Goal: Task Accomplishment & Management: Manage account settings

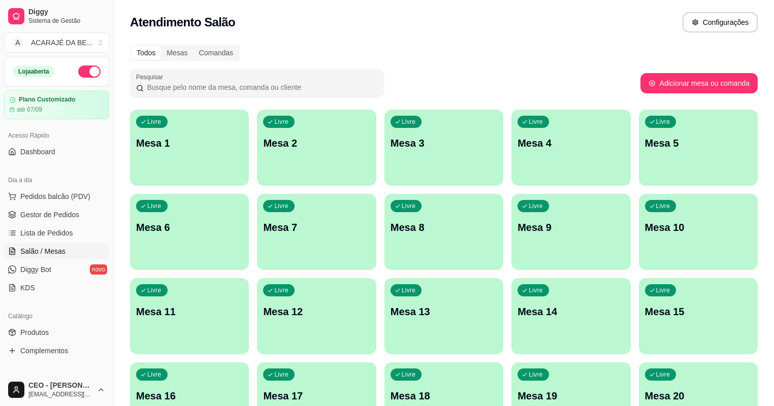
click at [645, 221] on p "Mesa 10" at bounding box center [698, 227] width 107 height 14
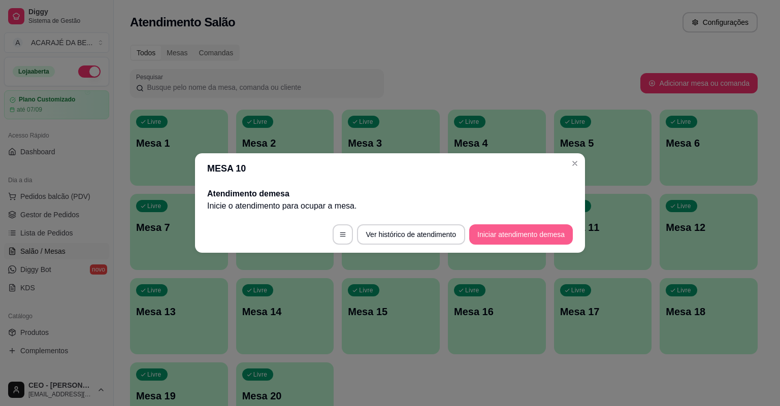
click at [489, 229] on button "Iniciar atendimento de mesa" at bounding box center [521, 234] width 104 height 20
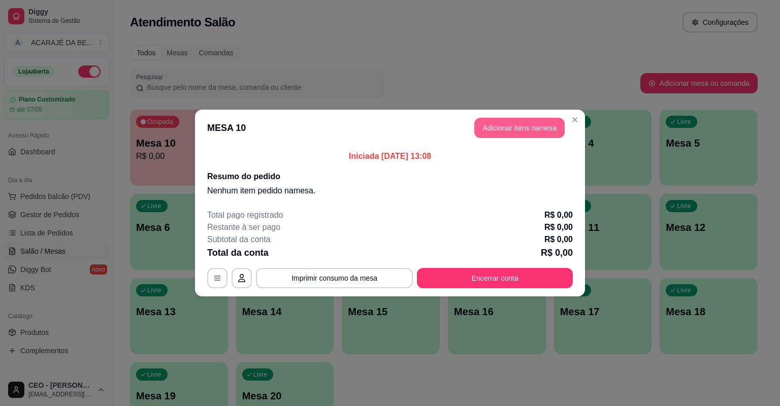
click at [515, 132] on button "Adicionar itens na mesa" at bounding box center [519, 128] width 90 height 20
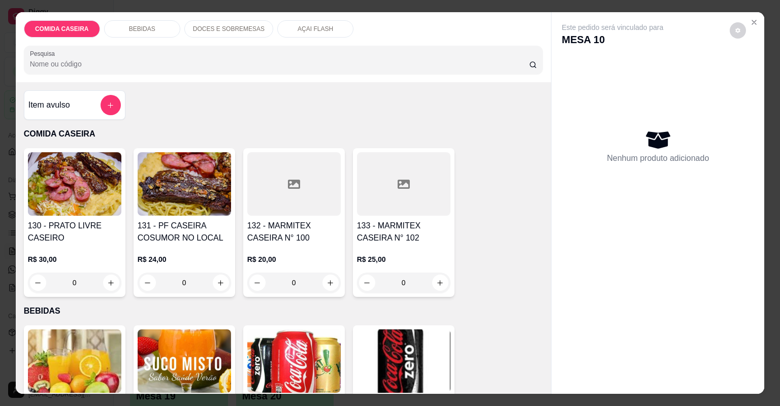
click at [108, 103] on icon "add-separate-item" at bounding box center [111, 106] width 6 height 6
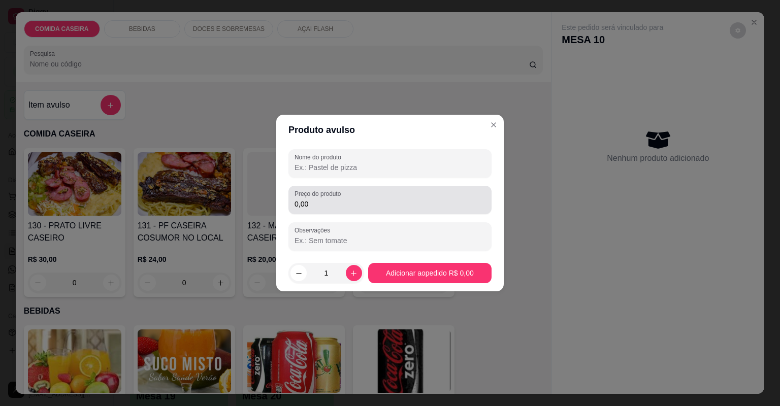
click at [330, 199] on div "0,00" at bounding box center [390, 200] width 191 height 20
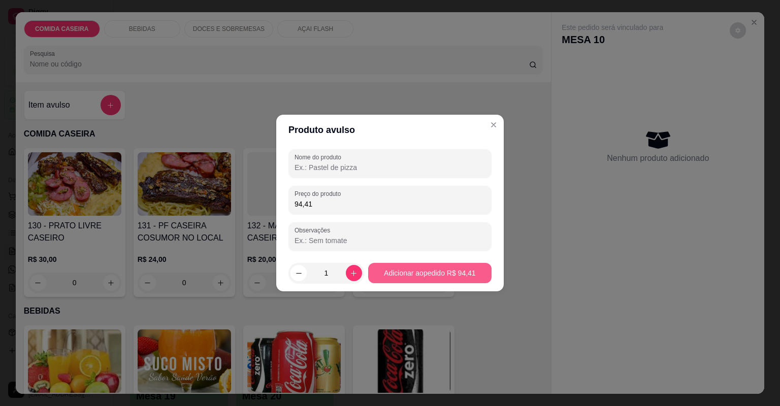
type input "94,41"
click at [388, 273] on button "Adicionar ao pedido R$ 94,41" at bounding box center [429, 273] width 123 height 20
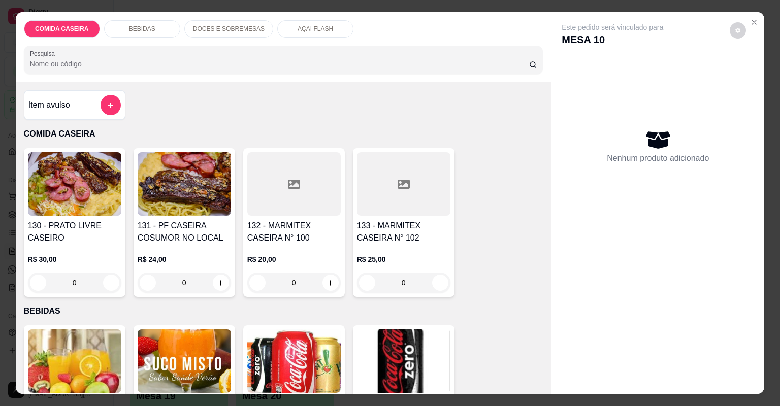
click at [96, 106] on div "Item avulso" at bounding box center [74, 105] width 92 height 20
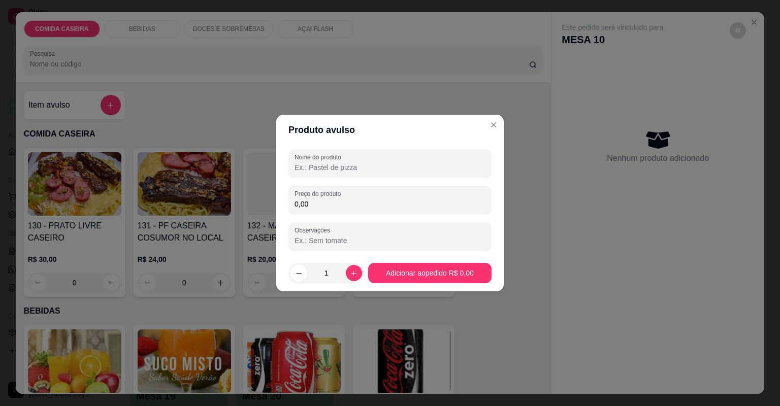
click at [348, 175] on div "Nome do produto" at bounding box center [389, 163] width 203 height 28
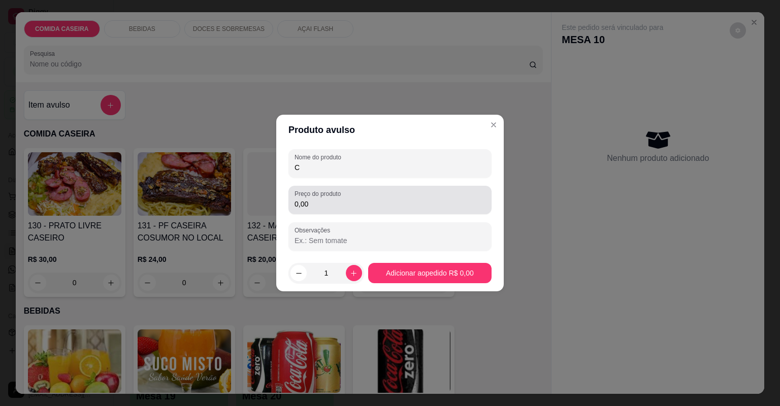
type input "C"
click at [343, 197] on label "Preço do produto" at bounding box center [320, 193] width 50 height 9
click at [343, 199] on input "0,00" at bounding box center [390, 204] width 191 height 10
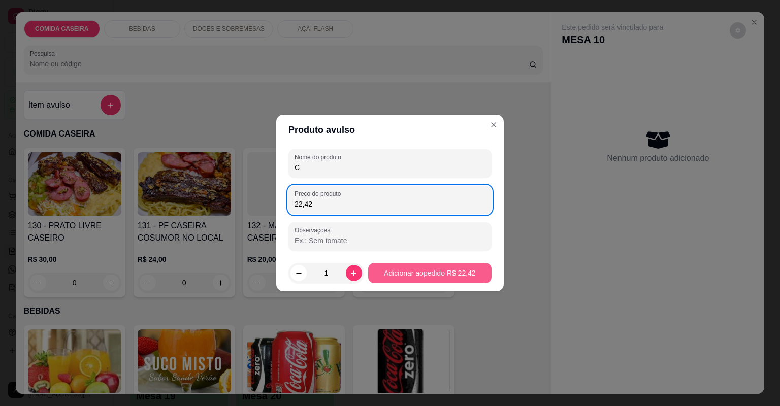
type input "22,42"
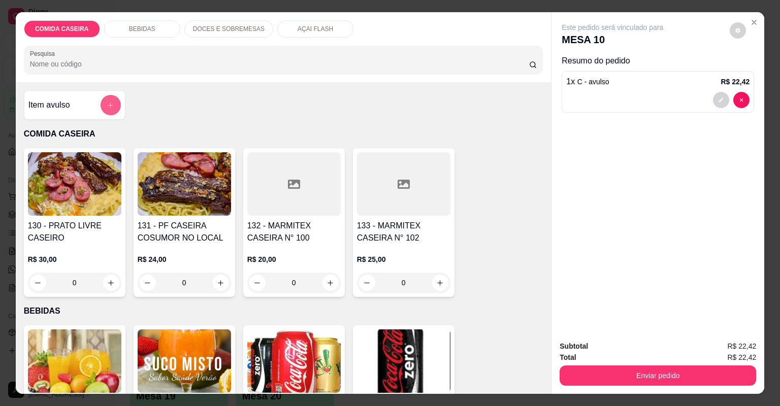
click at [108, 112] on button "add-separate-item" at bounding box center [111, 105] width 20 height 20
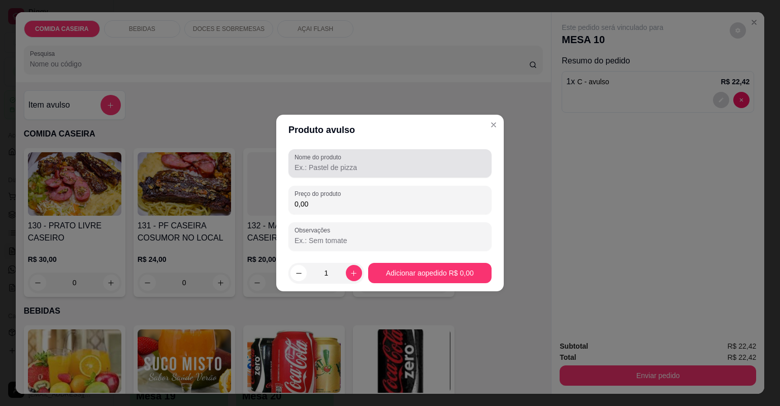
click at [330, 171] on input "Nome do produto" at bounding box center [390, 167] width 191 height 10
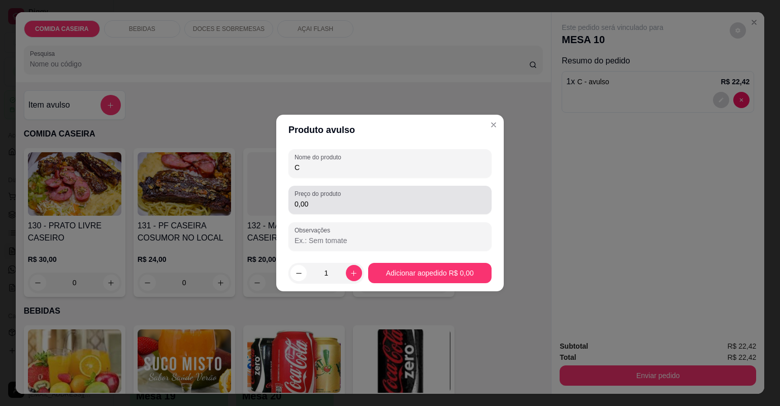
type input "C"
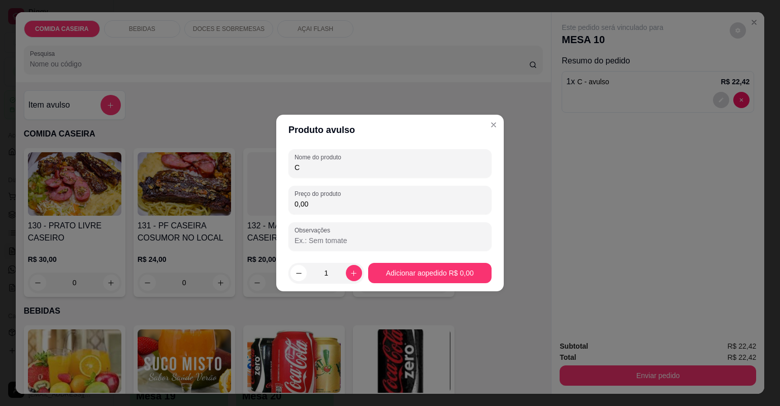
click at [335, 202] on input "0,00" at bounding box center [390, 204] width 191 height 10
type input "25,00"
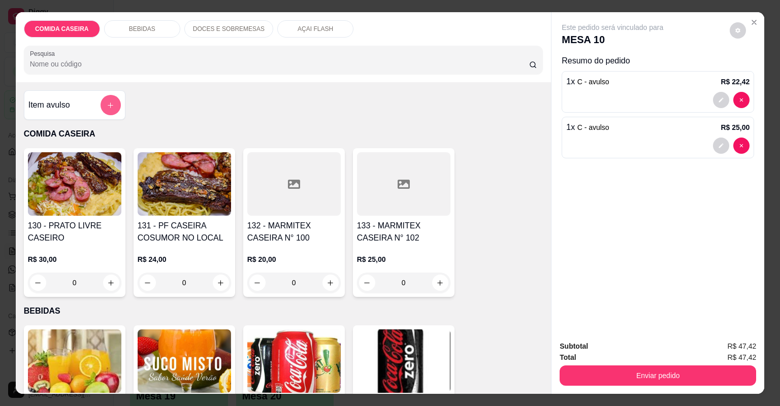
click at [112, 112] on button "add-separate-item" at bounding box center [111, 105] width 20 height 20
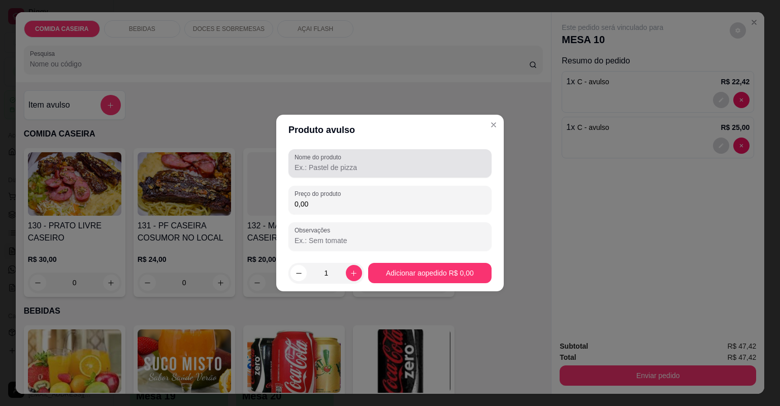
click at [310, 169] on input "Nome do produto" at bounding box center [390, 167] width 191 height 10
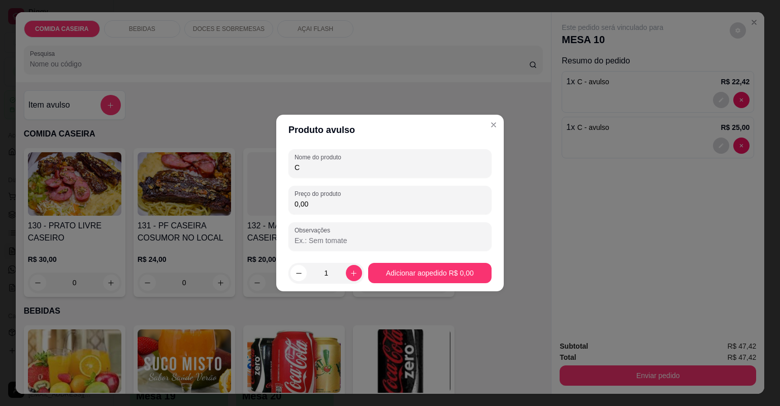
type input "C"
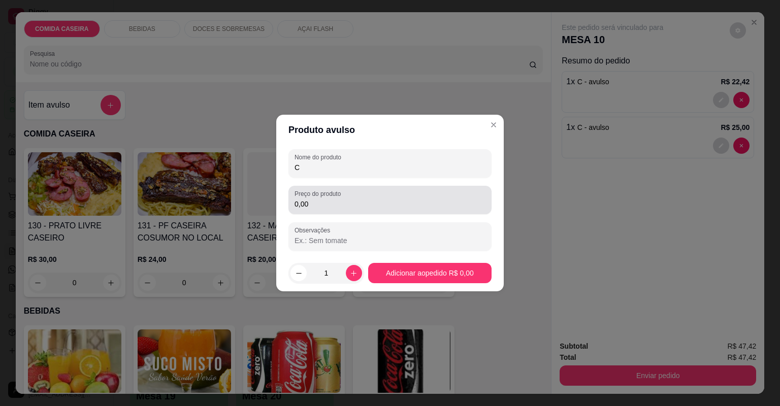
click at [321, 194] on label "Preço do produto" at bounding box center [320, 193] width 50 height 9
click at [321, 199] on input "0,00" at bounding box center [390, 204] width 191 height 10
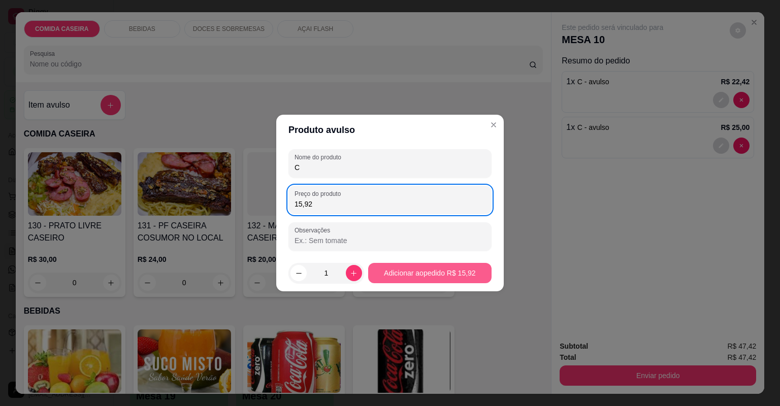
type input "15,92"
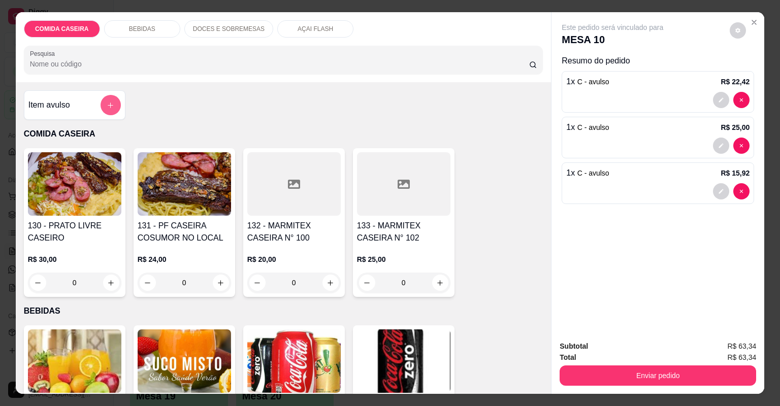
click at [112, 111] on button "add-separate-item" at bounding box center [111, 105] width 20 height 20
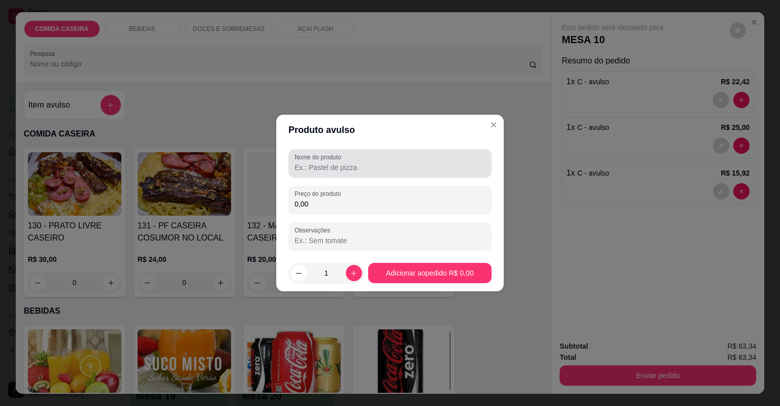
click at [318, 171] on input "Nome do produto" at bounding box center [390, 167] width 191 height 10
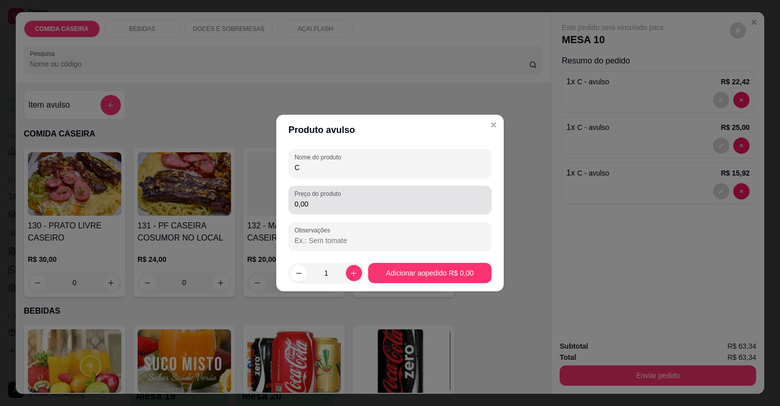
type input "C"
click at [335, 205] on input "0,00" at bounding box center [390, 204] width 191 height 10
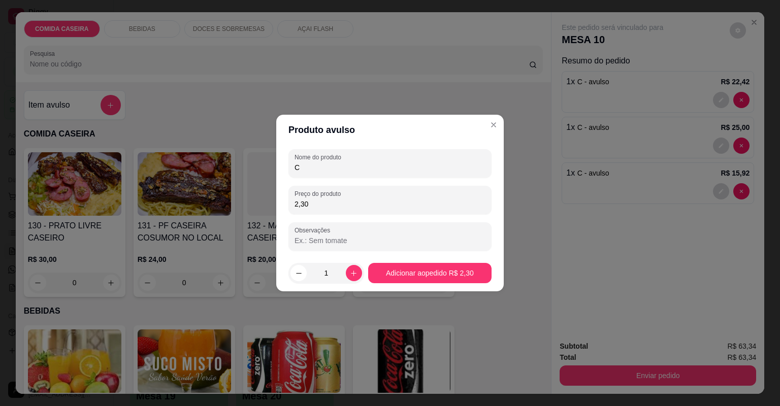
type input "23,07"
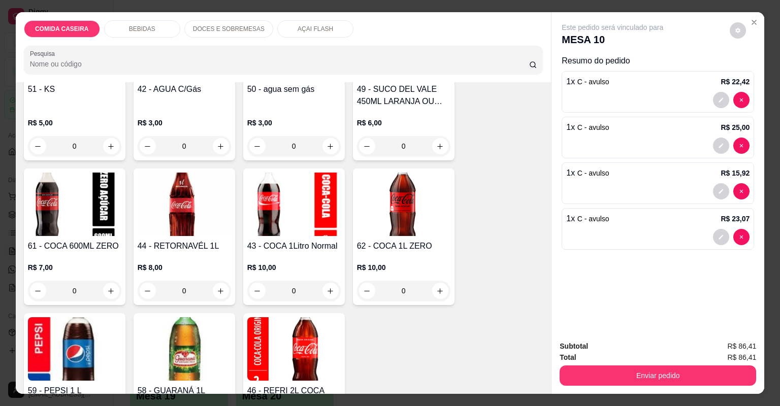
scroll to position [650, 0]
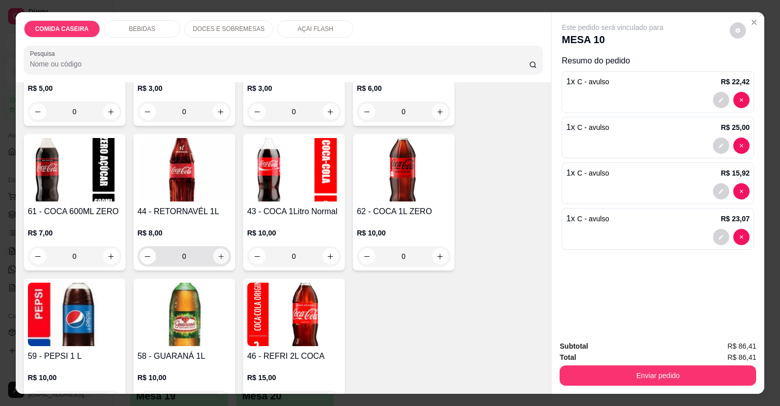
click at [218, 250] on button "increase-product-quantity" at bounding box center [221, 256] width 16 height 16
type input "1"
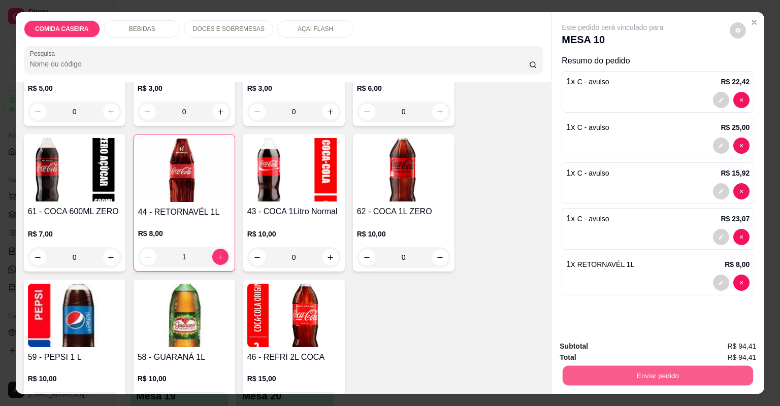
click at [581, 374] on button "Enviar pedido" at bounding box center [658, 376] width 190 height 20
click at [584, 351] on button "Não registrar e enviar pedido" at bounding box center [625, 350] width 106 height 19
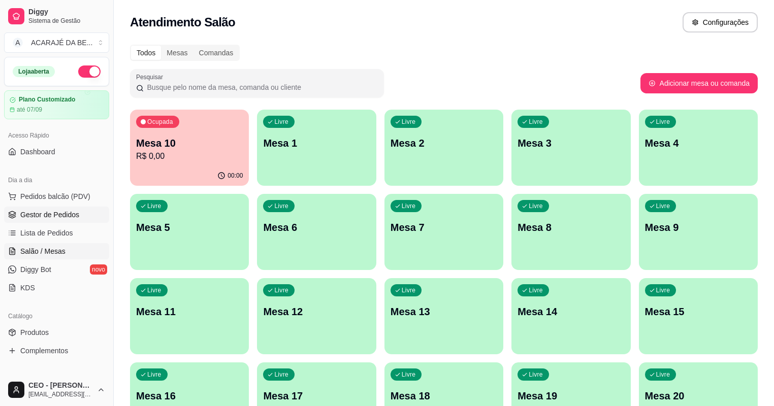
click at [79, 219] on link "Gestor de Pedidos" at bounding box center [56, 215] width 105 height 16
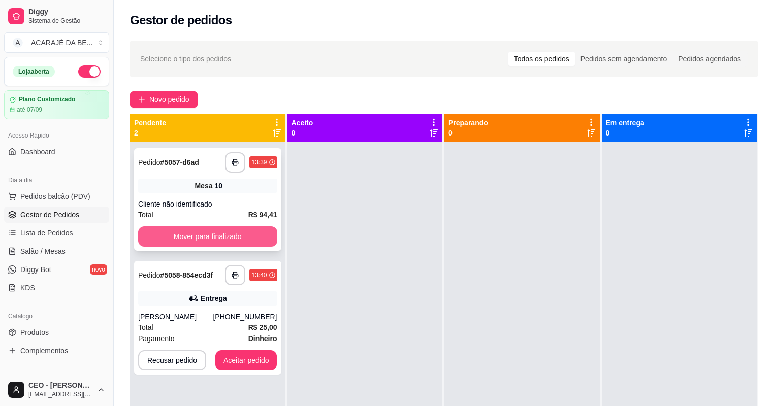
click at [233, 229] on button "Mover para finalizado" at bounding box center [207, 236] width 139 height 20
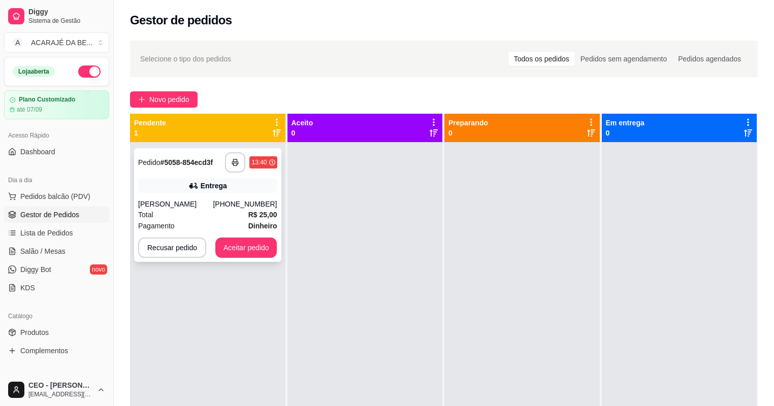
click at [199, 201] on div "[PERSON_NAME]" at bounding box center [175, 204] width 75 height 10
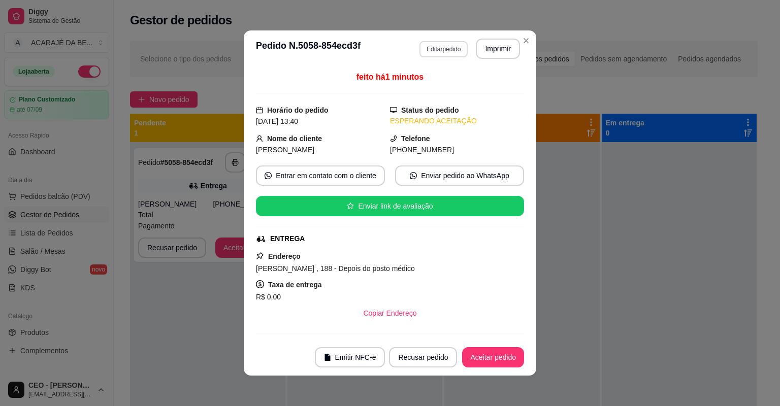
click at [438, 53] on button "Editar pedido" at bounding box center [443, 49] width 48 height 16
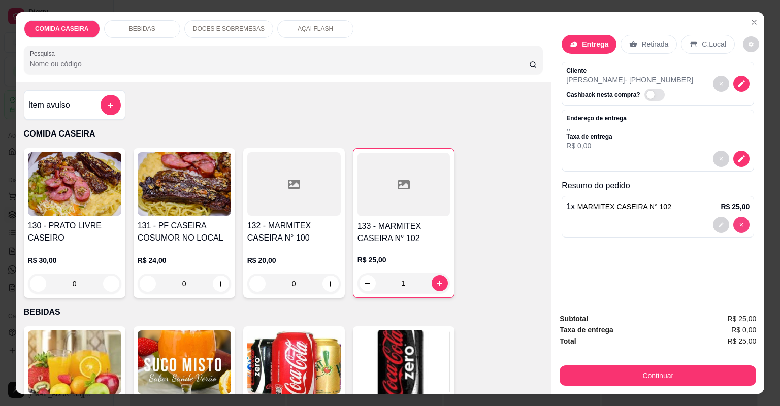
type input "0"
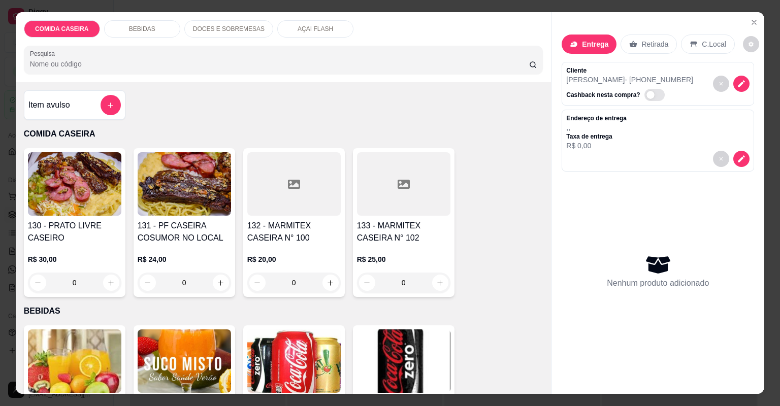
click at [390, 204] on div at bounding box center [403, 183] width 93 height 63
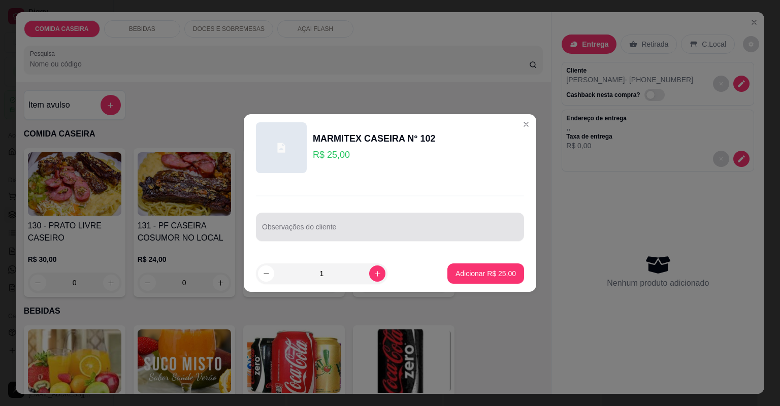
click at [395, 233] on input "Observações do cliente" at bounding box center [390, 231] width 256 height 10
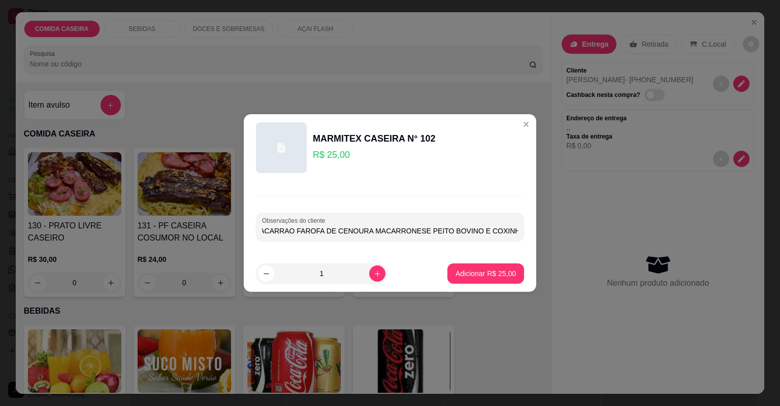
scroll to position [0, 106]
type input "ARROZ FEIJAO TROPEIRO MACARRAO FAROFA DE CENOURA MACARRONESE PEITO BOVINO E COX…"
click at [494, 277] on p "Adicionar R$ 25,00" at bounding box center [485, 274] width 60 height 10
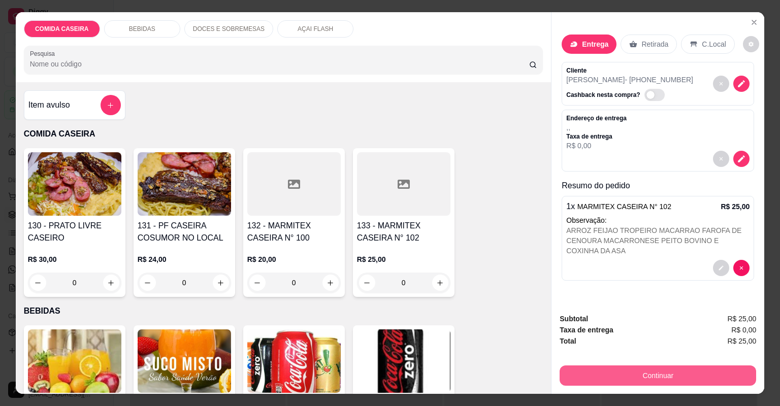
click at [610, 376] on button "Continuar" at bounding box center [658, 376] width 197 height 20
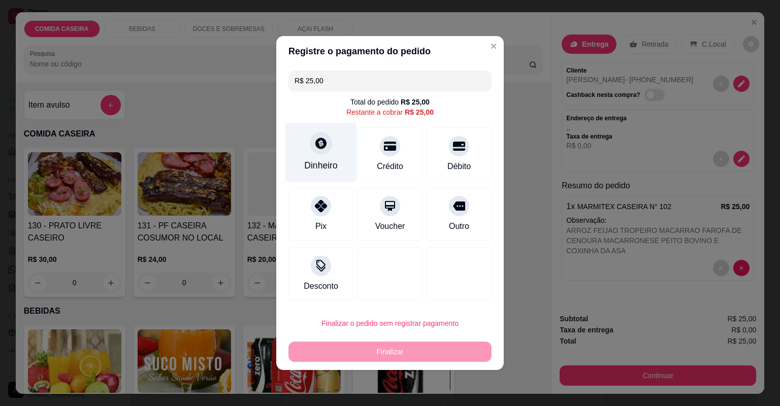
click at [335, 165] on div "Dinheiro" at bounding box center [321, 165] width 34 height 13
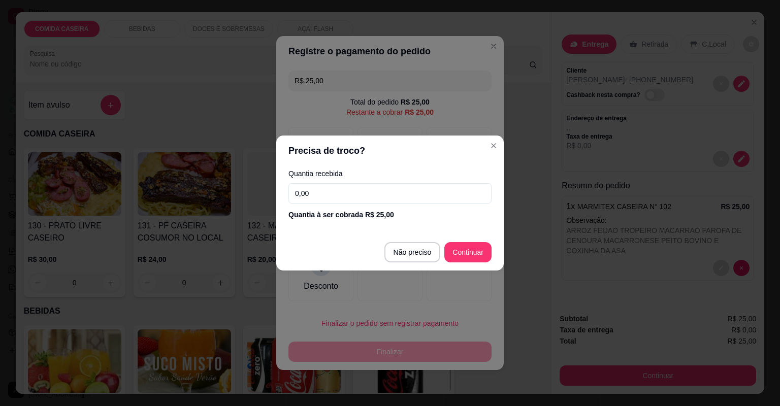
click at [357, 194] on input "0,00" at bounding box center [389, 193] width 203 height 20
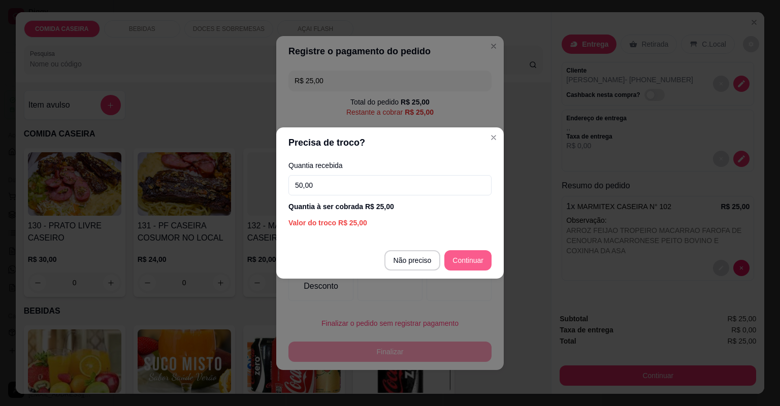
type input "50,00"
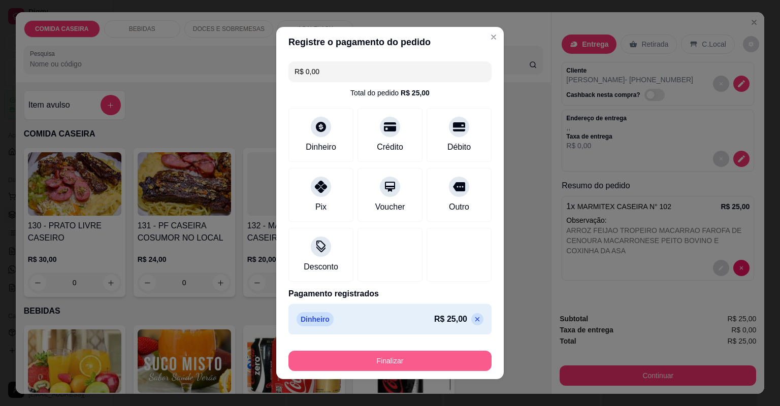
click at [437, 358] on button "Finalizar" at bounding box center [389, 361] width 203 height 20
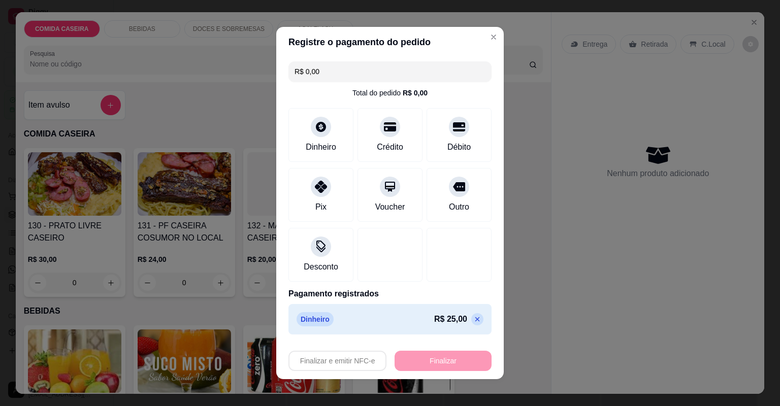
type input "-R$ 25,00"
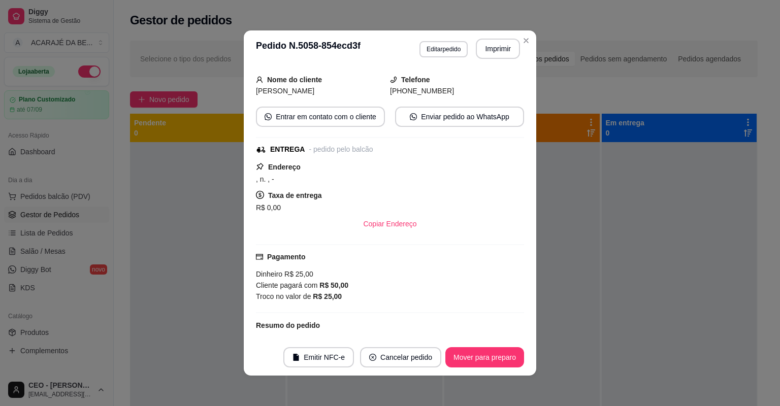
scroll to position [41, 0]
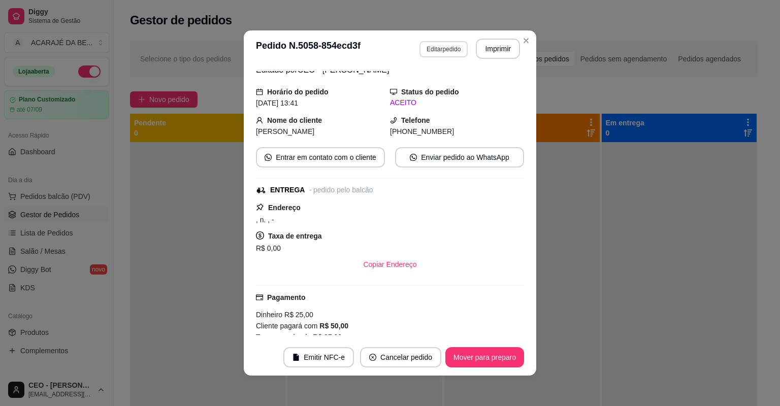
click at [427, 49] on button "Editar pedido" at bounding box center [443, 49] width 48 height 16
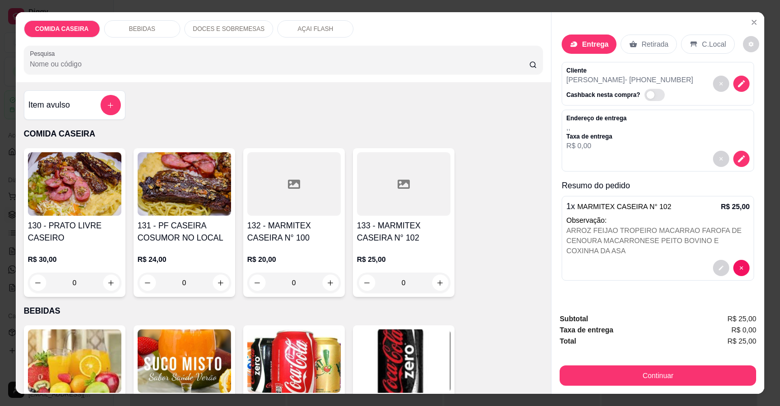
click at [585, 49] on div "Entrega" at bounding box center [589, 44] width 55 height 19
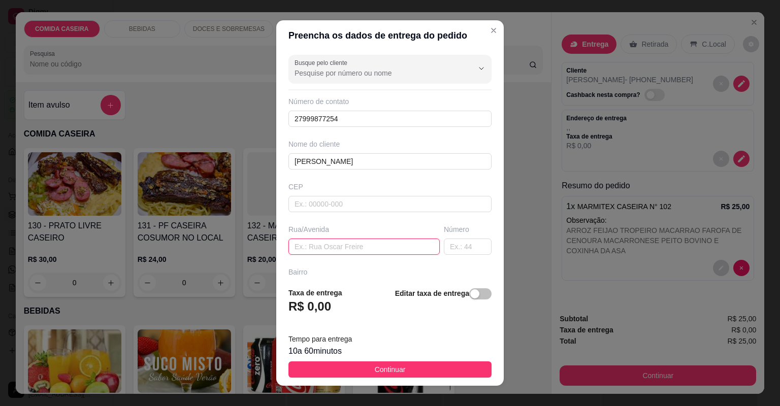
click at [357, 245] on input "text" at bounding box center [363, 247] width 151 height 16
paste input "[PERSON_NAME] , 188 - Depois do posto médico"
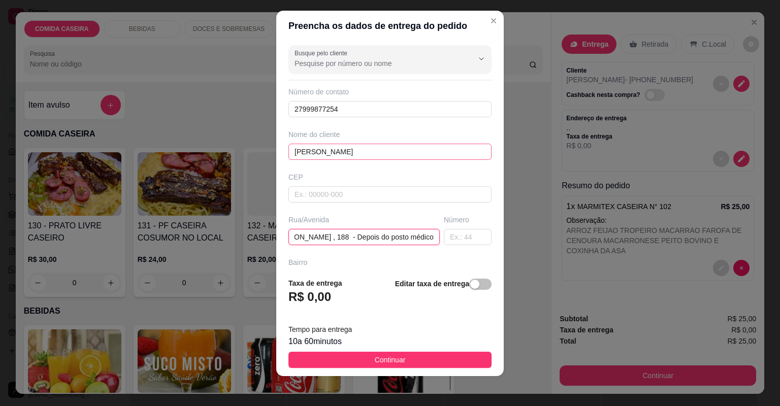
scroll to position [12, 0]
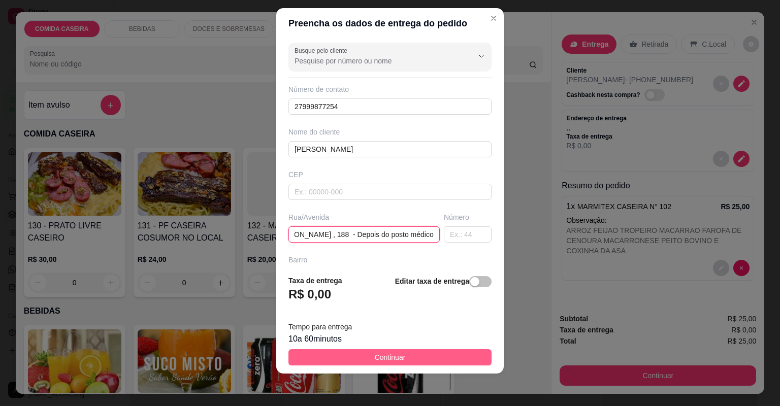
type input "[PERSON_NAME] , 188 - Depois do posto médico"
click at [410, 353] on button "Continuar" at bounding box center [389, 357] width 203 height 16
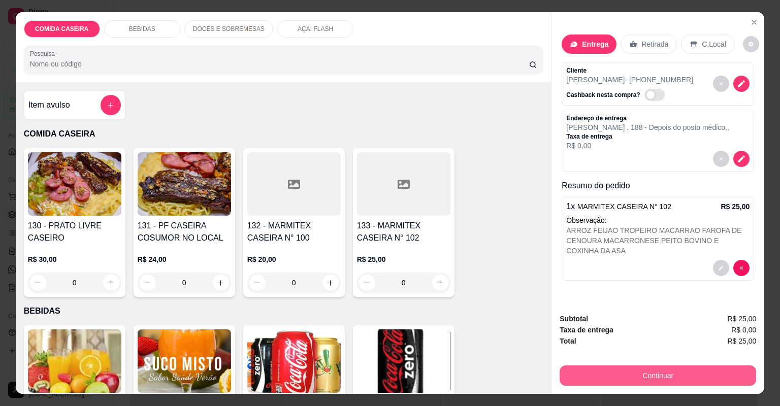
click at [583, 377] on button "Continuar" at bounding box center [658, 376] width 197 height 20
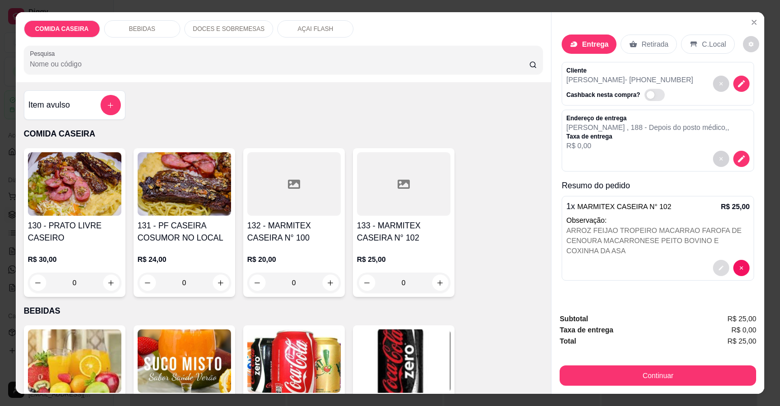
click at [715, 272] on button "decrease-product-quantity" at bounding box center [721, 268] width 16 height 16
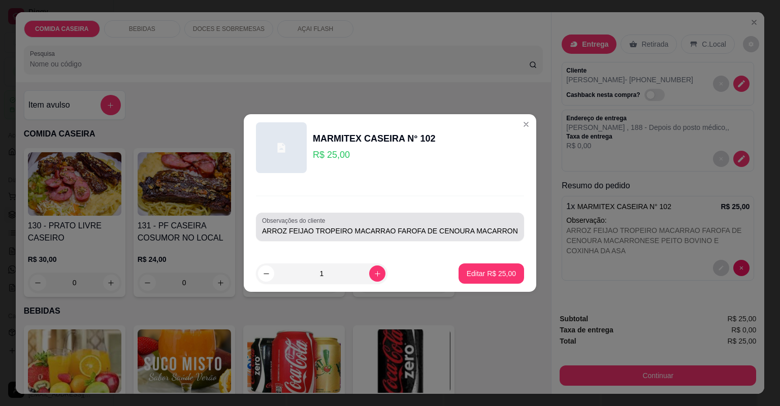
click at [513, 236] on div "Observações do cliente ARROZ FEIJAO TROPEIRO MACARRAO FAROFA DE CENOURA MACARRO…" at bounding box center [390, 227] width 268 height 28
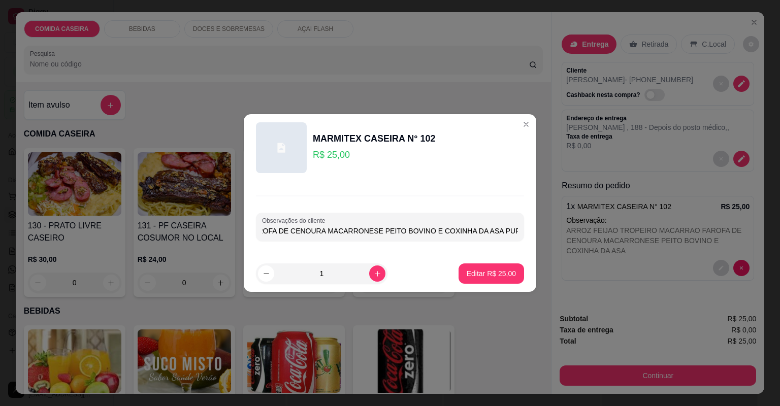
scroll to position [0, 155]
type input "ARROZ FEIJAO TROPEIRO MACARRAO FAROFA DE CENOURA MACARRONESE PEITO BOVINO E COX…"
click at [489, 282] on button "Editar R$ 25,00" at bounding box center [491, 274] width 63 height 20
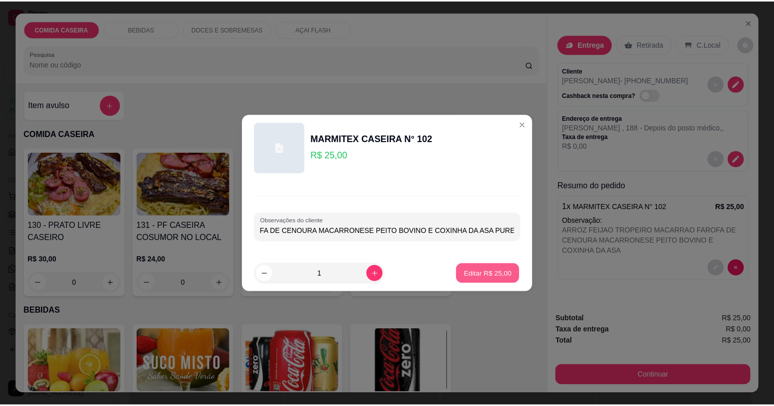
scroll to position [0, 0]
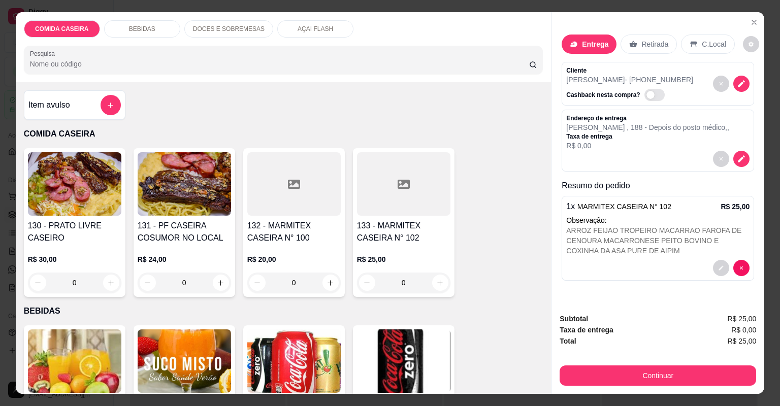
click at [598, 45] on p "Entrega" at bounding box center [595, 44] width 26 height 10
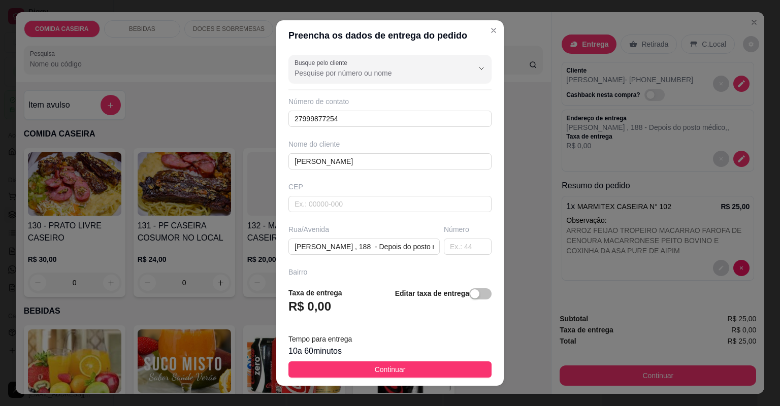
click at [460, 366] on button "Continuar" at bounding box center [389, 370] width 203 height 16
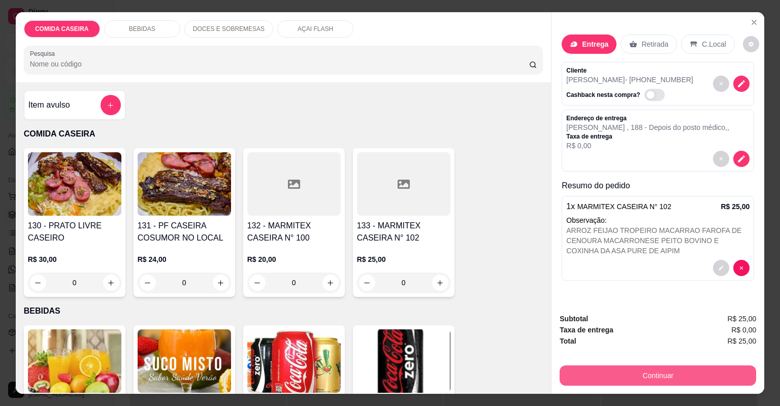
click at [605, 383] on button "Continuar" at bounding box center [658, 376] width 197 height 20
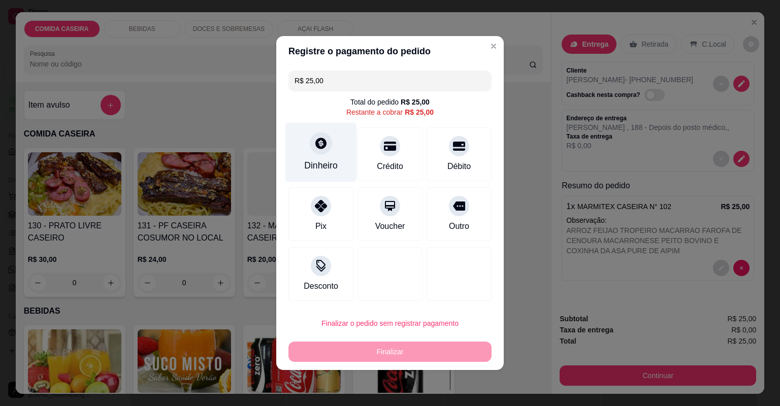
click at [325, 158] on div "Dinheiro" at bounding box center [321, 152] width 72 height 59
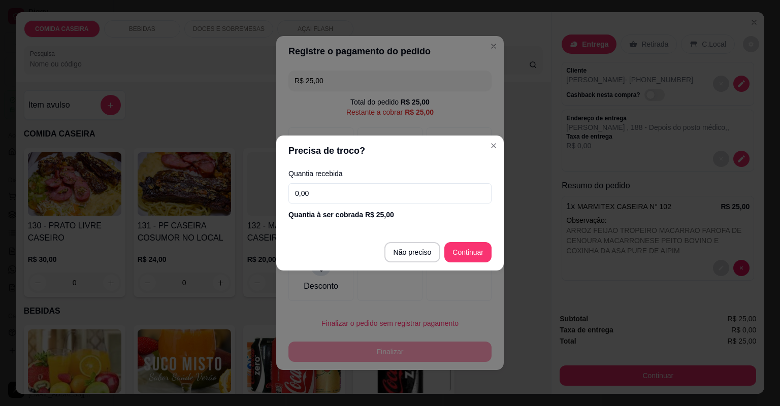
click at [364, 196] on input "0,00" at bounding box center [389, 193] width 203 height 20
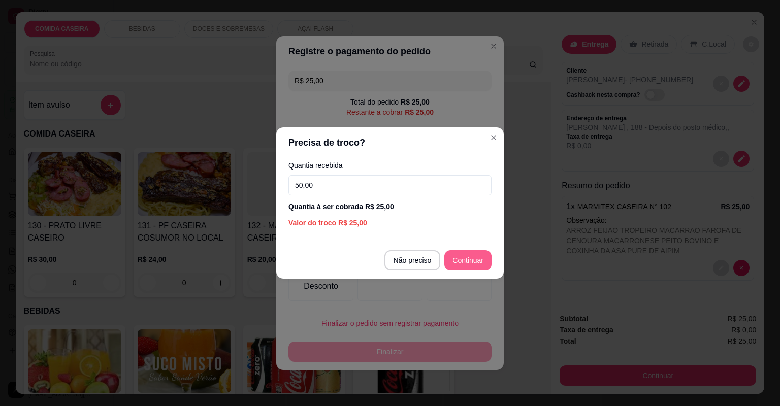
type input "50,00"
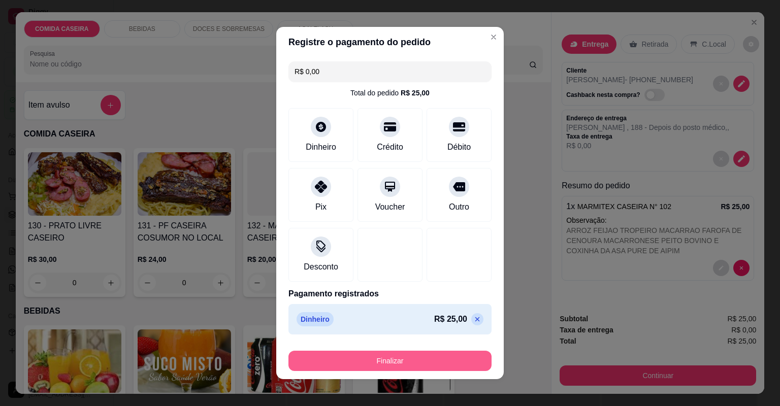
click at [426, 358] on button "Finalizar" at bounding box center [389, 361] width 203 height 20
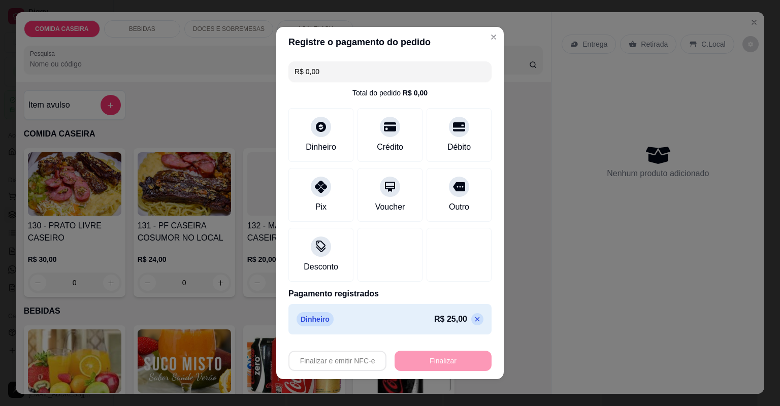
type input "-R$ 25,00"
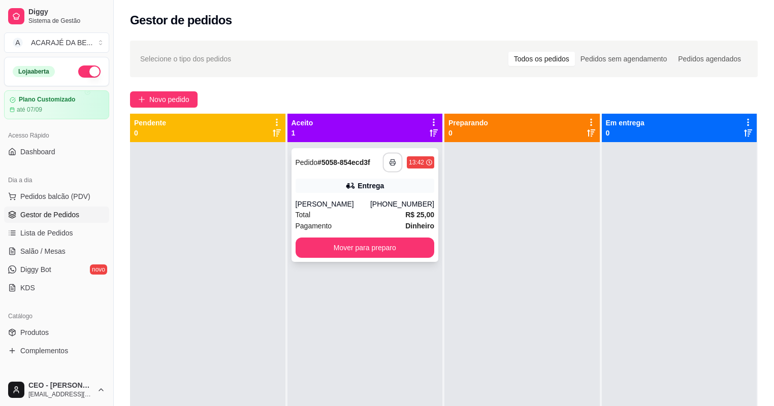
click at [385, 162] on button "button" at bounding box center [393, 163] width 20 height 20
click at [360, 243] on button "Mover para preparo" at bounding box center [365, 248] width 139 height 20
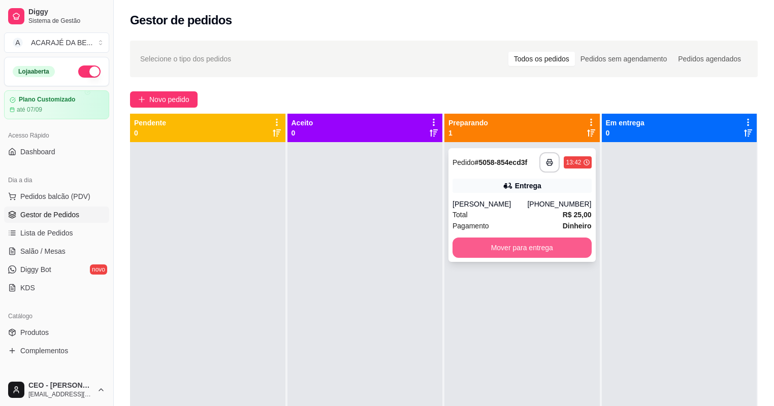
click at [474, 241] on button "Mover para entrega" at bounding box center [521, 248] width 139 height 20
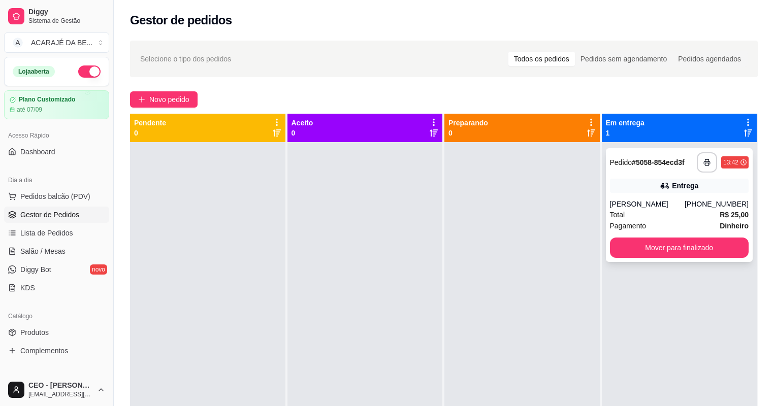
click at [654, 250] on button "Mover para finalizado" at bounding box center [679, 248] width 139 height 20
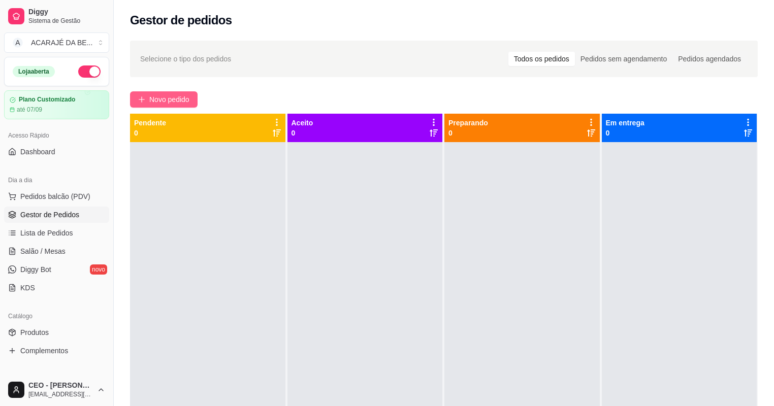
click at [139, 102] on icon "plus" at bounding box center [141, 99] width 7 height 7
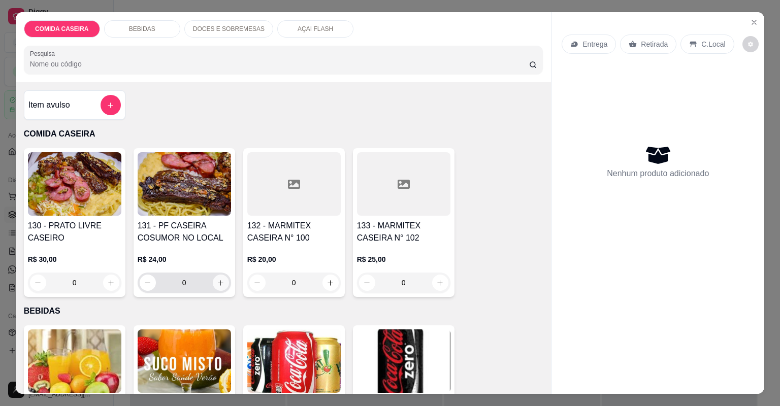
click at [217, 280] on icon "increase-product-quantity" at bounding box center [221, 283] width 8 height 8
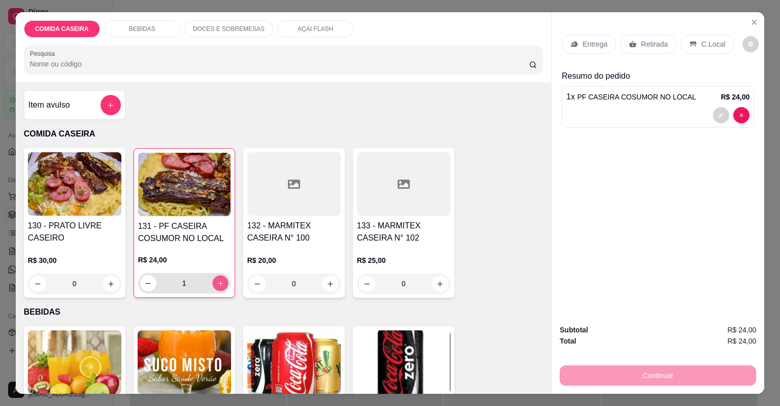
click at [216, 280] on icon "increase-product-quantity" at bounding box center [220, 284] width 8 height 8
type input "2"
click at [327, 282] on icon "increase-product-quantity" at bounding box center [331, 284] width 8 height 8
type input "1"
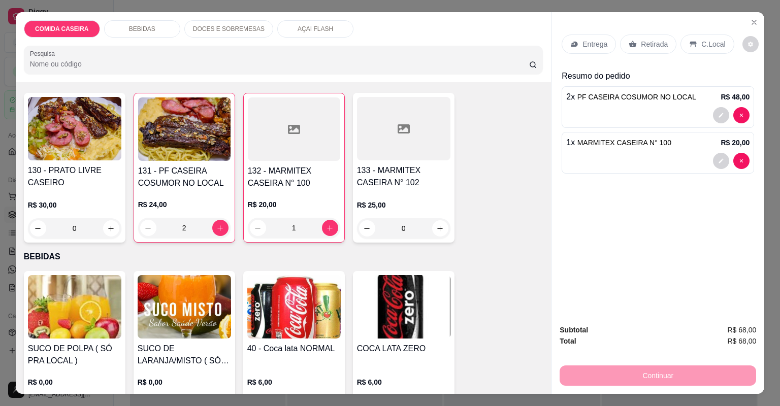
scroll to position [244, 0]
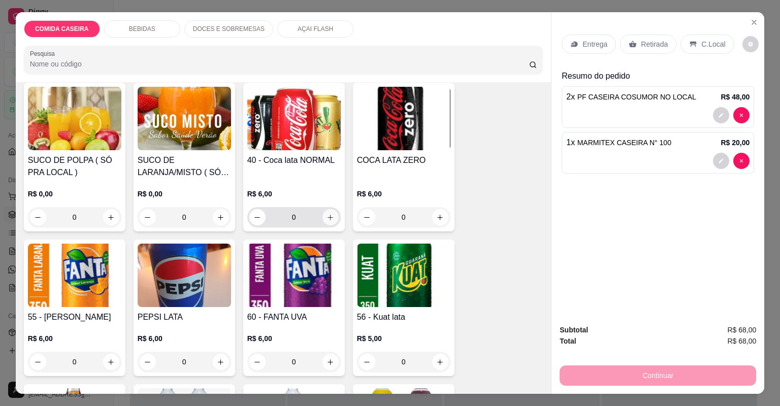
click at [333, 215] on button "increase-product-quantity" at bounding box center [330, 217] width 16 height 16
type input "1"
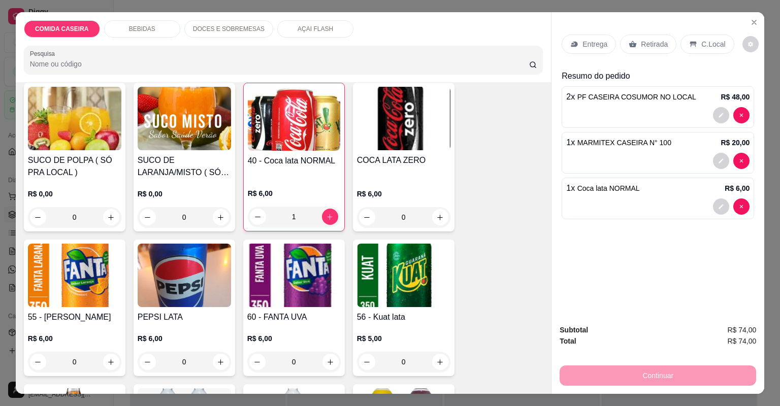
click at [644, 42] on p "Retirada" at bounding box center [654, 44] width 27 height 10
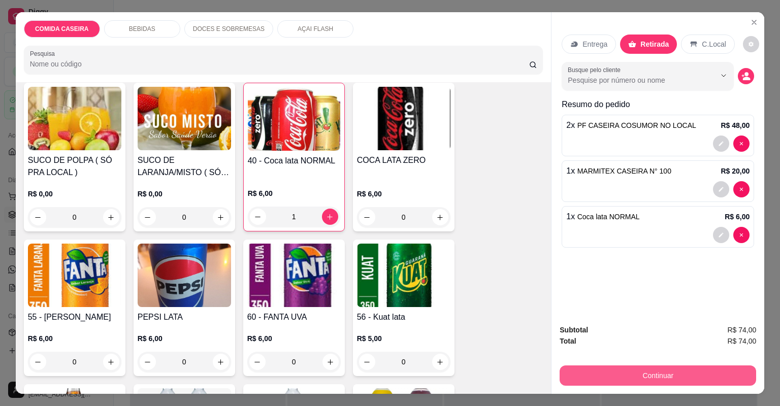
click at [671, 377] on button "Continuar" at bounding box center [658, 376] width 197 height 20
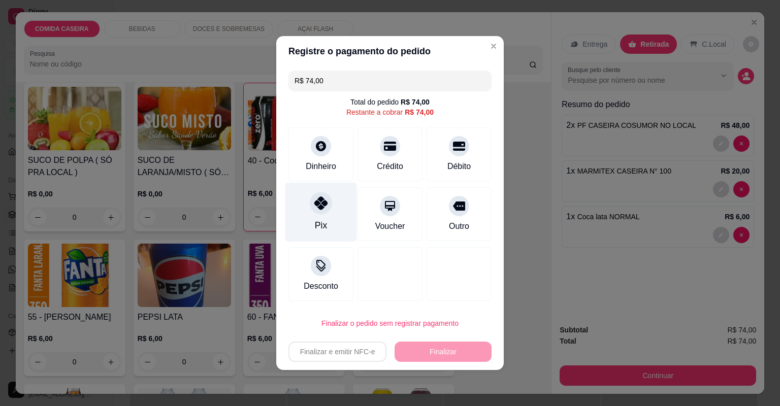
click at [313, 205] on div at bounding box center [321, 203] width 22 height 22
type input "R$ 0,00"
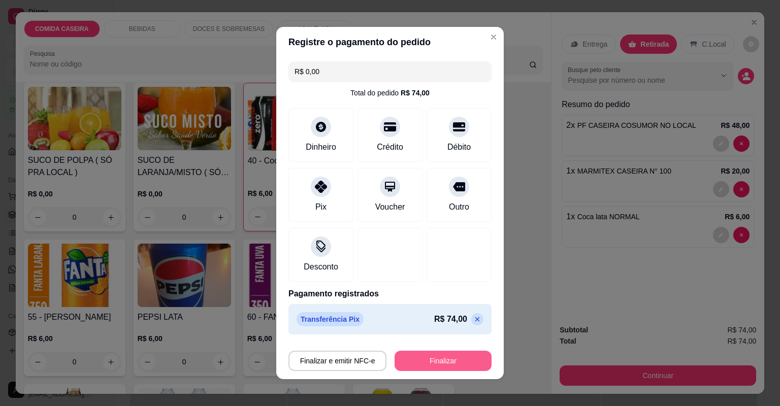
click at [405, 354] on button "Finalizar" at bounding box center [443, 361] width 97 height 20
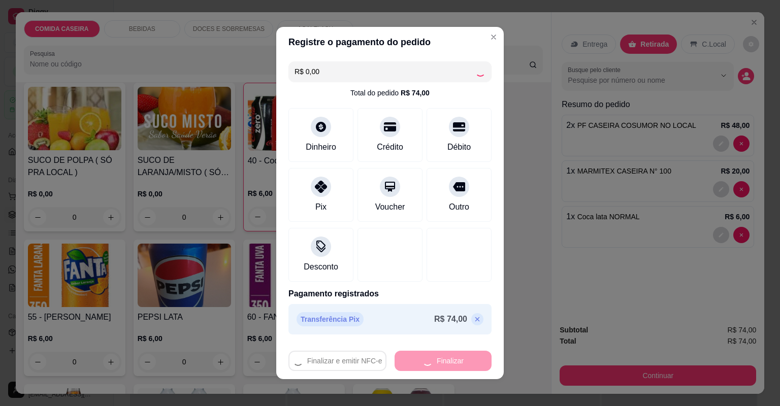
type input "0"
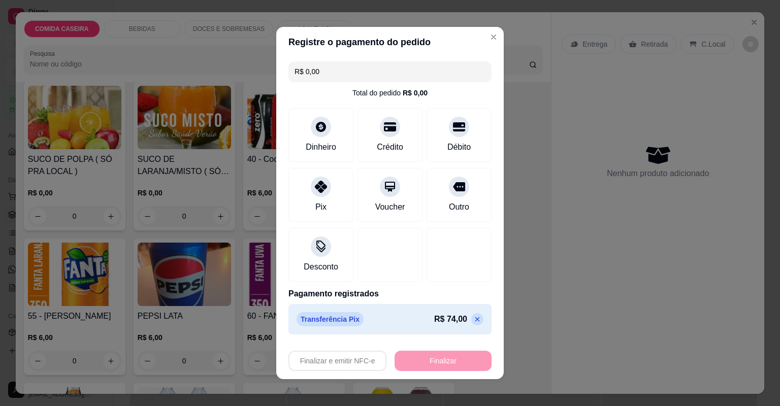
type input "-R$ 74,00"
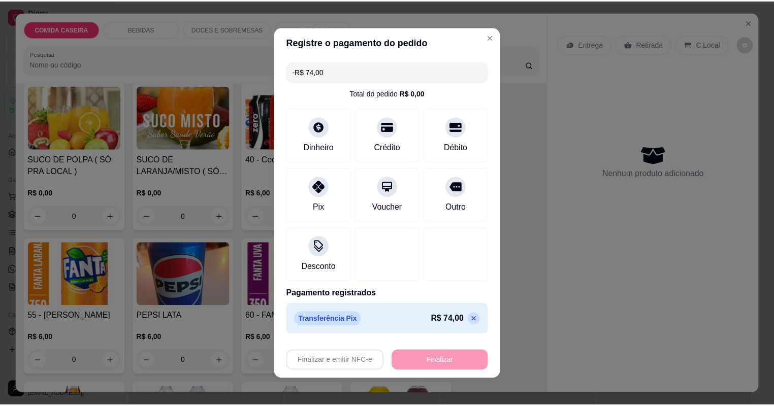
scroll to position [243, 0]
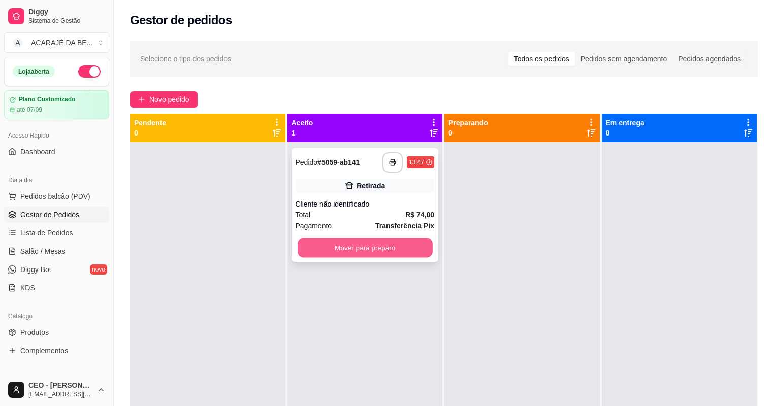
click at [406, 245] on button "Mover para preparo" at bounding box center [365, 248] width 135 height 20
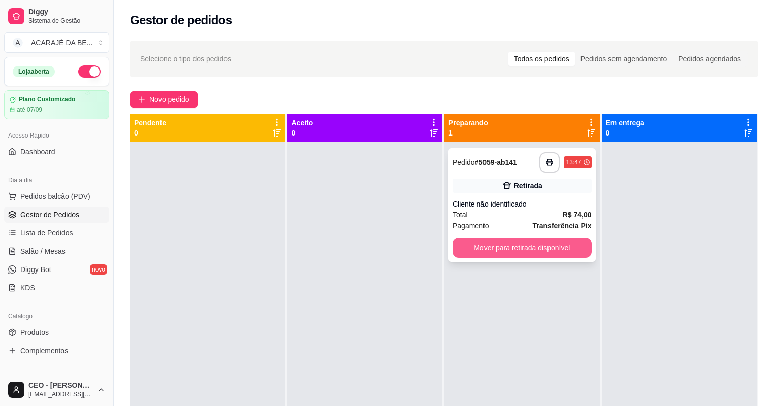
click at [481, 245] on button "Mover para retirada disponível" at bounding box center [521, 248] width 139 height 20
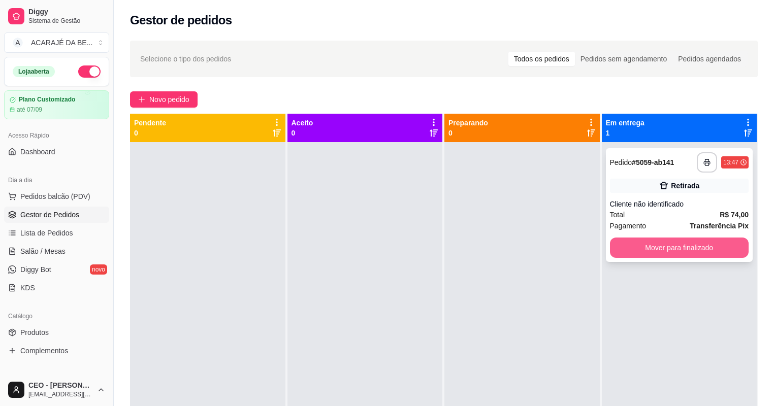
click at [693, 252] on button "Mover para finalizado" at bounding box center [679, 248] width 139 height 20
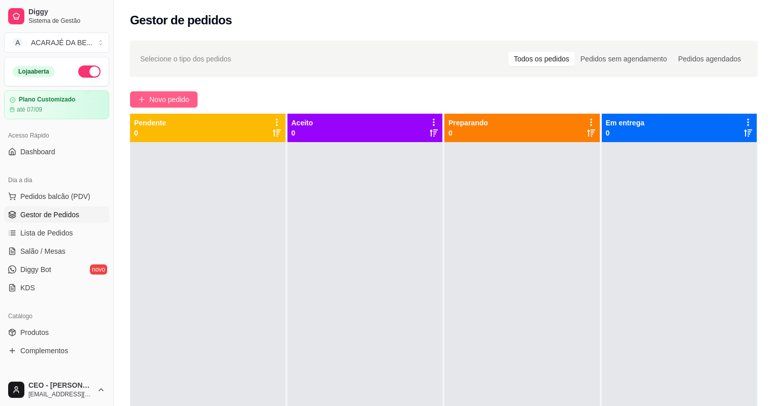
click at [171, 99] on span "Novo pedido" at bounding box center [169, 99] width 40 height 11
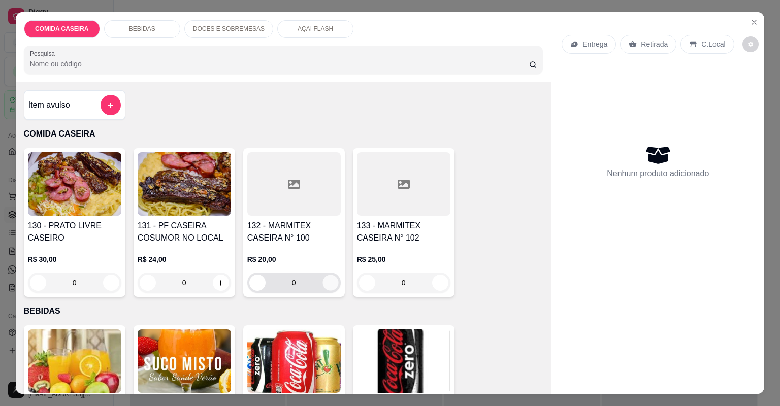
click at [327, 282] on icon "increase-product-quantity" at bounding box center [331, 283] width 8 height 8
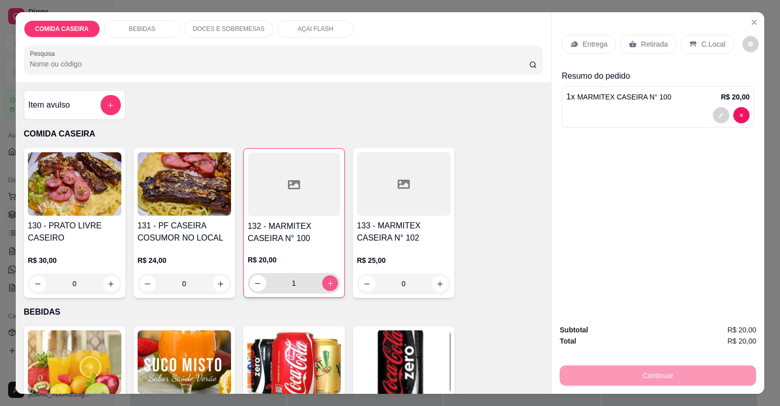
click at [326, 282] on icon "increase-product-quantity" at bounding box center [330, 284] width 8 height 8
type input "2"
click at [641, 47] on p "Retirada" at bounding box center [654, 44] width 27 height 10
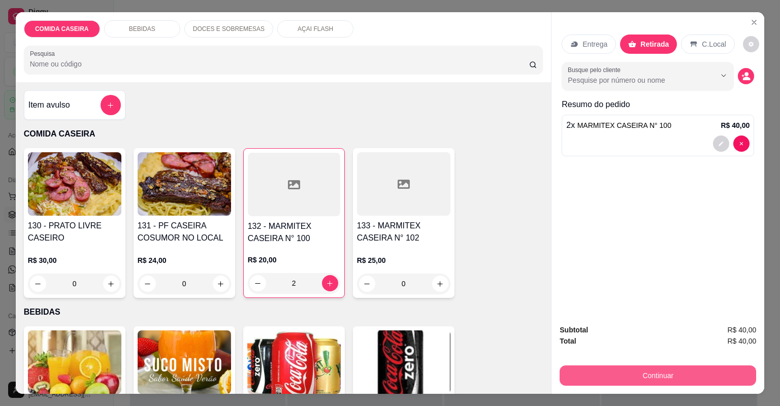
click at [582, 368] on button "Continuar" at bounding box center [658, 376] width 197 height 20
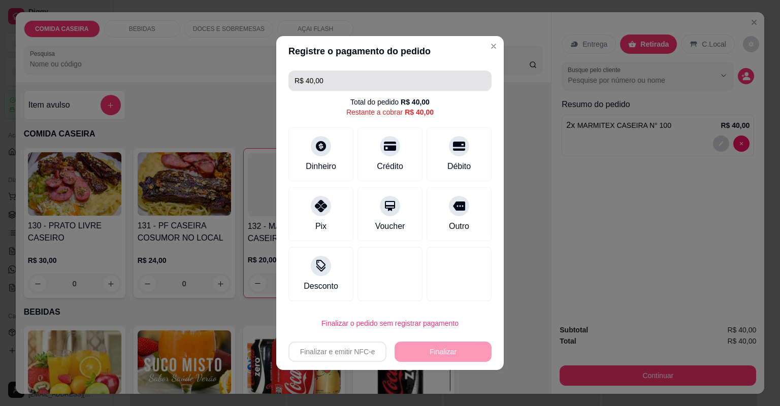
click at [374, 80] on input "R$ 40,00" at bounding box center [390, 81] width 191 height 20
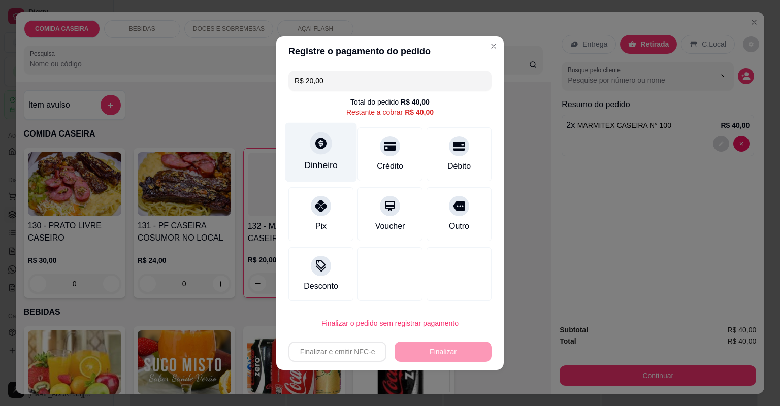
click at [305, 164] on div "Dinheiro" at bounding box center [321, 165] width 34 height 13
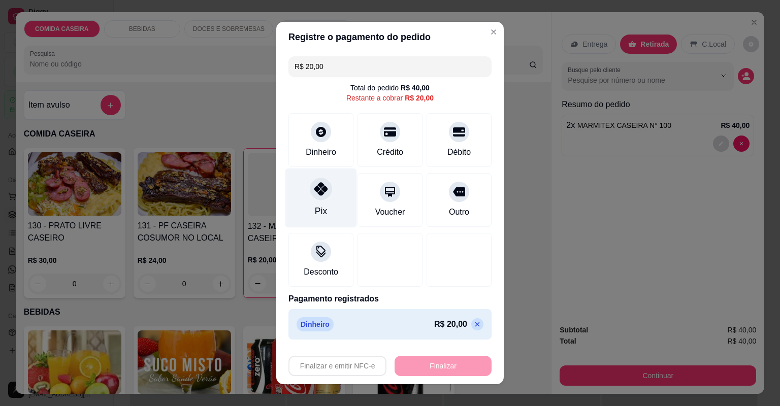
click at [314, 190] on icon at bounding box center [320, 188] width 13 height 13
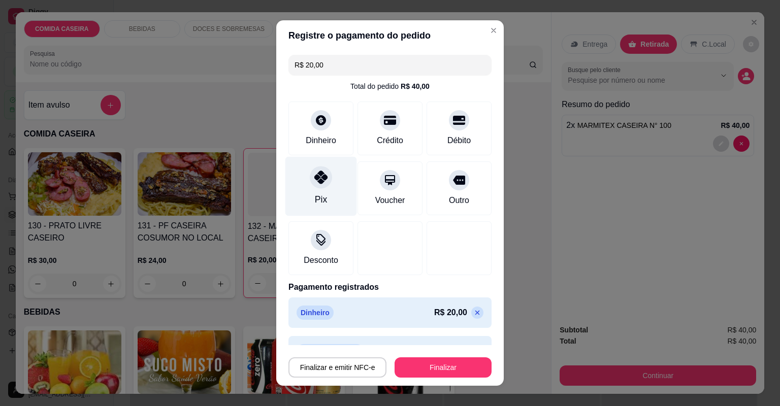
type input "R$ 0,00"
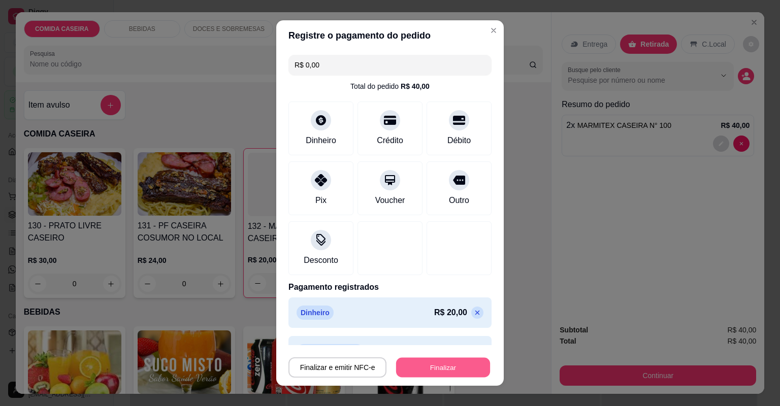
click at [417, 372] on button "Finalizar" at bounding box center [443, 368] width 94 height 20
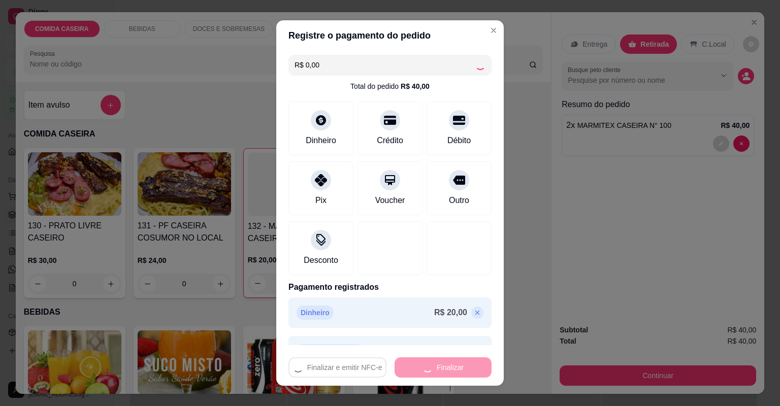
type input "0"
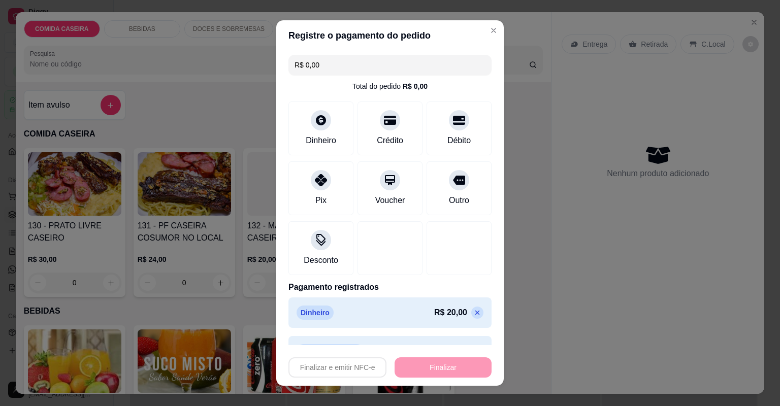
type input "-R$ 40,00"
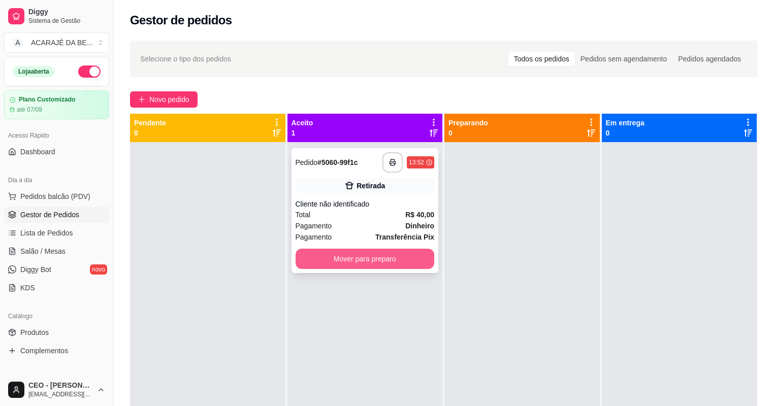
click at [402, 263] on button "Mover para preparo" at bounding box center [365, 259] width 139 height 20
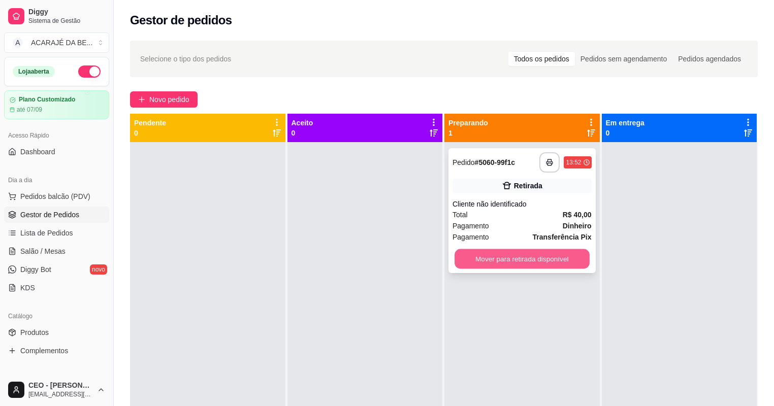
click at [460, 260] on button "Mover para retirada disponível" at bounding box center [521, 259] width 135 height 20
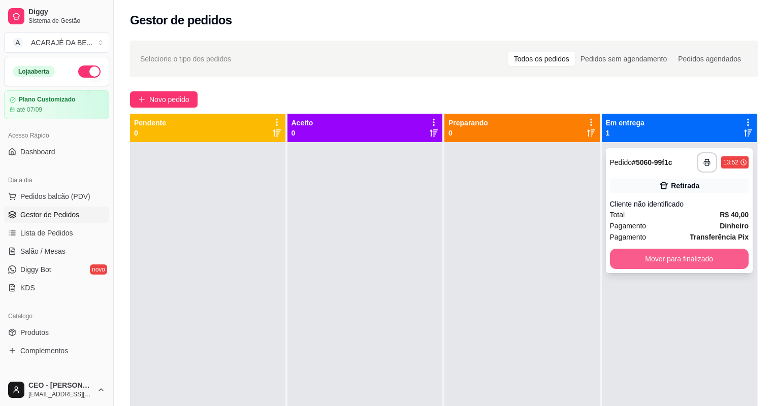
click at [611, 251] on button "Mover para finalizado" at bounding box center [679, 259] width 139 height 20
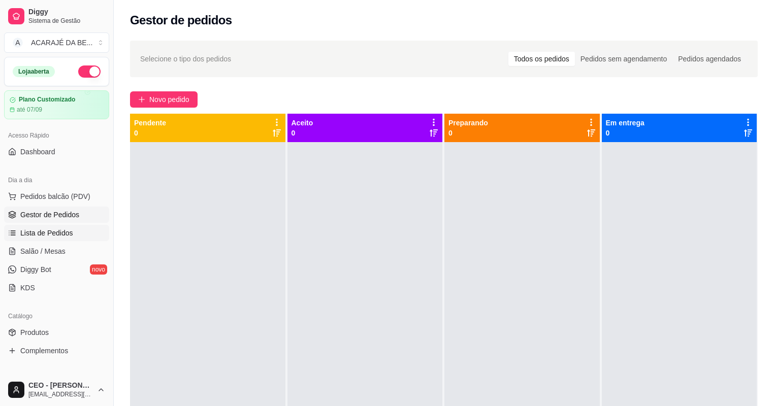
click at [59, 238] on link "Lista de Pedidos" at bounding box center [56, 233] width 105 height 16
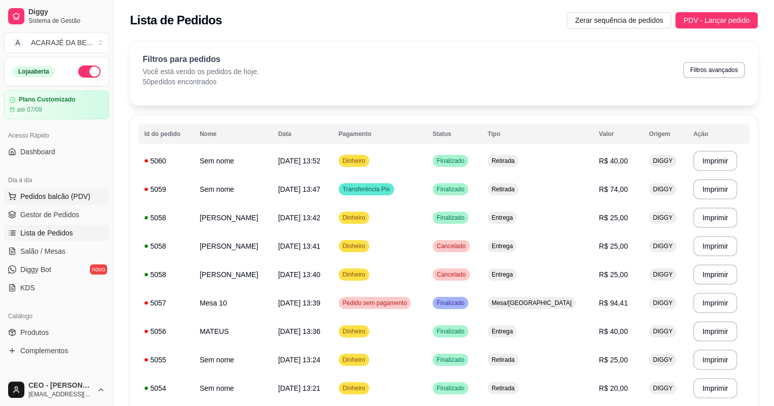
click at [57, 193] on span "Pedidos balcão (PDV)" at bounding box center [55, 196] width 70 height 10
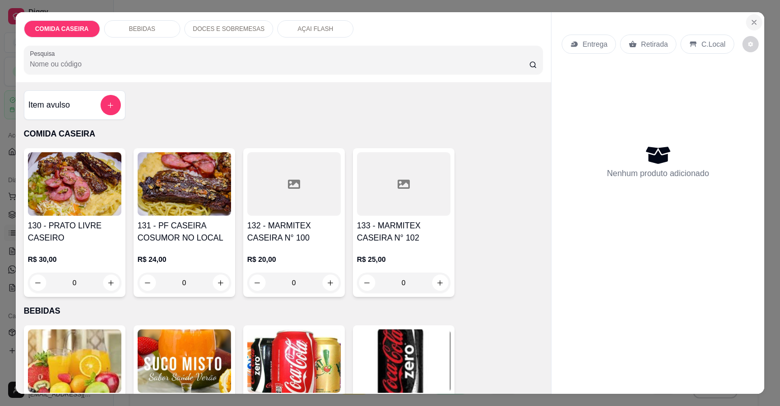
click at [752, 21] on icon "Close" at bounding box center [754, 22] width 8 height 8
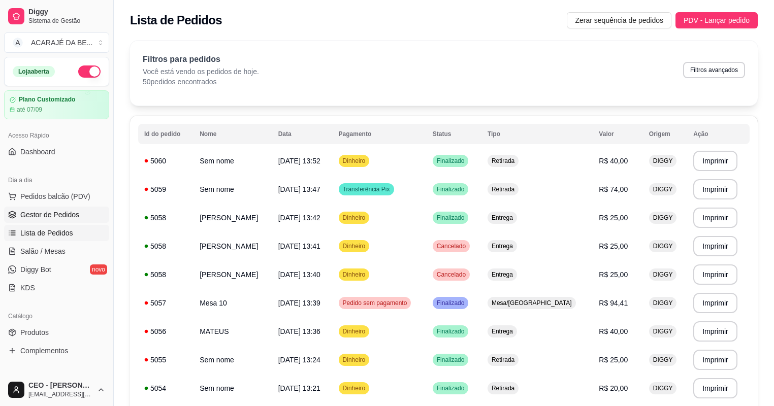
click at [58, 210] on span "Gestor de Pedidos" at bounding box center [49, 215] width 59 height 10
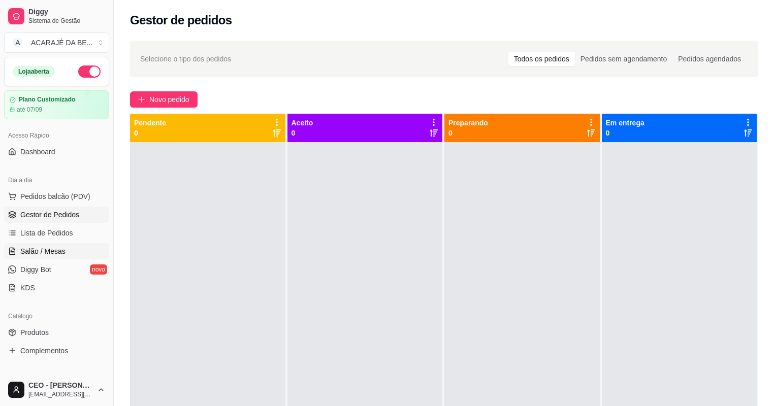
click at [37, 254] on span "Salão / Mesas" at bounding box center [42, 251] width 45 height 10
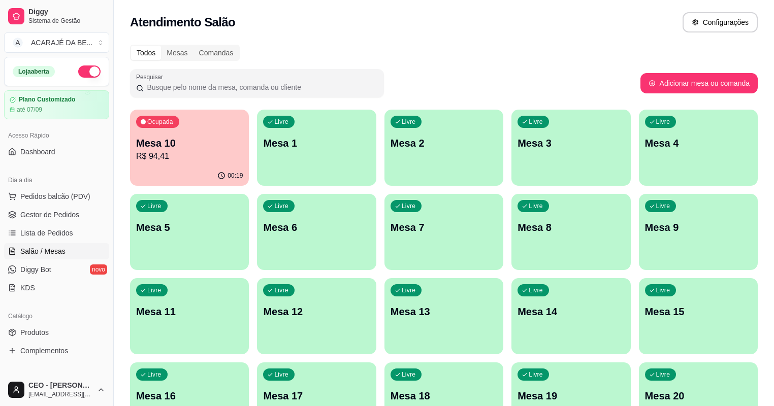
click at [517, 140] on p "Mesa 3" at bounding box center [570, 143] width 107 height 14
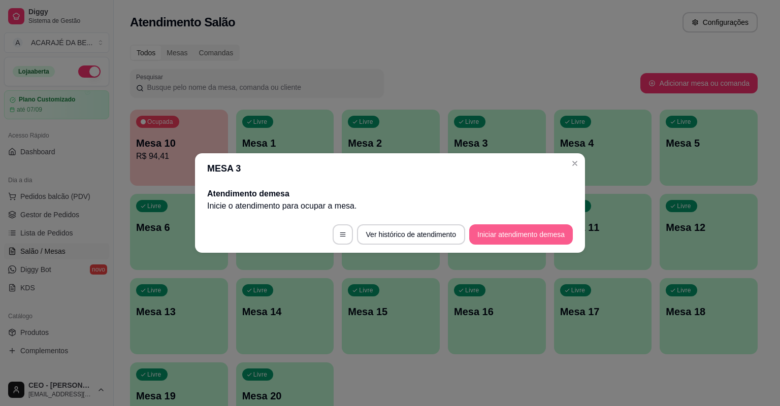
click at [500, 236] on button "Iniciar atendimento de mesa" at bounding box center [521, 234] width 104 height 20
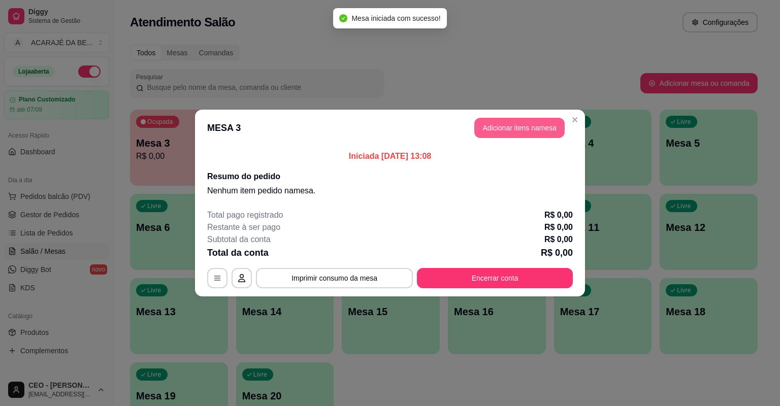
click at [485, 126] on button "Adicionar itens na mesa" at bounding box center [519, 128] width 90 height 20
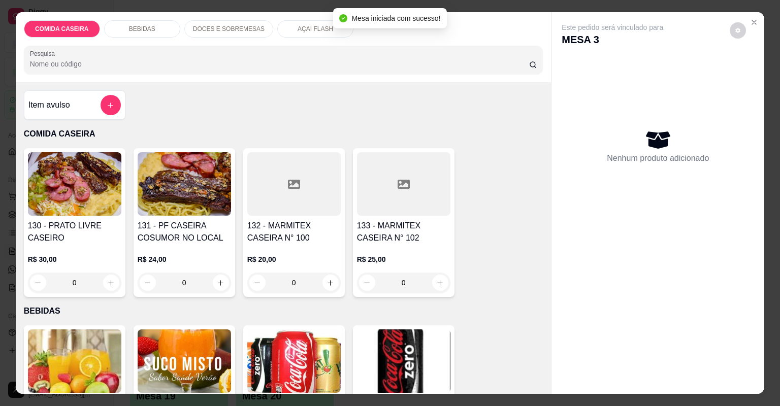
click at [194, 236] on h4 "131 - PF CASEIRA COSUMOR NO LOCAL" at bounding box center [184, 232] width 93 height 24
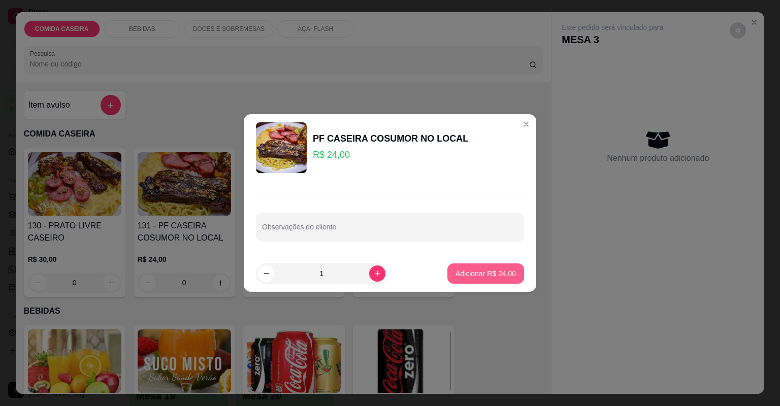
click at [447, 267] on button "Adicionar R$ 24,00" at bounding box center [485, 274] width 77 height 20
type input "1"
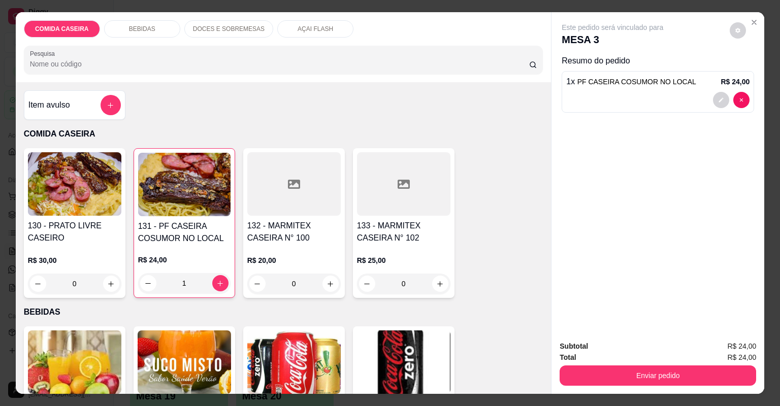
click at [324, 350] on img at bounding box center [293, 362] width 93 height 63
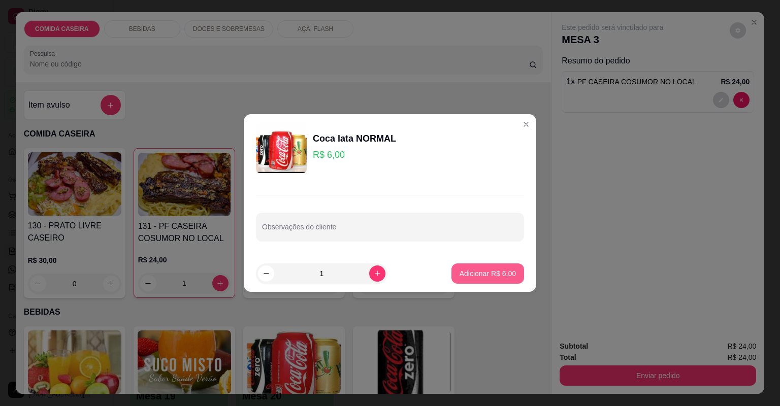
click at [481, 270] on p "Adicionar R$ 6,00" at bounding box center [488, 274] width 56 height 10
type input "1"
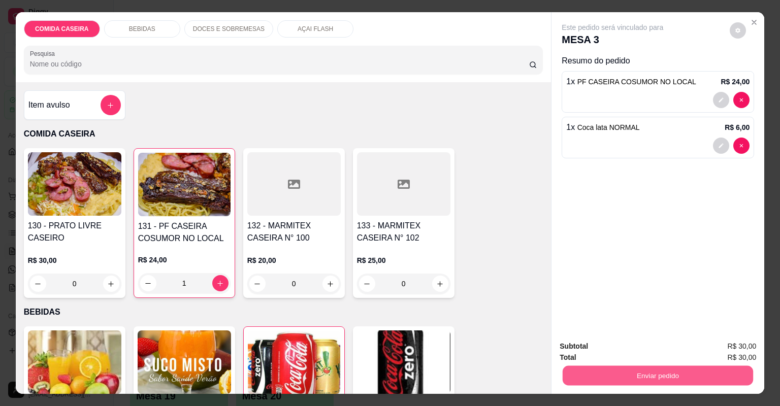
click at [623, 380] on button "Enviar pedido" at bounding box center [658, 376] width 190 height 20
click at [629, 355] on button "Não registrar e enviar pedido" at bounding box center [625, 350] width 106 height 19
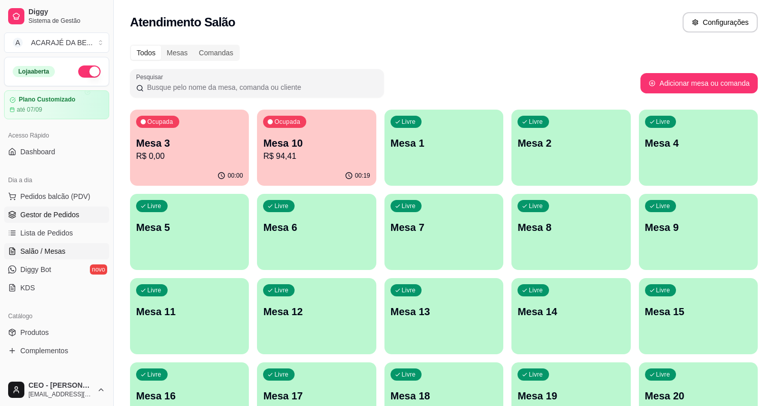
click at [82, 212] on link "Gestor de Pedidos" at bounding box center [56, 215] width 105 height 16
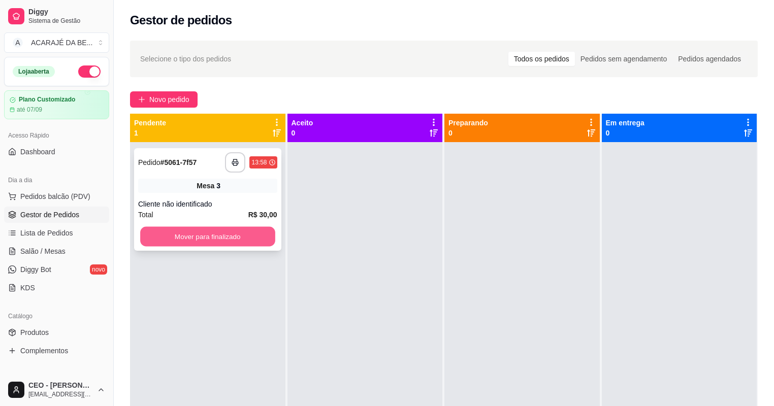
click at [211, 242] on button "Mover para finalizado" at bounding box center [207, 237] width 135 height 20
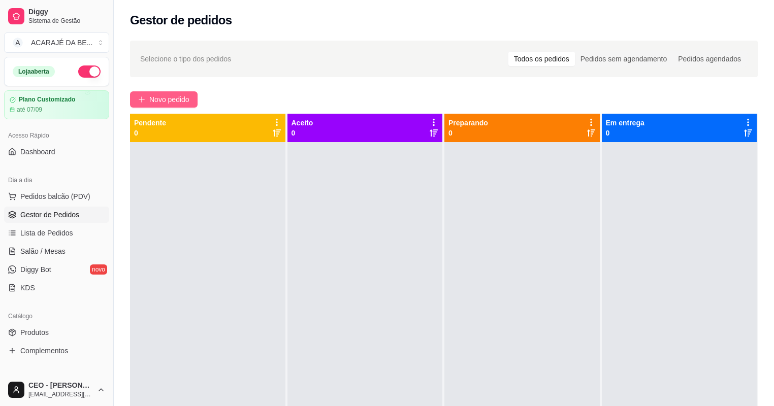
click at [169, 96] on span "Novo pedido" at bounding box center [169, 99] width 40 height 11
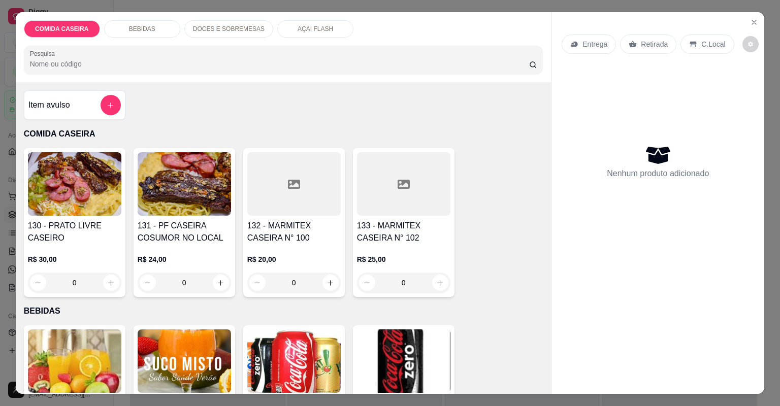
click at [262, 175] on div at bounding box center [293, 183] width 93 height 63
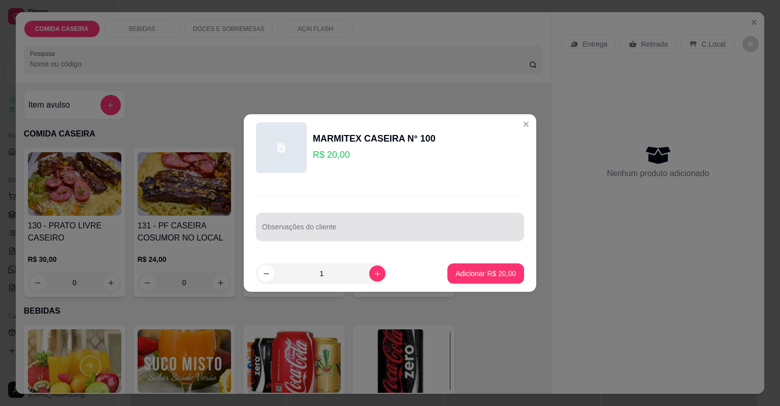
click at [287, 234] on input "Observações do cliente" at bounding box center [390, 231] width 256 height 10
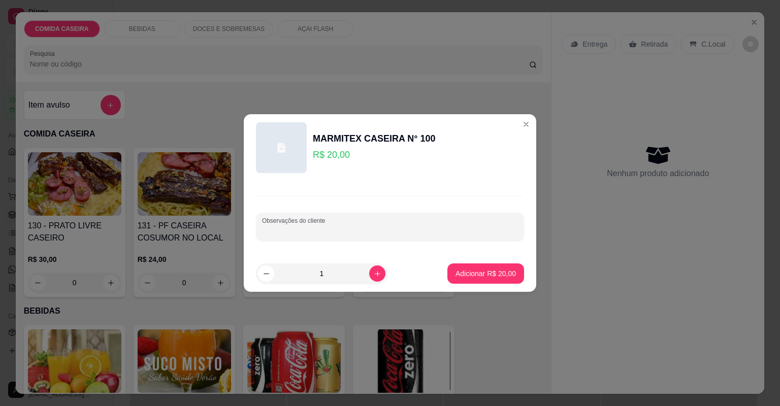
click at [287, 233] on input "Observações do cliente" at bounding box center [390, 231] width 256 height 10
paste input "Feijão preto [PERSON_NAME] Alface c tomate Calabresa acebolada Medalhão Farofa"
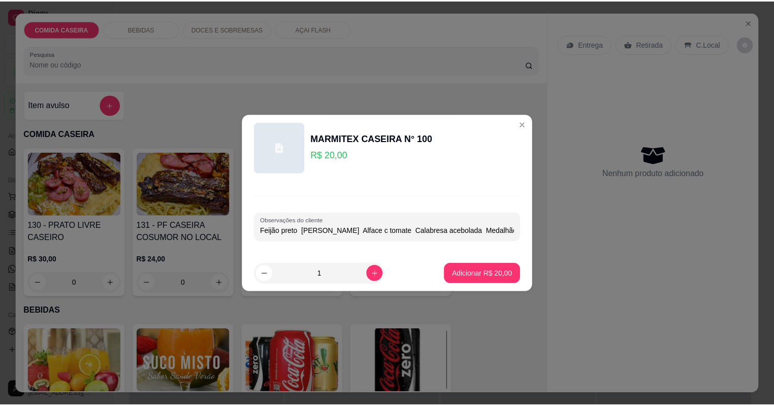
scroll to position [0, 22]
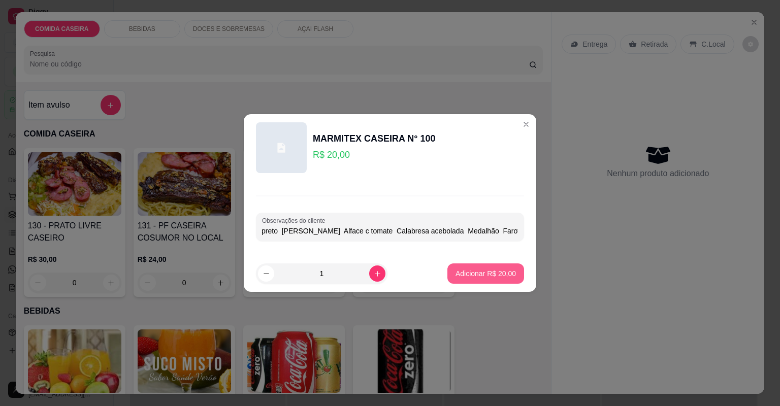
type input "Feijão preto [PERSON_NAME] Alface c tomate Calabresa acebolada Medalhão Farofa"
click at [455, 276] on p "Adicionar R$ 20,00" at bounding box center [485, 274] width 60 height 10
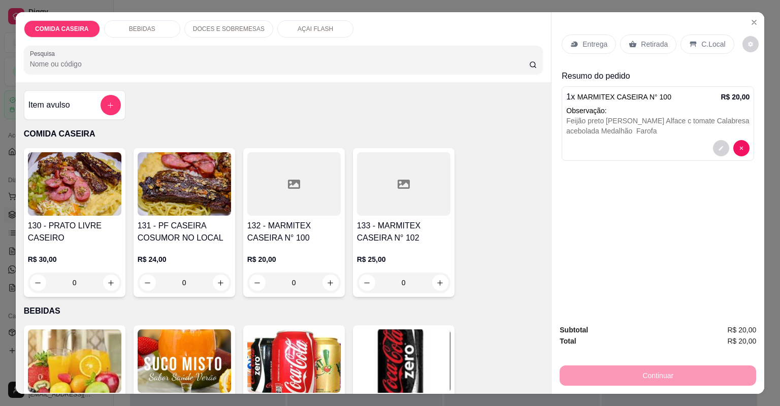
click at [597, 45] on p "Entrega" at bounding box center [594, 44] width 25 height 10
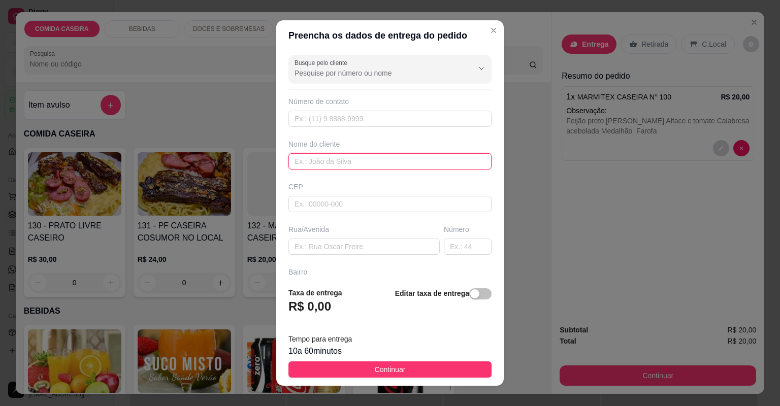
click at [378, 159] on input "text" at bounding box center [389, 161] width 203 height 16
type input "GERMANO"
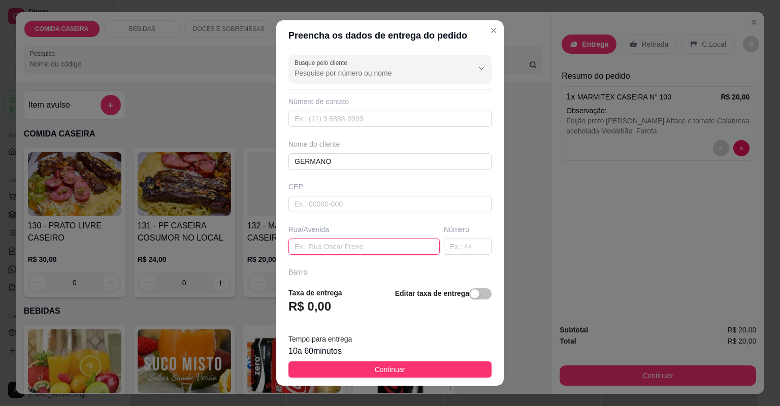
click at [392, 242] on input "text" at bounding box center [363, 247] width 151 height 16
type input "AÇAI PRIME"
click at [406, 378] on footer "Taxa de entrega R$ 0,00 Editar taxa de entrega Tempo para entrega 10 a 60 minut…" at bounding box center [389, 332] width 227 height 107
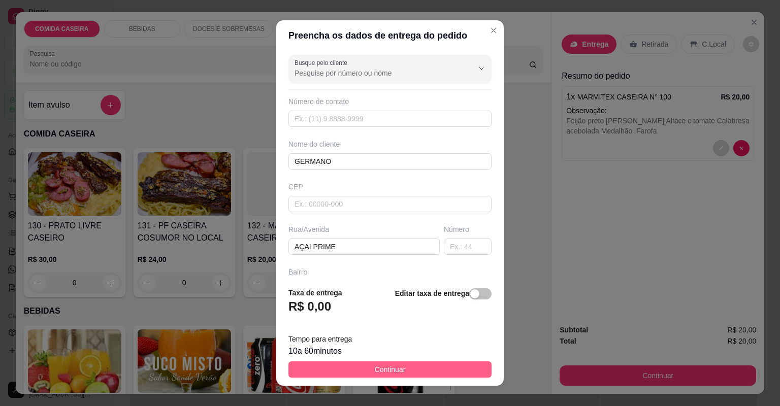
click at [410, 372] on button "Continuar" at bounding box center [389, 370] width 203 height 16
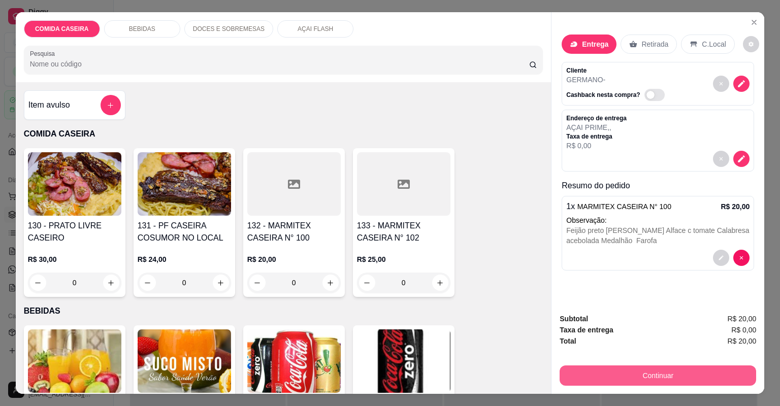
click at [590, 372] on button "Continuar" at bounding box center [658, 376] width 197 height 20
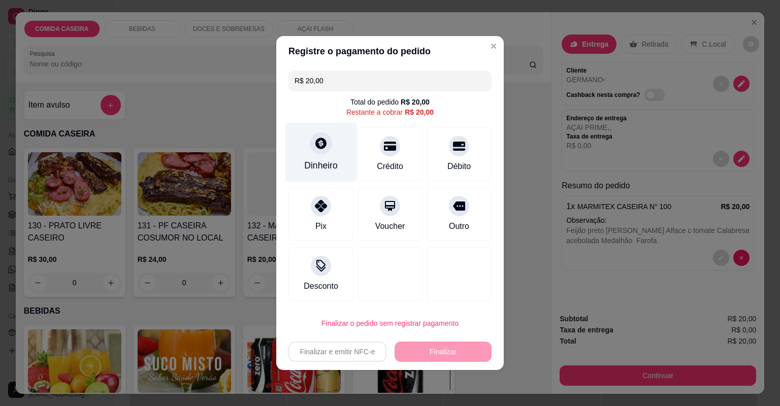
click at [316, 147] on icon at bounding box center [320, 143] width 11 height 11
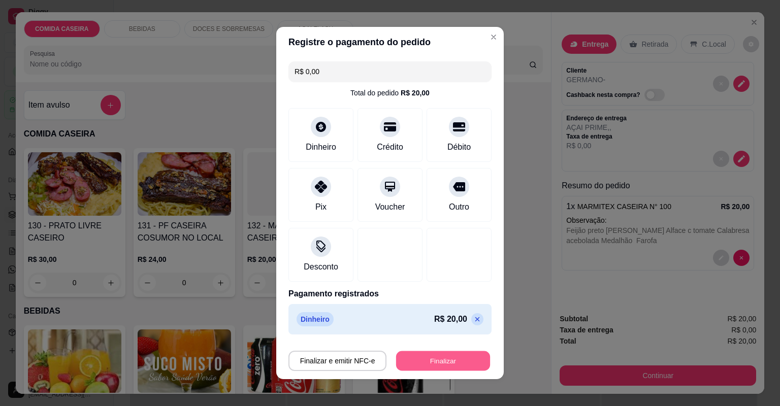
click at [444, 358] on button "Finalizar" at bounding box center [443, 361] width 94 height 20
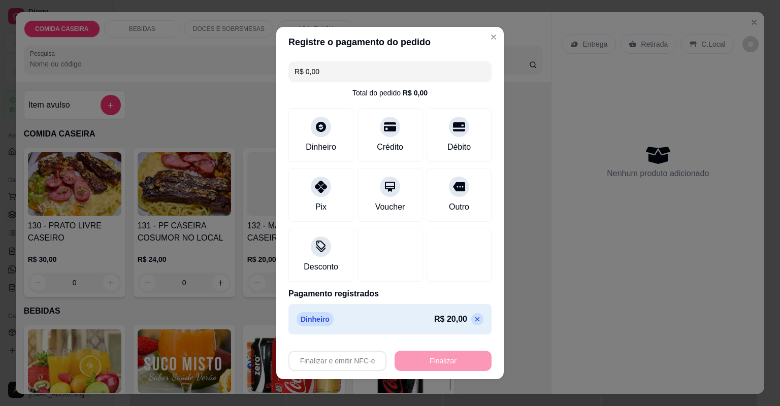
type input "-R$ 20,00"
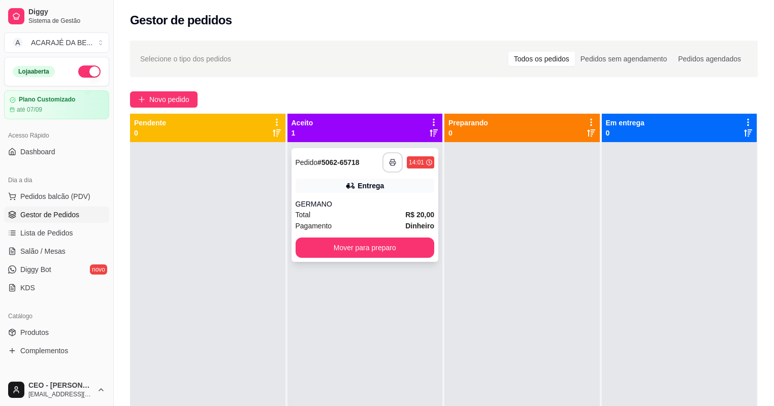
click at [390, 163] on rect "button" at bounding box center [392, 164] width 4 height 3
click at [378, 248] on button "Mover para preparo" at bounding box center [365, 248] width 139 height 20
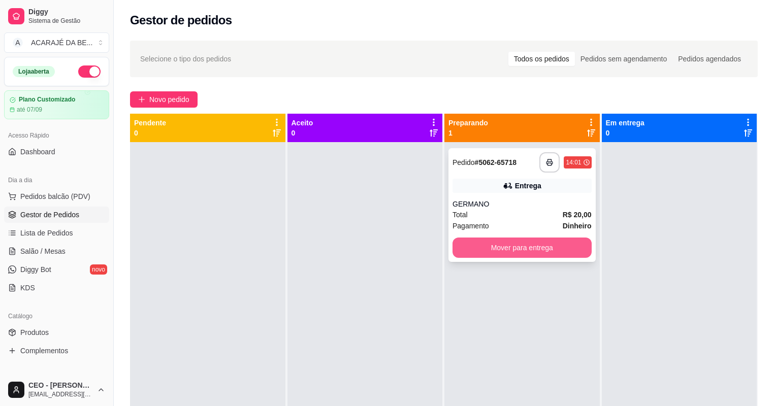
click at [458, 249] on button "Mover para entrega" at bounding box center [521, 248] width 139 height 20
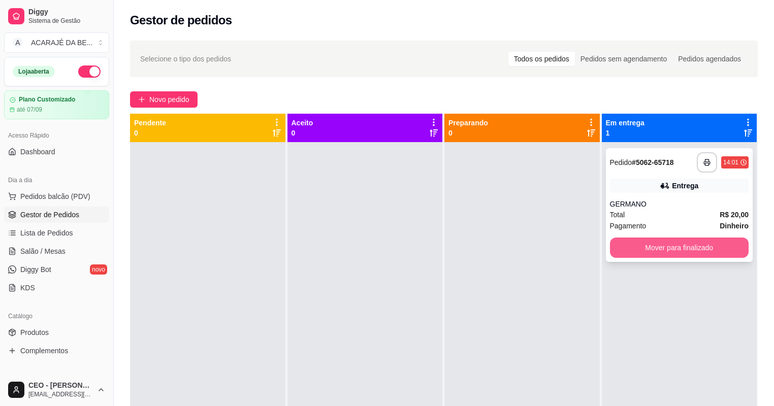
click at [610, 251] on button "Mover para finalizado" at bounding box center [679, 248] width 139 height 20
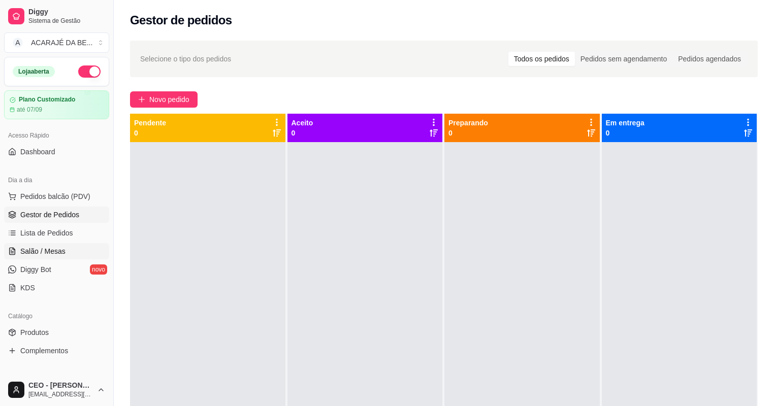
click at [68, 247] on link "Salão / Mesas" at bounding box center [56, 251] width 105 height 16
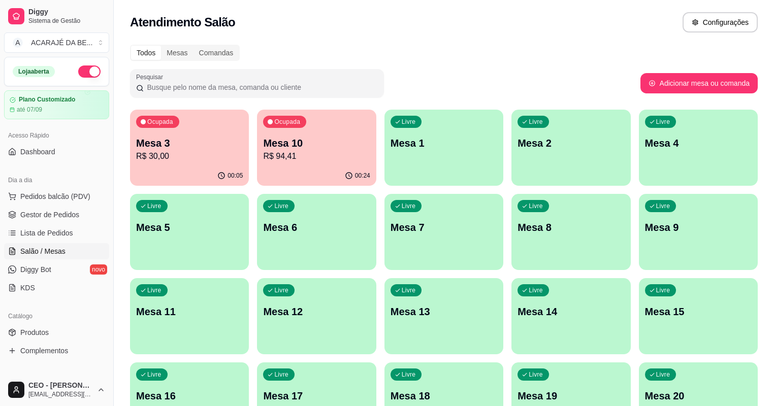
click at [297, 143] on p "Mesa 10" at bounding box center [316, 143] width 107 height 14
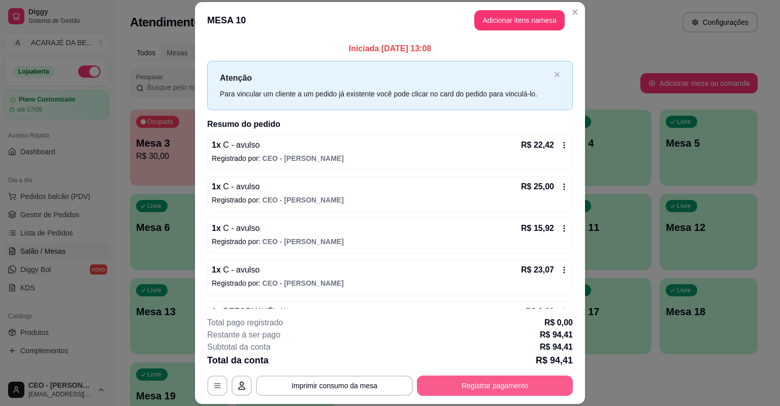
click at [460, 383] on button "Registrar pagamento" at bounding box center [495, 386] width 156 height 20
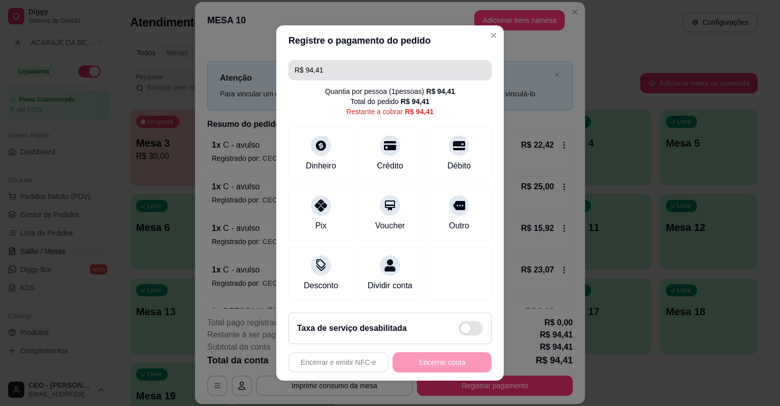
click at [349, 75] on input "R$ 94,41" at bounding box center [390, 70] width 191 height 20
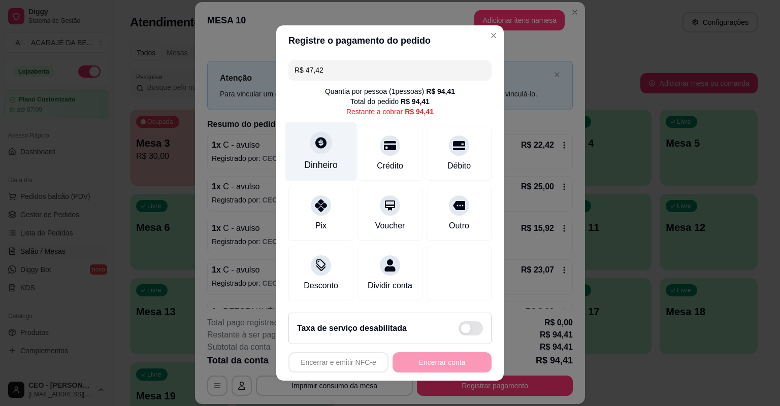
type input "R$ 47,42"
click at [318, 138] on icon at bounding box center [320, 142] width 11 height 11
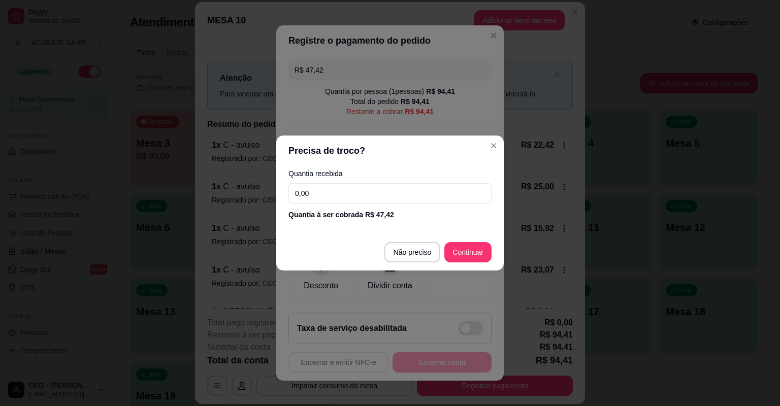
click at [325, 193] on input "0,00" at bounding box center [389, 193] width 203 height 20
drag, startPoint x: 336, startPoint y: 189, endPoint x: 319, endPoint y: 198, distance: 18.4
click at [319, 198] on input "0,00" at bounding box center [389, 193] width 203 height 20
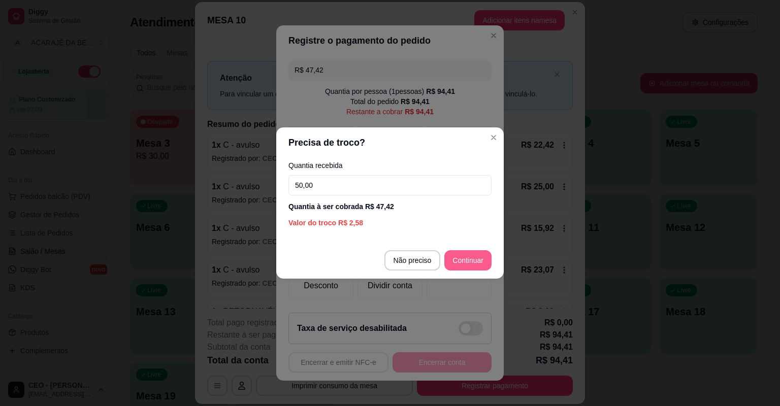
type input "50,00"
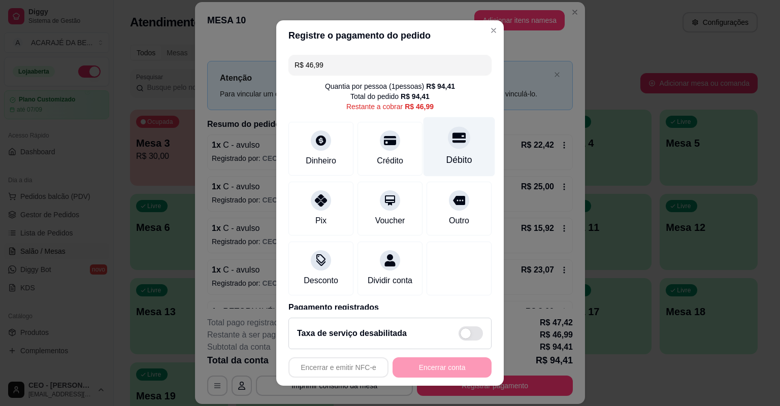
click at [435, 143] on div "Débito" at bounding box center [459, 146] width 72 height 59
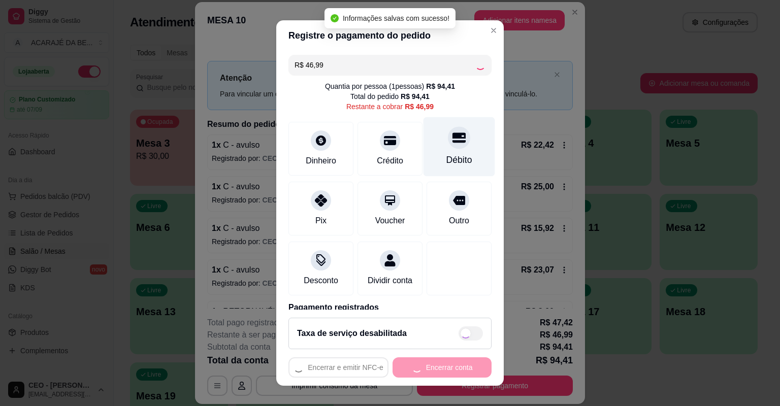
type input "R$ 0,00"
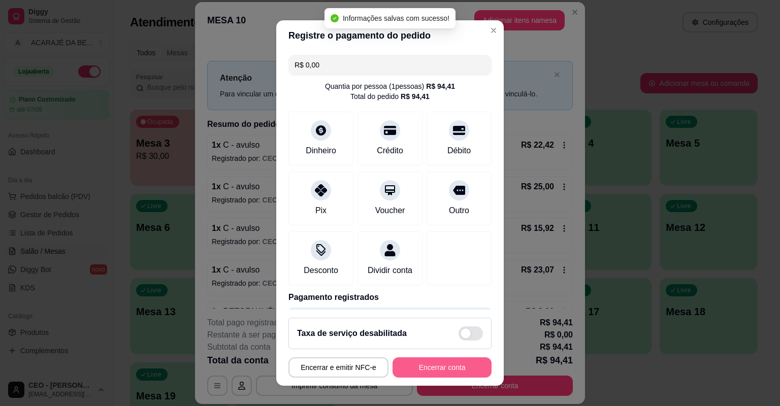
click at [437, 366] on button "Encerrar conta" at bounding box center [442, 367] width 99 height 20
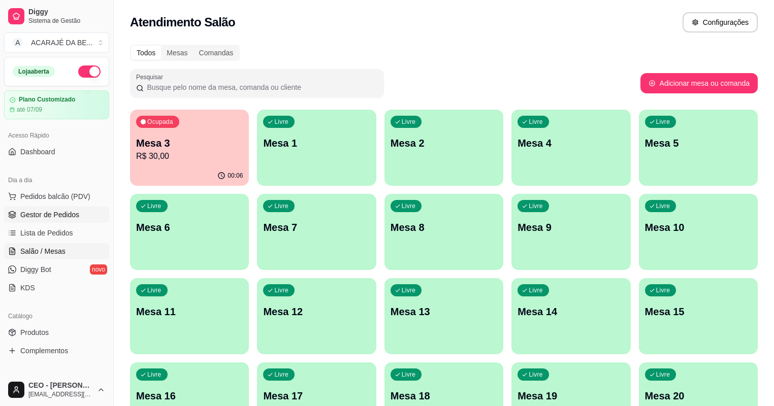
click at [62, 215] on span "Gestor de Pedidos" at bounding box center [49, 215] width 59 height 10
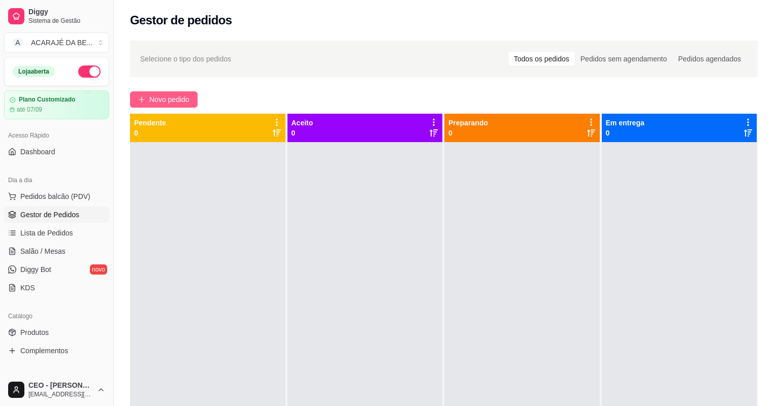
click at [166, 100] on span "Novo pedido" at bounding box center [169, 99] width 40 height 11
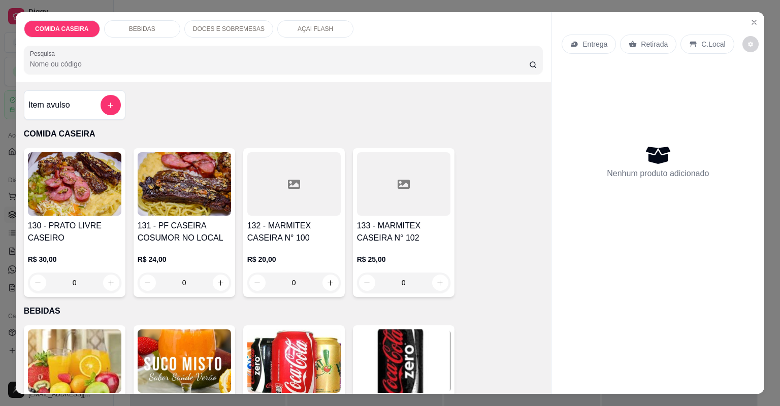
click at [304, 197] on div at bounding box center [293, 183] width 93 height 63
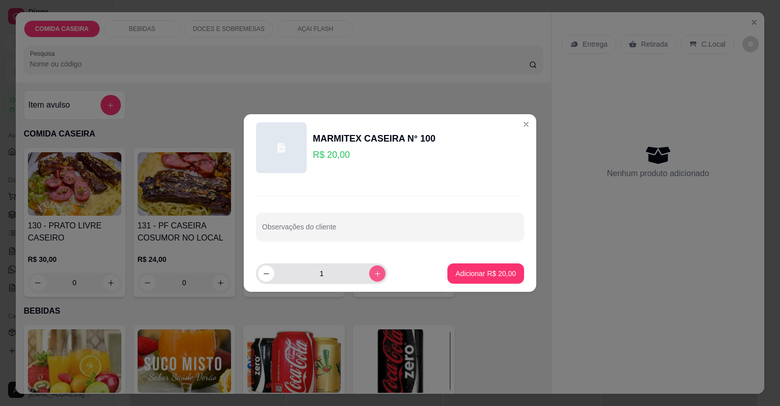
click at [373, 275] on button "increase-product-quantity" at bounding box center [377, 274] width 16 height 16
type input "2"
click at [381, 235] on input "Observações do cliente" at bounding box center [390, 231] width 256 height 10
paste input "Feijão tropeiro Arroz branco Macarrão farofa de cenoura Linguiça mista Coxinha …"
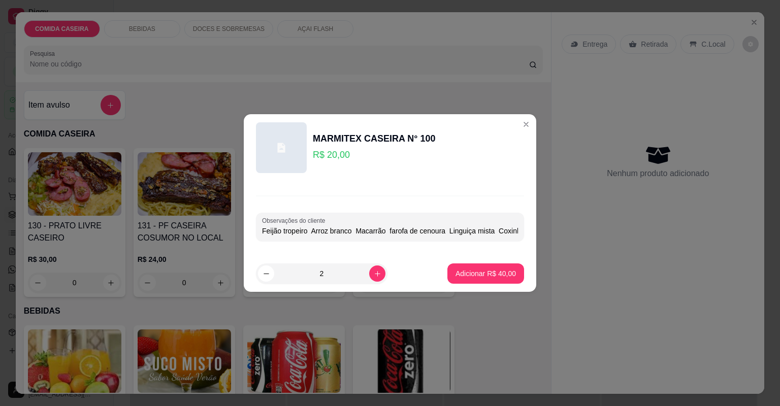
scroll to position [0, 61]
type input "Feijão tropeiro Arroz branco Macarrão farofa de cenoura Linguiça mista Coxinha …"
click at [485, 270] on p "Adicionar R$ 40,00" at bounding box center [485, 274] width 59 height 10
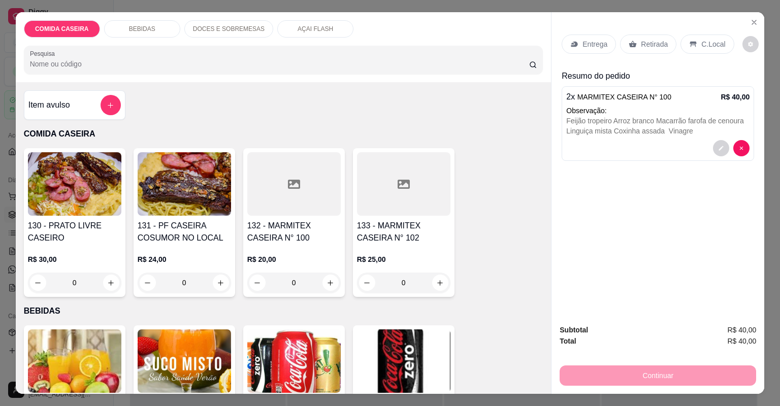
click at [587, 42] on p "Entrega" at bounding box center [594, 44] width 25 height 10
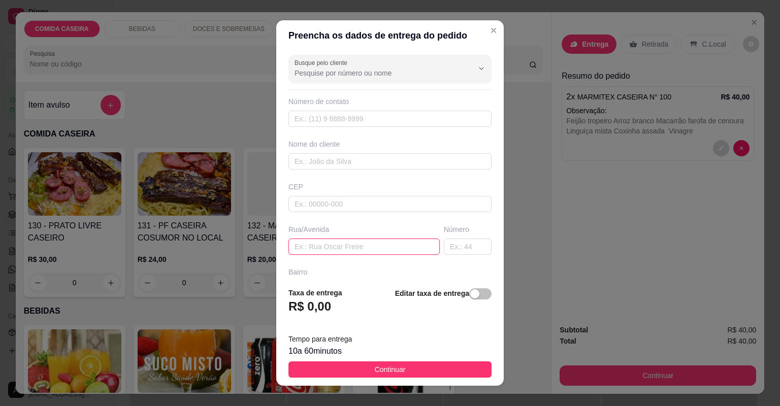
click at [398, 250] on input "text" at bounding box center [363, 247] width 151 height 16
paste input "Rua [PERSON_NAME] Bairro São Raimundo Número 550 Ao lado de neguin do reggae"
type input "Rua [PERSON_NAME] Bairro São Raimundo Número 550 Ao lado de neguin do reggae"
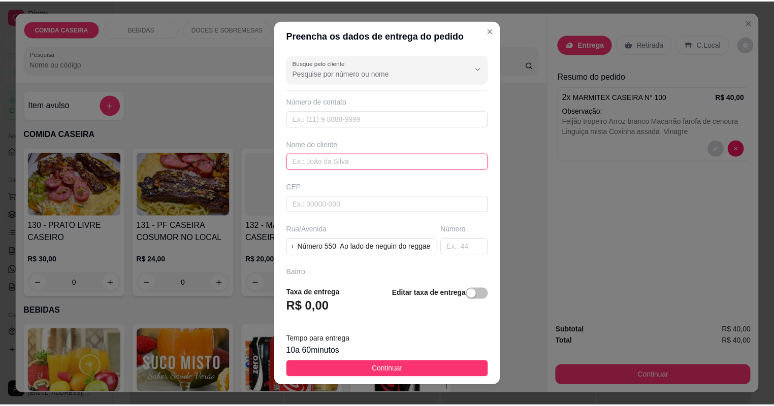
scroll to position [0, 0]
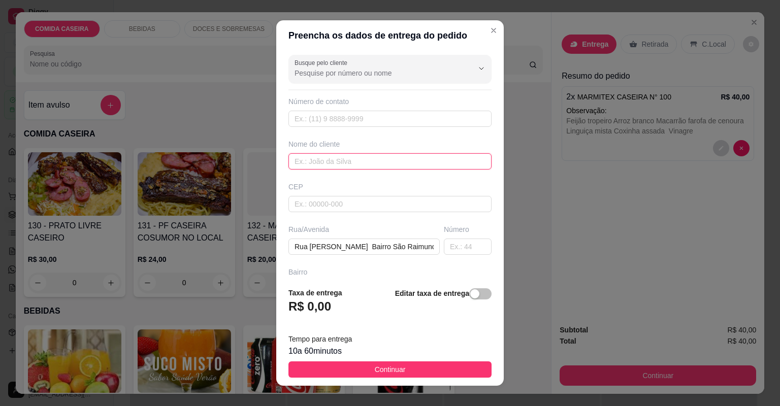
click at [357, 160] on input "text" at bounding box center [389, 161] width 203 height 16
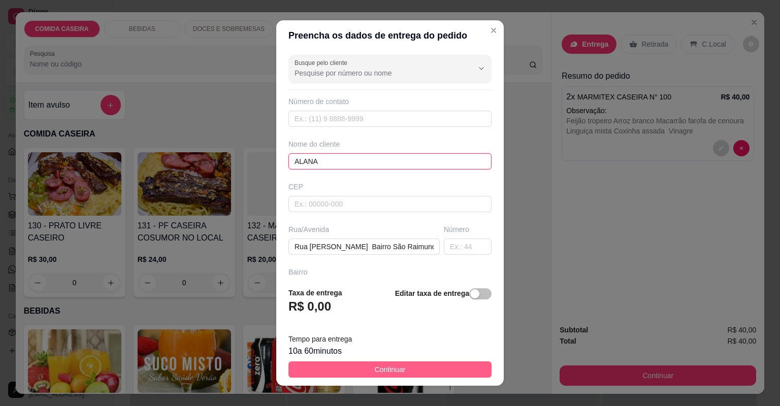
type input "ALANA"
click at [405, 369] on button "Continuar" at bounding box center [389, 370] width 203 height 16
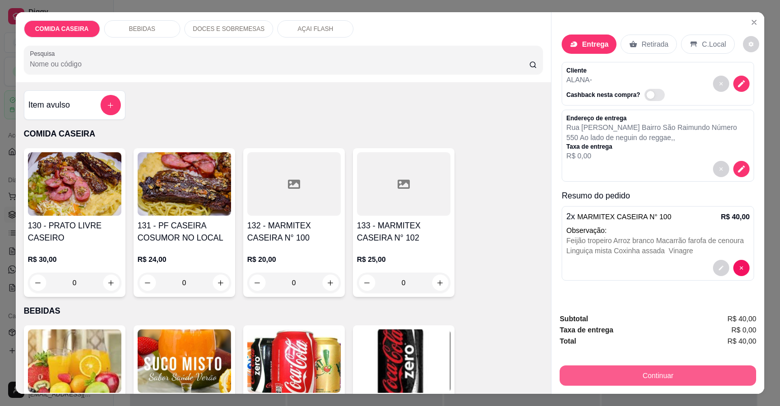
click at [620, 367] on button "Continuar" at bounding box center [658, 376] width 197 height 20
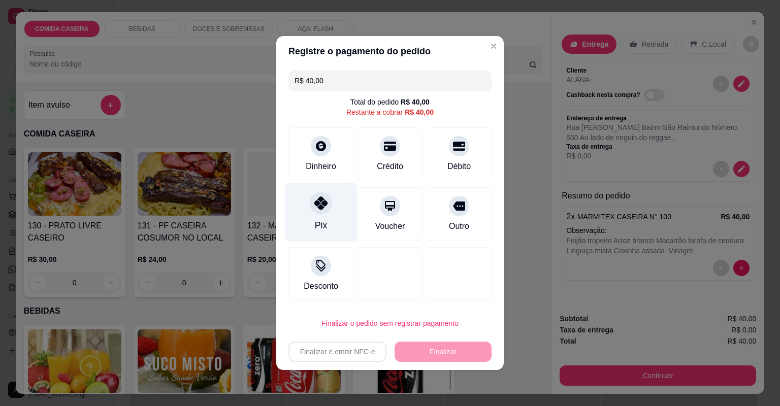
click at [323, 212] on div at bounding box center [321, 203] width 22 height 22
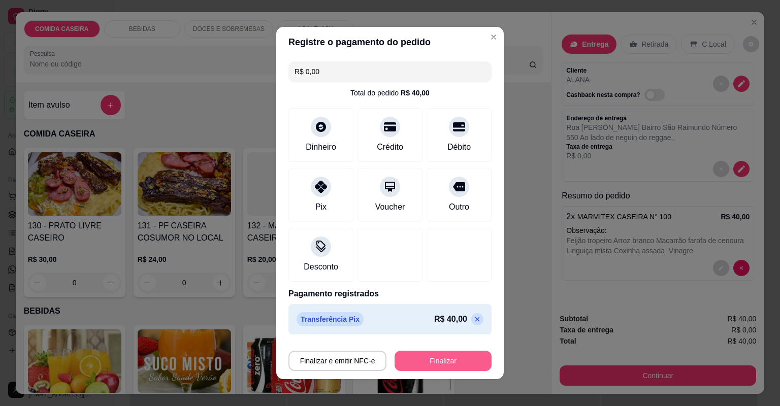
click at [458, 369] on button "Finalizar" at bounding box center [443, 361] width 97 height 20
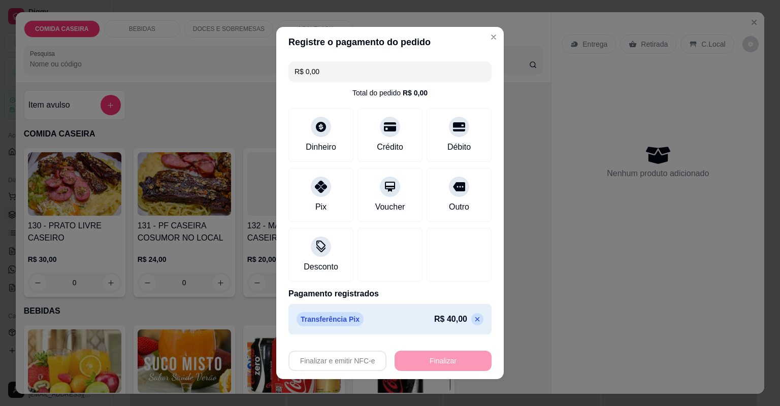
type input "-R$ 40,00"
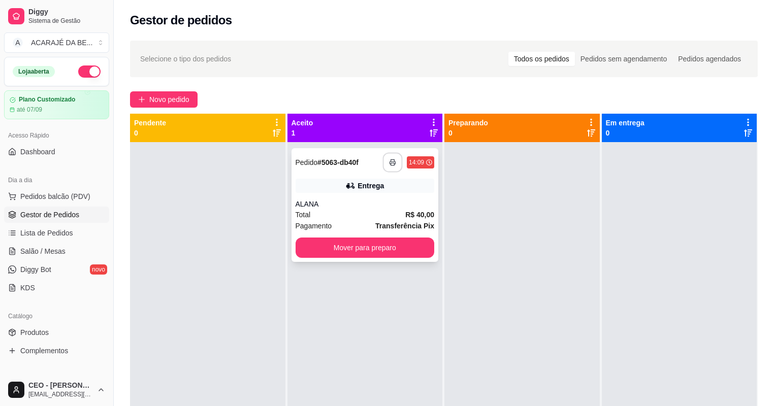
click at [393, 165] on icon "button" at bounding box center [392, 162] width 7 height 7
click at [408, 251] on button "Mover para preparo" at bounding box center [365, 248] width 139 height 20
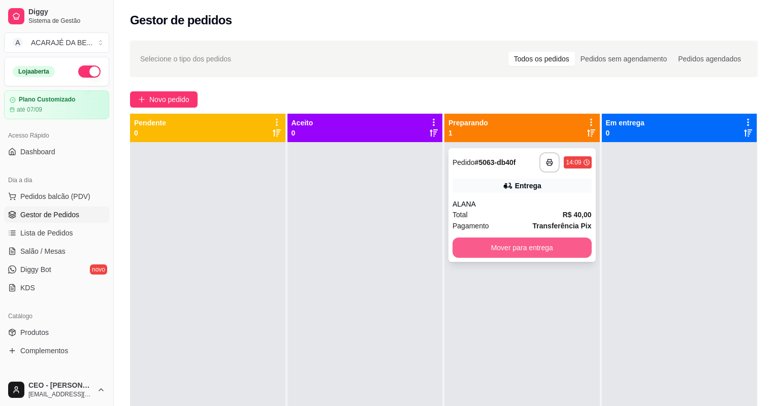
click at [522, 246] on button "Mover para entrega" at bounding box center [521, 248] width 139 height 20
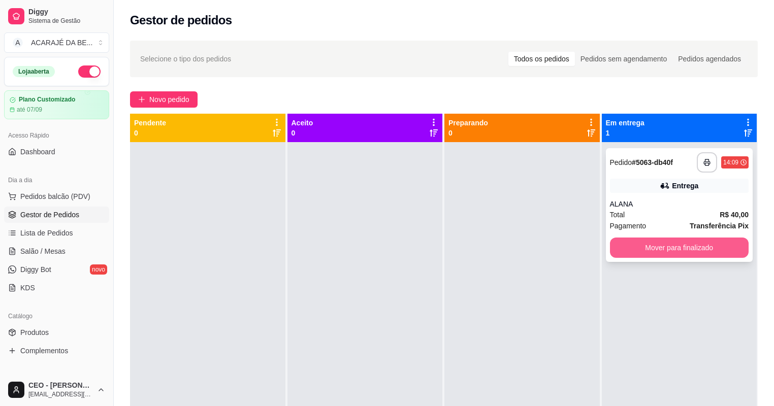
click at [654, 246] on button "Mover para finalizado" at bounding box center [679, 248] width 139 height 20
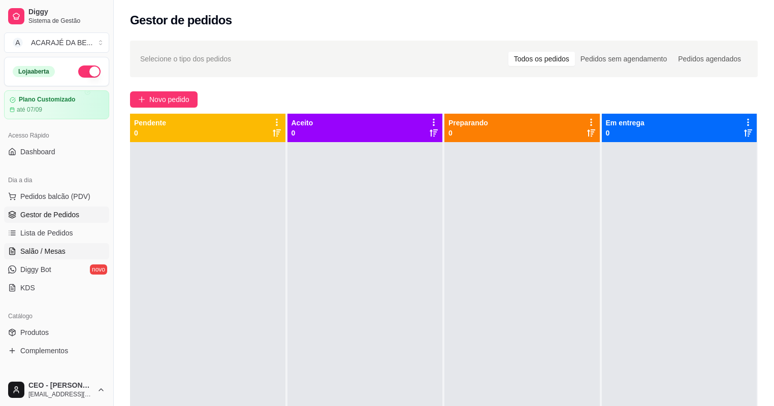
click at [55, 246] on span "Salão / Mesas" at bounding box center [42, 251] width 45 height 10
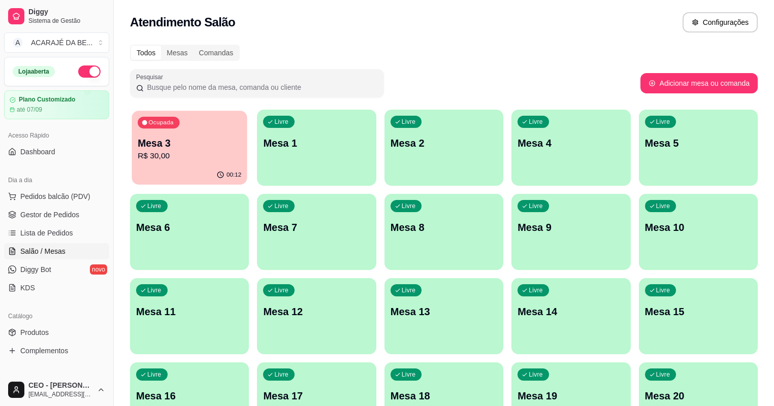
click at [167, 176] on div "00:12" at bounding box center [189, 175] width 115 height 19
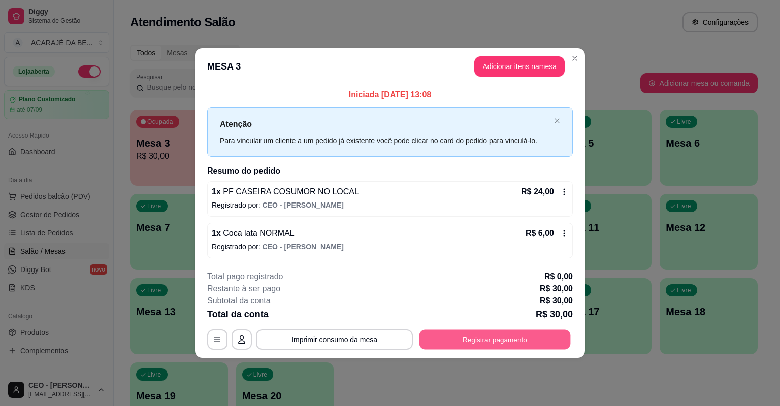
click at [508, 338] on button "Registrar pagamento" at bounding box center [494, 340] width 151 height 20
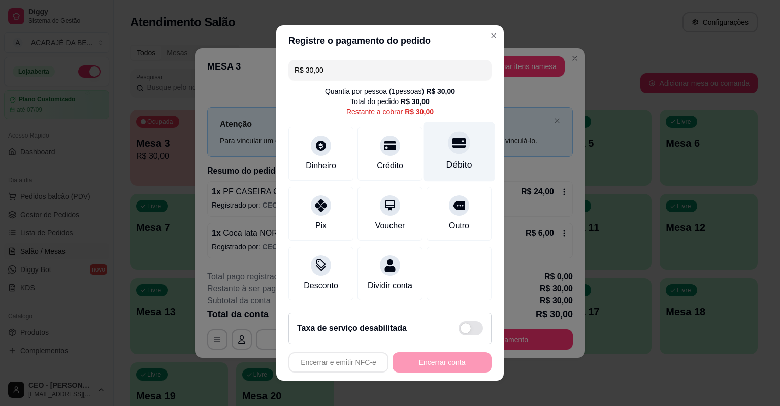
click at [433, 155] on div "Débito" at bounding box center [459, 151] width 72 height 59
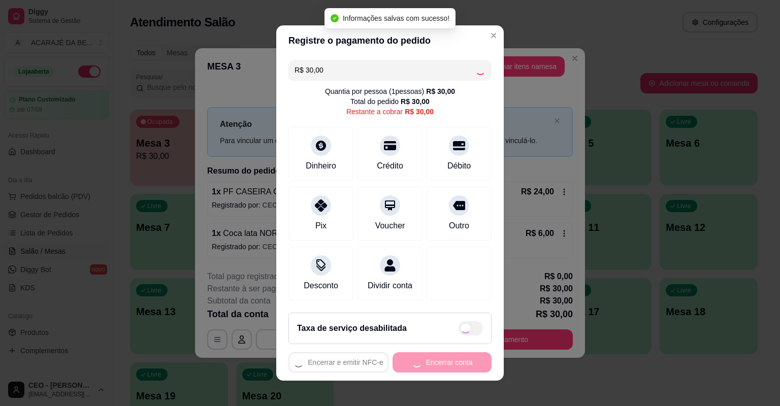
type input "R$ 0,00"
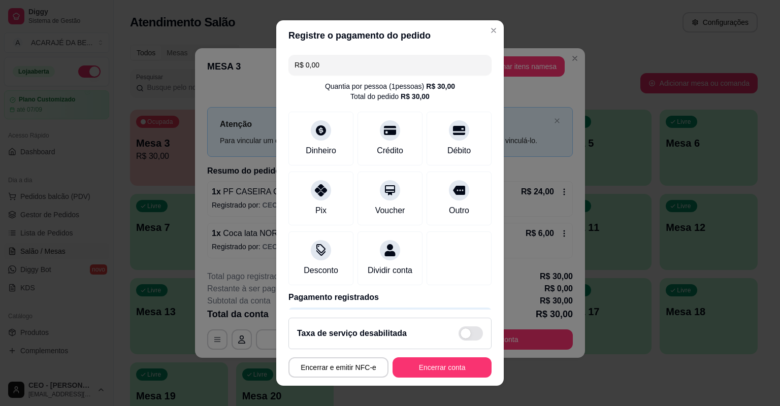
click at [414, 357] on footer "Taxa de serviço desabilitada Encerrar e emitir NFC-e Encerrar conta" at bounding box center [389, 348] width 227 height 76
click at [414, 363] on button "Encerrar conta" at bounding box center [442, 368] width 96 height 20
click at [414, 363] on div "Encerrar e emitir NFC-e Encerrar conta" at bounding box center [389, 367] width 203 height 20
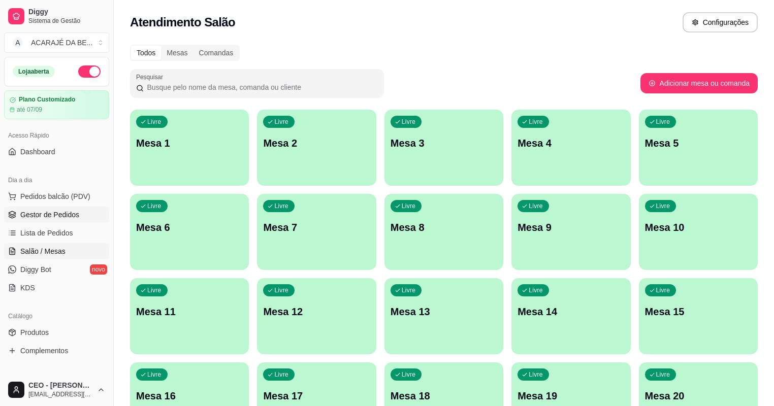
click at [68, 213] on span "Gestor de Pedidos" at bounding box center [49, 215] width 59 height 10
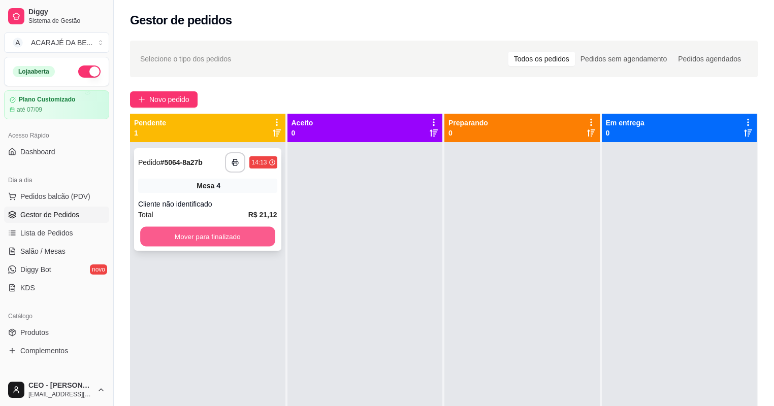
click at [208, 233] on button "Mover para finalizado" at bounding box center [207, 237] width 135 height 20
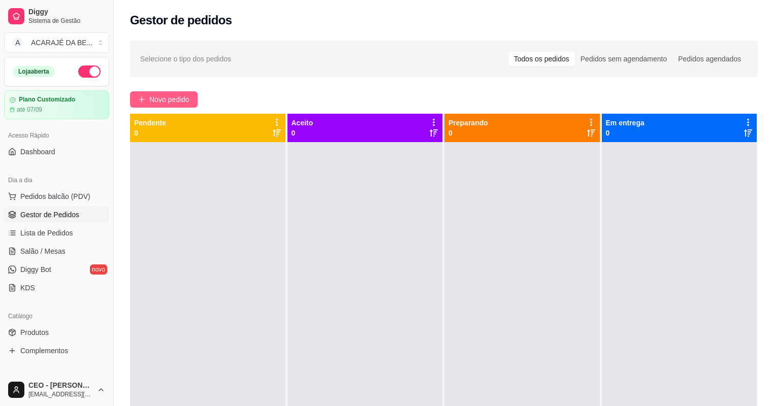
click at [180, 101] on span "Novo pedido" at bounding box center [169, 99] width 40 height 11
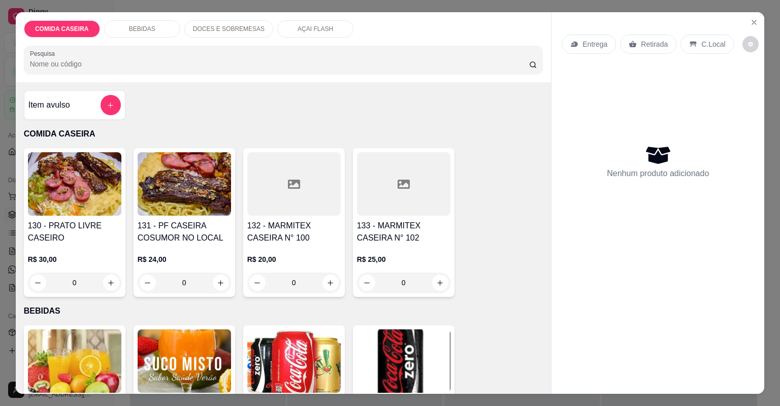
click at [288, 178] on icon at bounding box center [294, 184] width 12 height 12
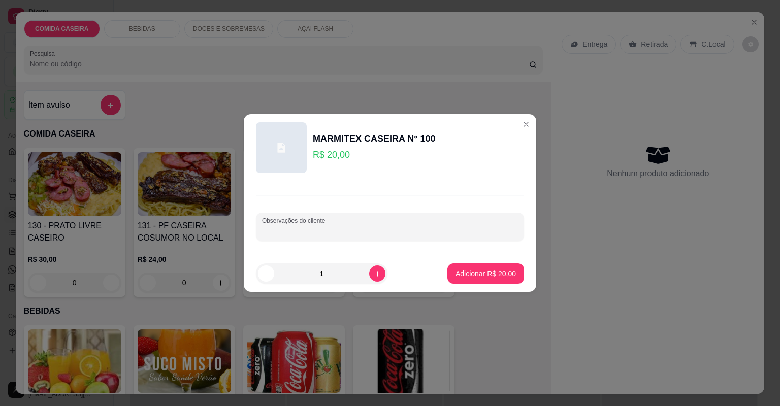
click at [408, 232] on input "Observações do cliente" at bounding box center [390, 231] width 256 height 10
paste input "Arroz branco. Feijão tropeiro. Macarronesse. Carne de panela com batata."
type input "Arroz branco. Feijão tropeiro. Macarronesse. Carne de panela com batata."
click at [469, 271] on p "Adicionar R$ 20,00" at bounding box center [485, 274] width 60 height 10
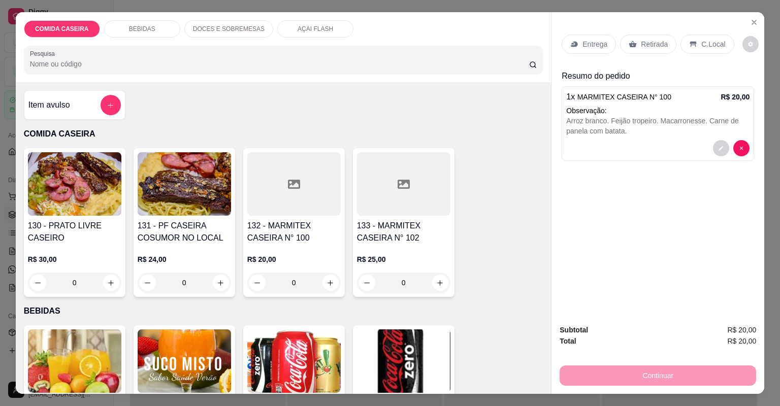
click at [587, 40] on p "Entrega" at bounding box center [594, 44] width 25 height 10
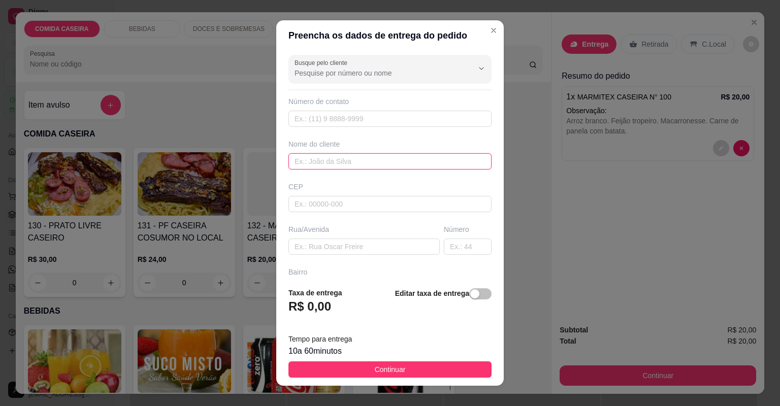
click at [353, 158] on input "text" at bounding box center [389, 161] width 203 height 16
type input "[PERSON_NAME]"
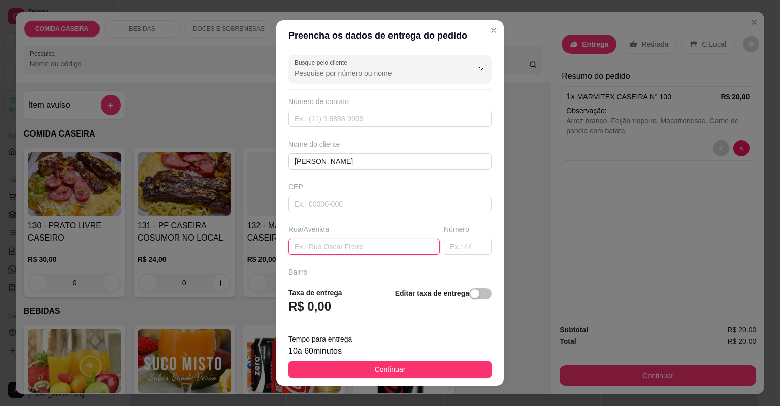
click at [394, 248] on input "text" at bounding box center [363, 247] width 151 height 16
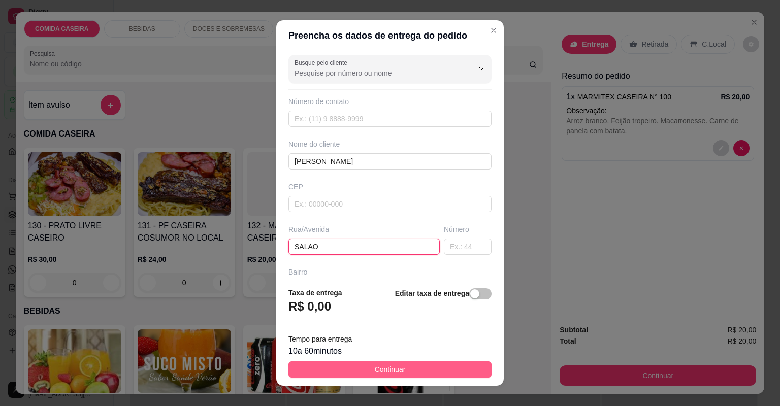
type input "SALAO"
click at [480, 371] on button "Continuar" at bounding box center [389, 370] width 203 height 16
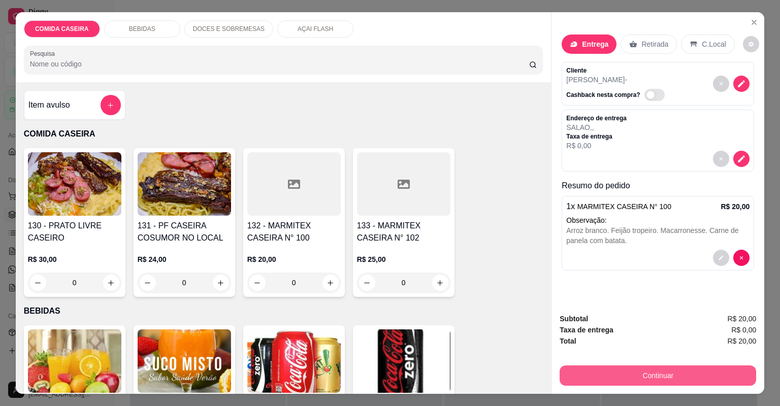
click at [679, 383] on button "Continuar" at bounding box center [658, 376] width 197 height 20
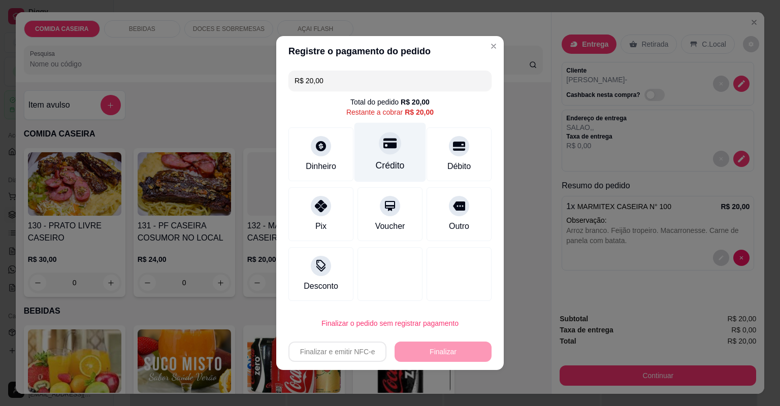
click at [410, 156] on div "Crédito" at bounding box center [390, 152] width 72 height 59
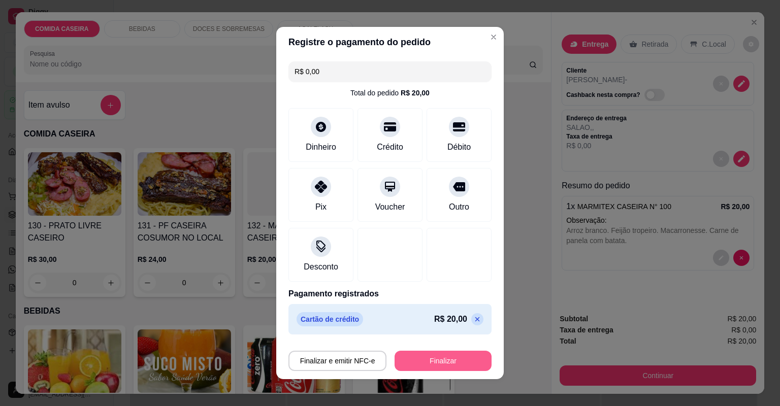
click at [451, 357] on button "Finalizar" at bounding box center [443, 361] width 97 height 20
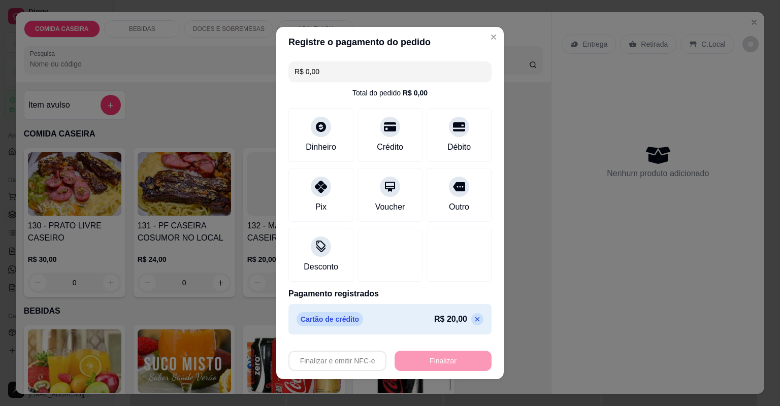
type input "-R$ 20,00"
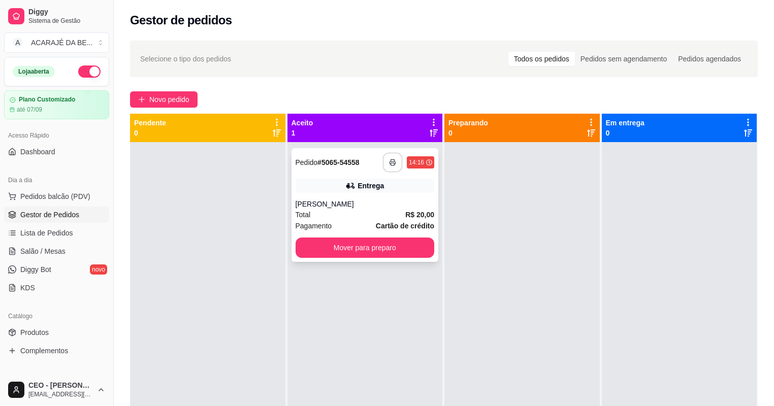
click at [392, 161] on icon "button" at bounding box center [392, 162] width 6 height 3
click at [412, 250] on button "Mover para preparo" at bounding box center [365, 248] width 135 height 20
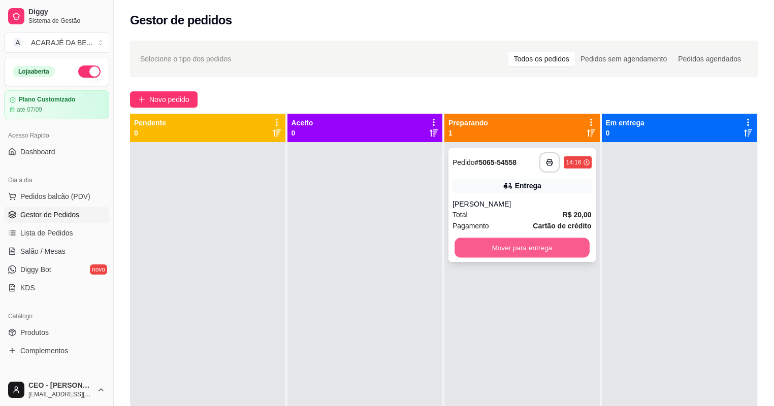
click at [541, 248] on button "Mover para entrega" at bounding box center [521, 248] width 135 height 20
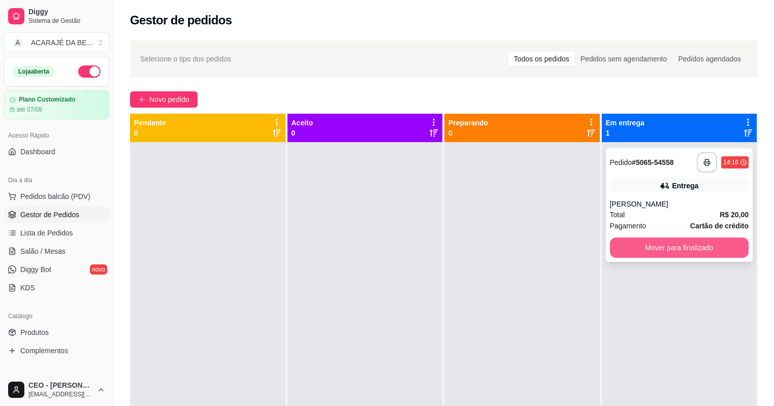
click at [648, 248] on button "Mover para finalizado" at bounding box center [679, 248] width 139 height 20
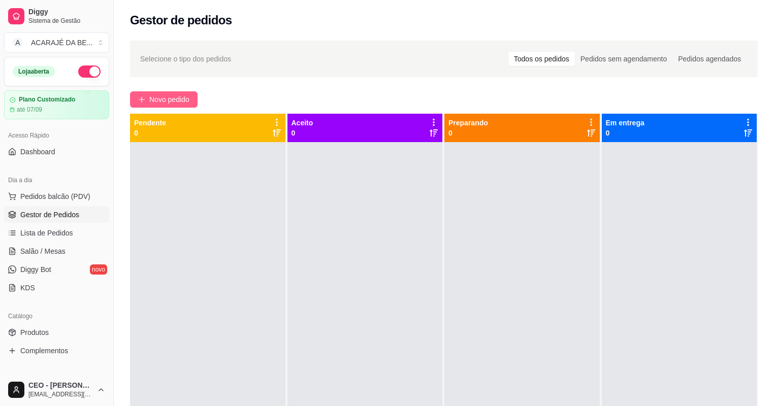
click at [187, 96] on span "Novo pedido" at bounding box center [169, 99] width 40 height 11
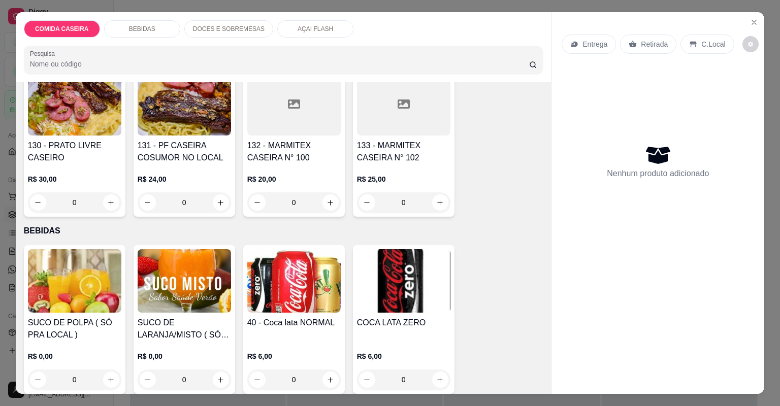
scroll to position [81, 0]
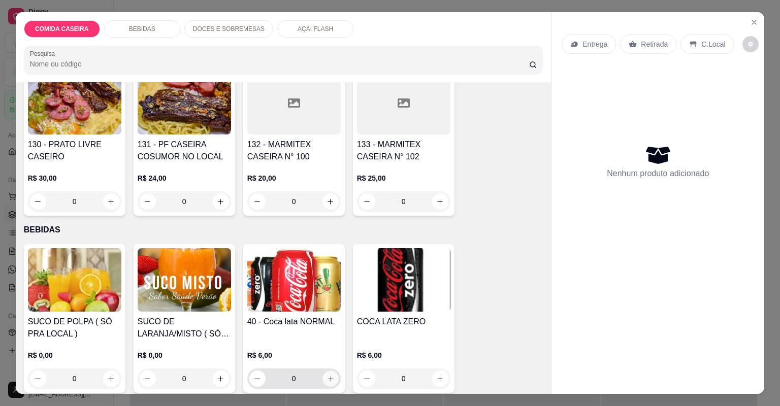
click at [322, 378] on button "increase-product-quantity" at bounding box center [330, 379] width 16 height 16
type input "1"
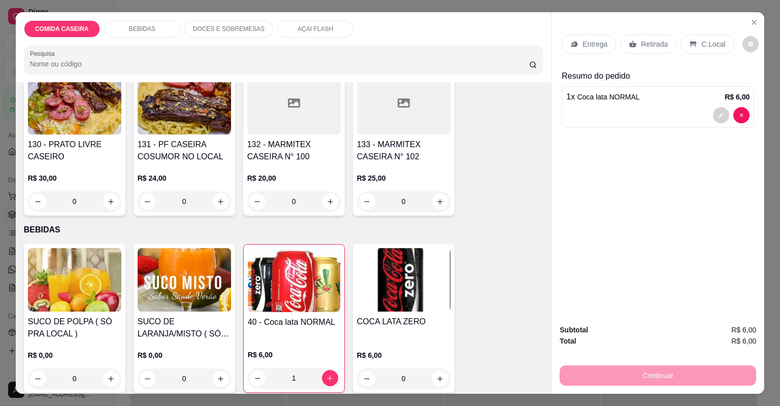
click at [598, 46] on p "Entrega" at bounding box center [594, 44] width 25 height 10
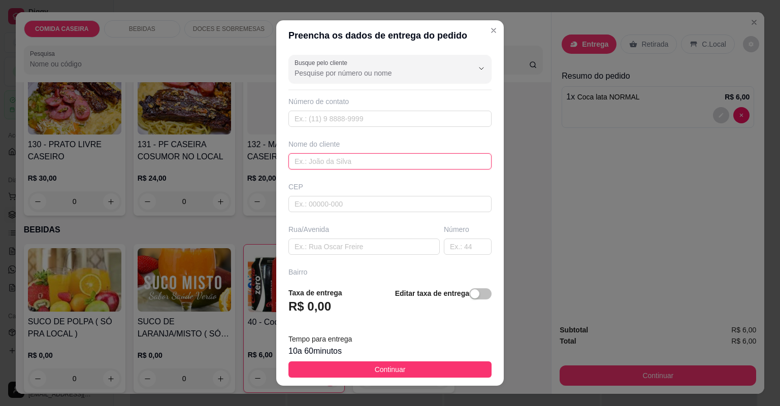
click at [324, 164] on input "text" at bounding box center [389, 161] width 203 height 16
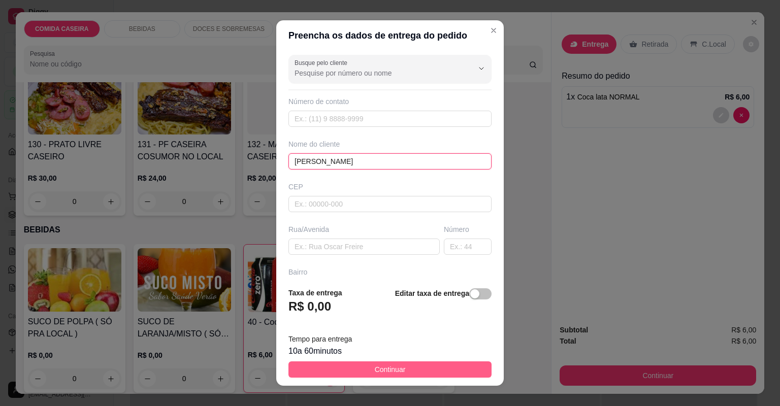
type input "[PERSON_NAME]"
click at [444, 367] on button "Continuar" at bounding box center [389, 370] width 203 height 16
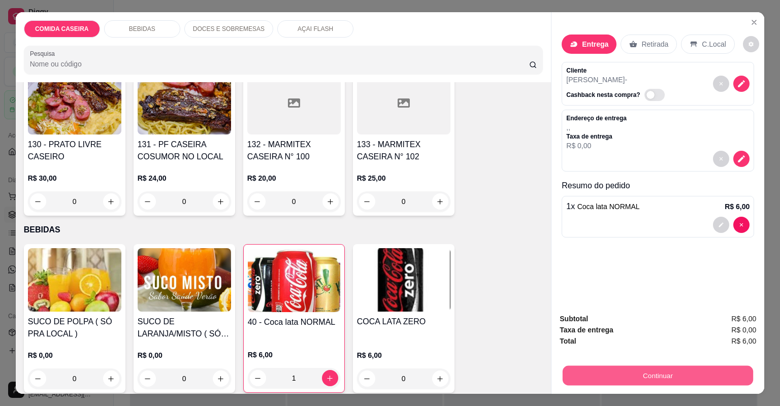
click at [620, 380] on button "Continuar" at bounding box center [658, 376] width 190 height 20
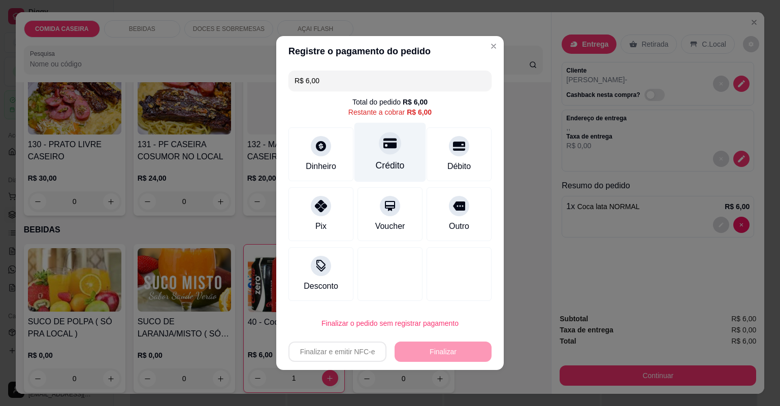
click at [409, 144] on div "Crédito" at bounding box center [390, 152] width 72 height 59
type input "R$ 0,00"
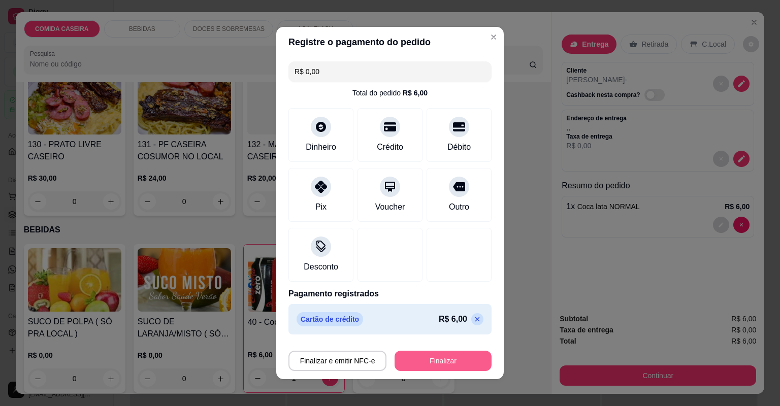
click at [453, 363] on button "Finalizar" at bounding box center [443, 361] width 97 height 20
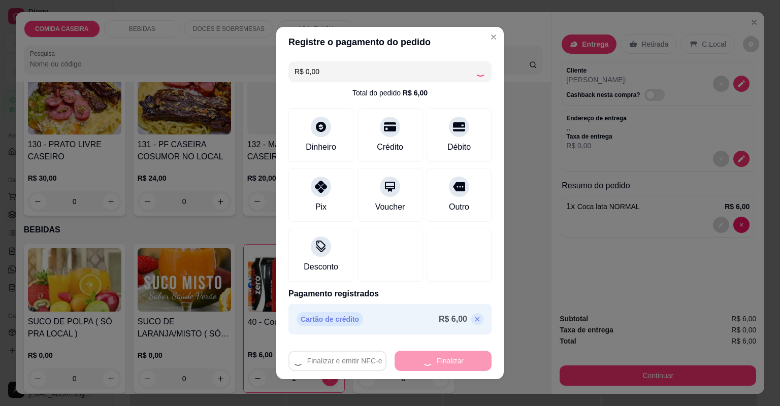
type input "0"
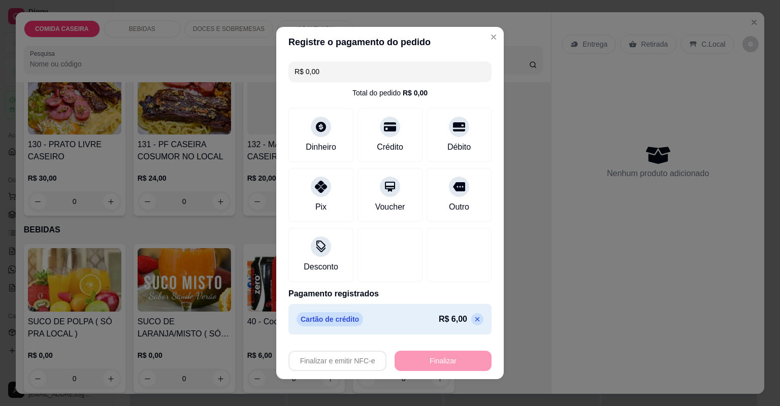
type input "-R$ 6,00"
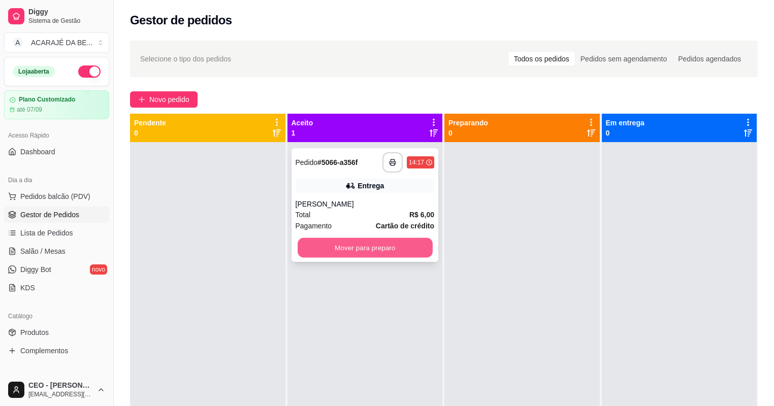
click at [396, 253] on button "Mover para preparo" at bounding box center [365, 248] width 135 height 20
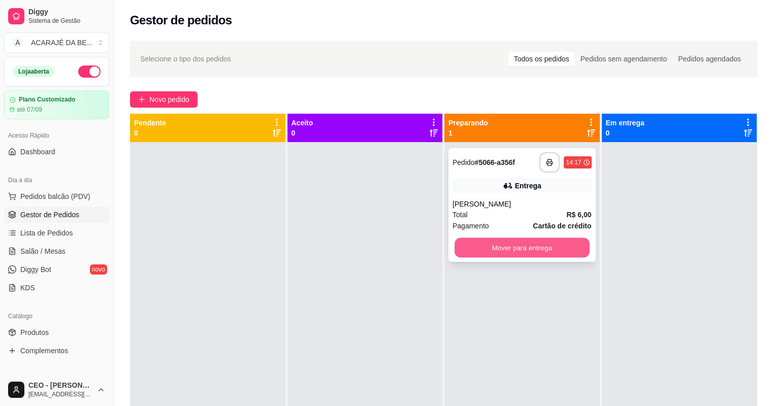
click at [494, 256] on button "Mover para entrega" at bounding box center [521, 248] width 135 height 20
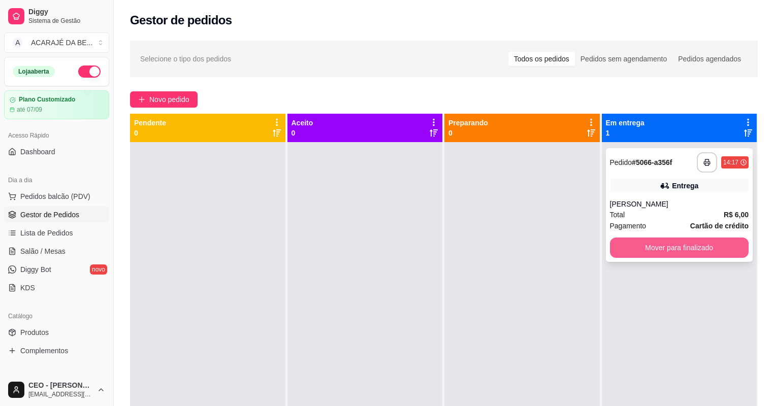
click at [689, 242] on button "Mover para finalizado" at bounding box center [679, 248] width 139 height 20
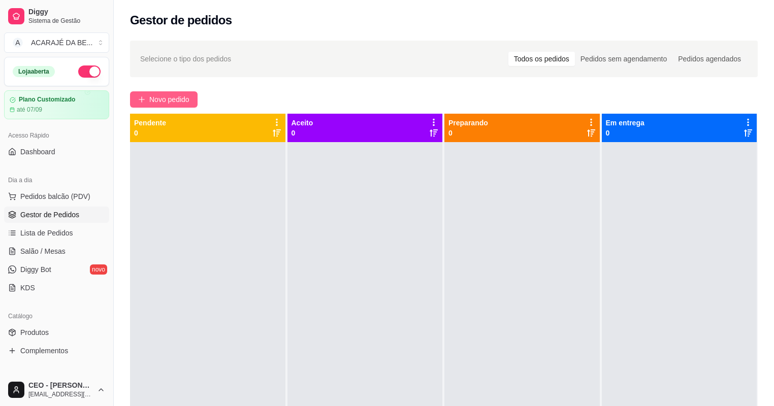
click at [167, 95] on span "Novo pedido" at bounding box center [169, 99] width 40 height 11
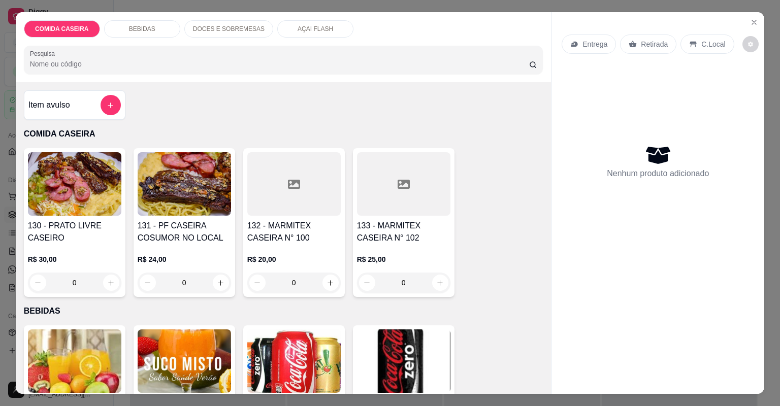
click at [390, 189] on div at bounding box center [403, 183] width 93 height 63
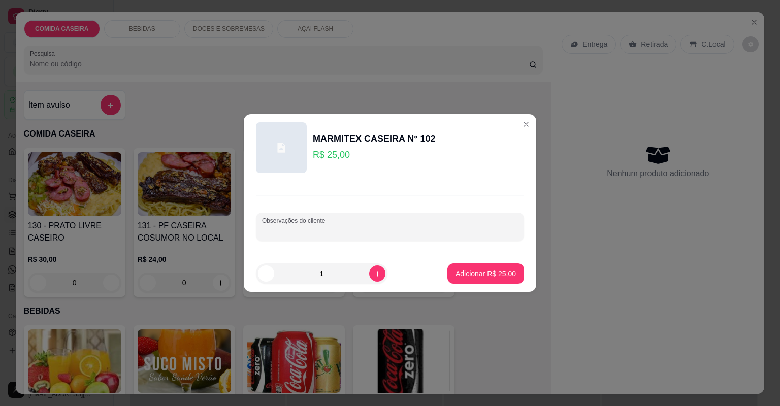
click at [382, 226] on input "Observações do cliente" at bounding box center [390, 231] width 256 height 10
paste input "Macarrão com carne moída ,pirão de aipim ,feijão tropeiro,farofa de cenoura c/b…"
click at [403, 231] on input "Macarrão com carne moída ,pirão de aipim ,feijão tropeiro,farofa de cenoura c/b…" at bounding box center [390, 231] width 256 height 10
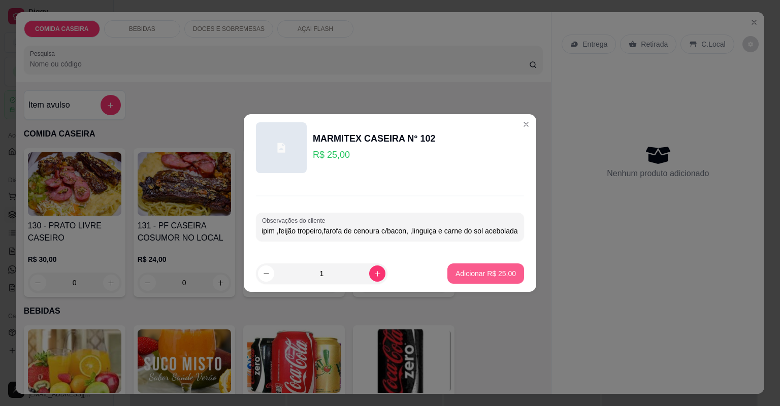
type input "Macarrão com carne moída ,pirão de aipim ,feijão tropeiro,farofa de cenoura c/b…"
click at [504, 275] on p "Adicionar R$ 25,00" at bounding box center [485, 274] width 59 height 10
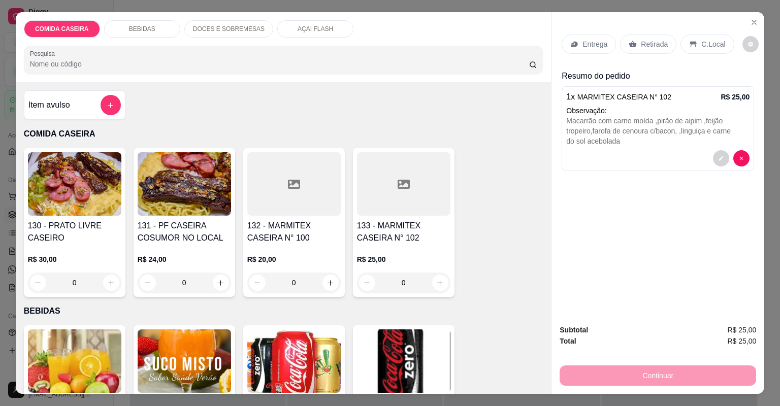
click at [601, 47] on p "Entrega" at bounding box center [594, 44] width 25 height 10
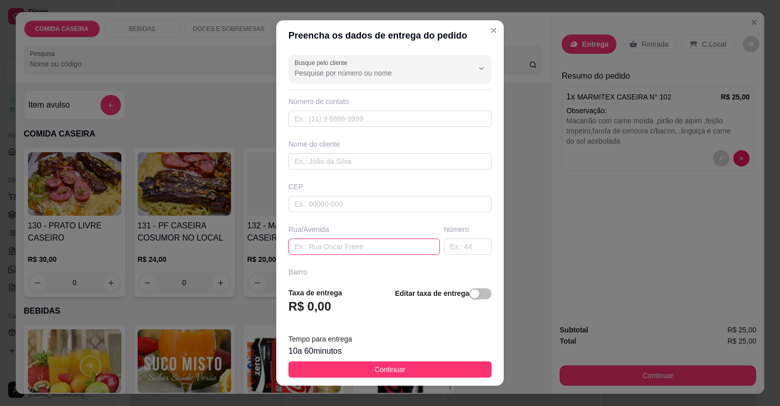
click at [353, 246] on input "text" at bounding box center [363, 247] width 151 height 16
paste input "[STREET_ADDRESS][PERSON_NAME]"
paste input "Quase no fina"
type input "[STREET_ADDRESS][PERSON_NAME]"
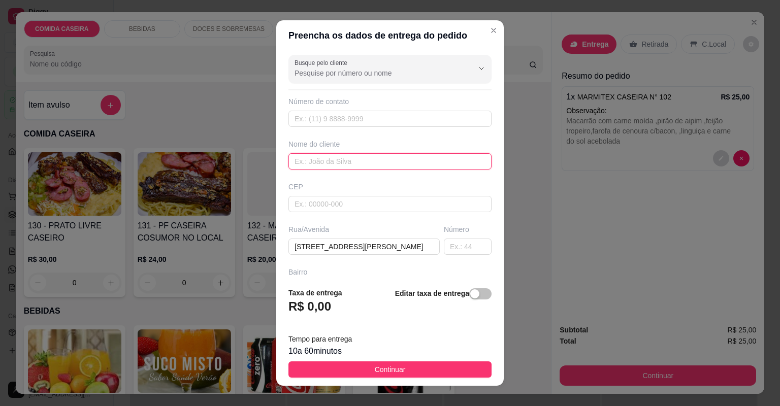
click at [352, 161] on input "text" at bounding box center [389, 161] width 203 height 16
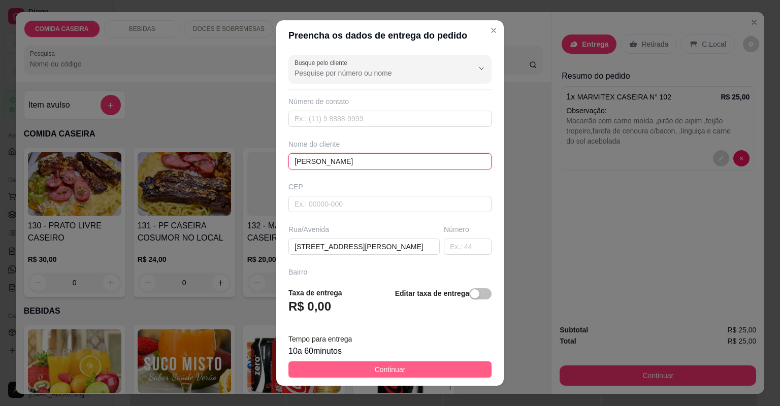
type input "[PERSON_NAME]"
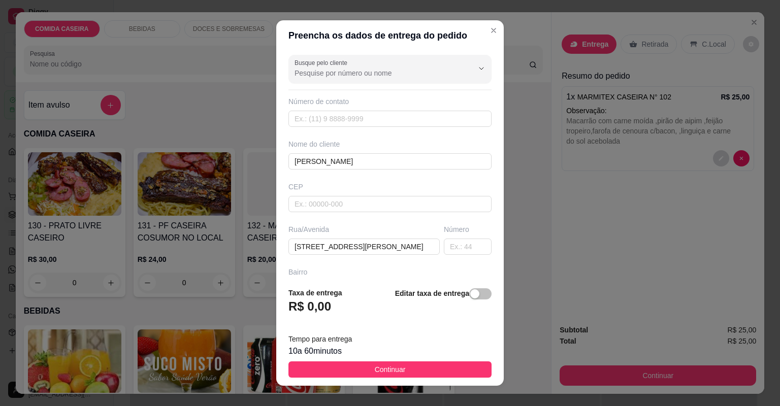
click at [392, 373] on span "Continuar" at bounding box center [390, 369] width 31 height 11
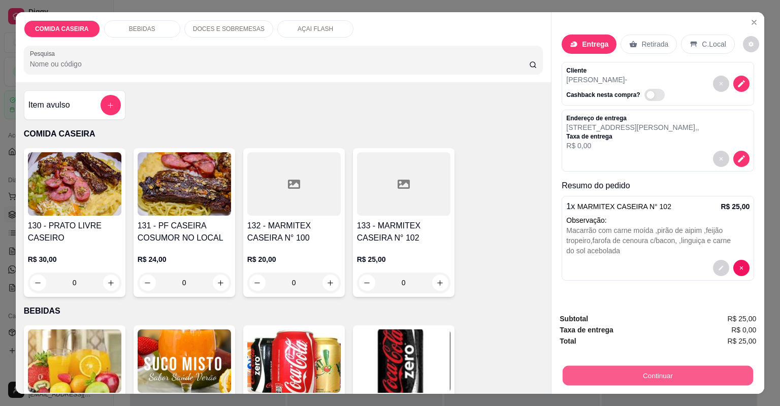
click at [579, 379] on button "Continuar" at bounding box center [658, 376] width 190 height 20
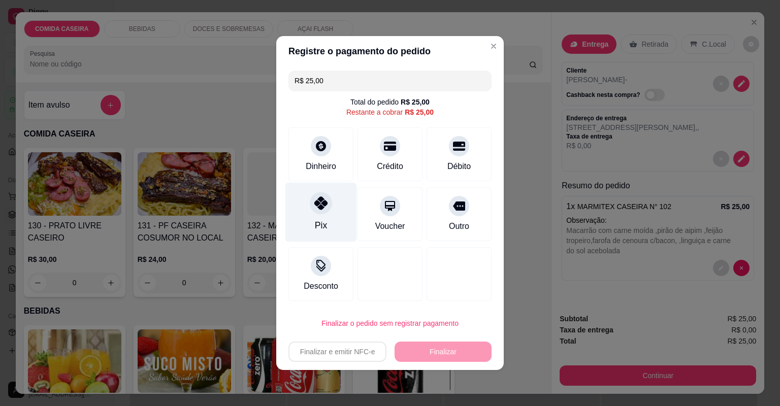
click at [329, 227] on div "Pix" at bounding box center [321, 212] width 72 height 59
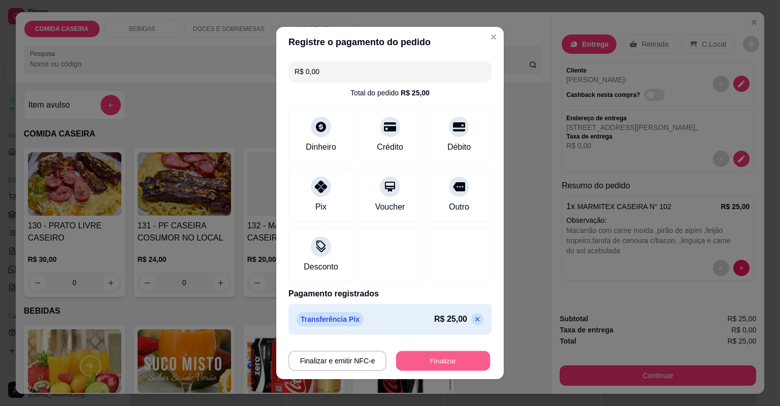
click at [451, 355] on button "Finalizar" at bounding box center [443, 361] width 94 height 20
click at [451, 355] on div "Finalizar e emitir NFC-e Finalizar" at bounding box center [389, 361] width 203 height 20
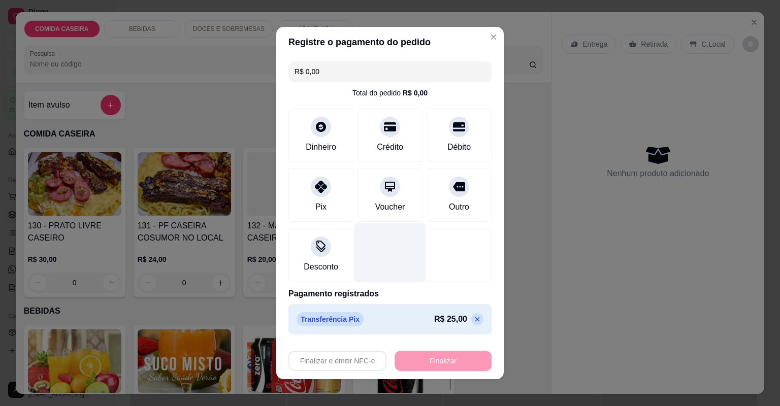
type input "-R$ 25,00"
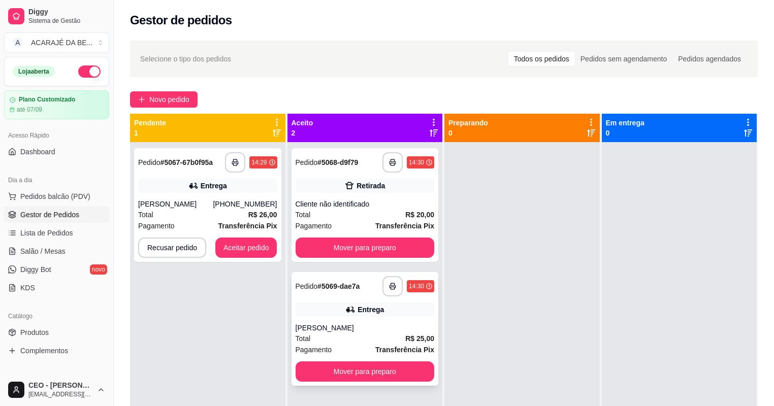
click at [362, 335] on div "Total R$ 25,00" at bounding box center [365, 338] width 139 height 11
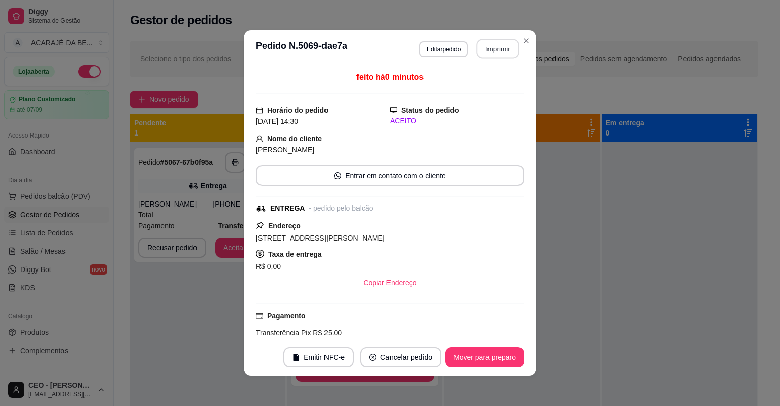
click at [502, 48] on button "Imprimir" at bounding box center [498, 49] width 43 height 20
click at [149, 307] on div "**********" at bounding box center [390, 203] width 780 height 406
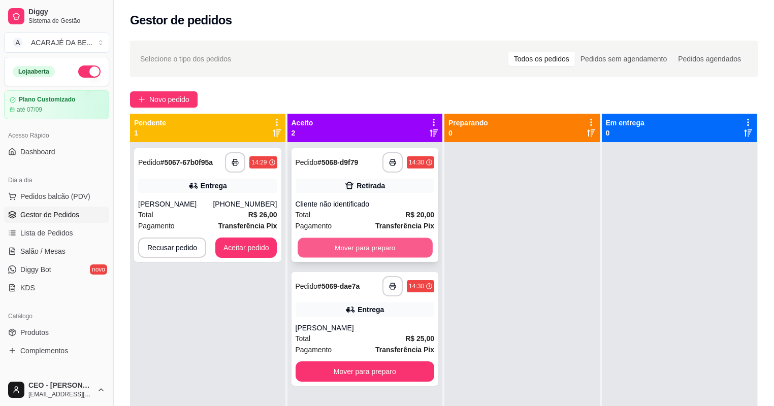
click at [363, 247] on button "Mover para preparo" at bounding box center [365, 248] width 135 height 20
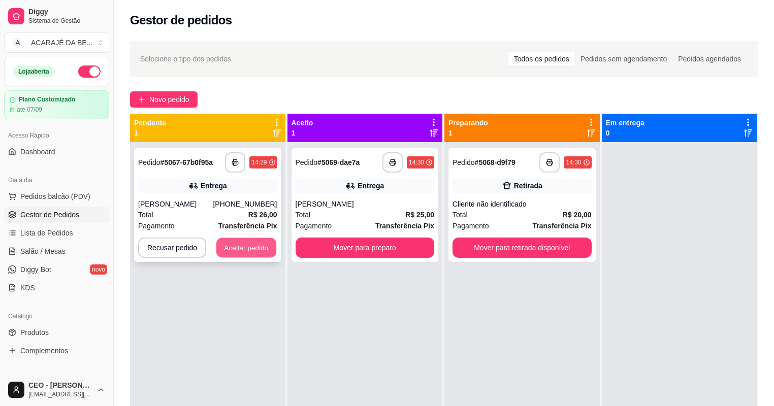
click at [253, 244] on button "Aceitar pedido" at bounding box center [246, 248] width 60 height 20
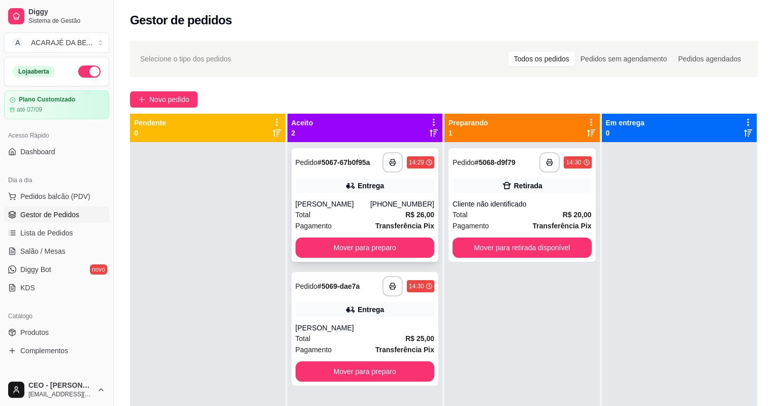
click at [347, 215] on div "Total R$ 26,00" at bounding box center [365, 214] width 139 height 11
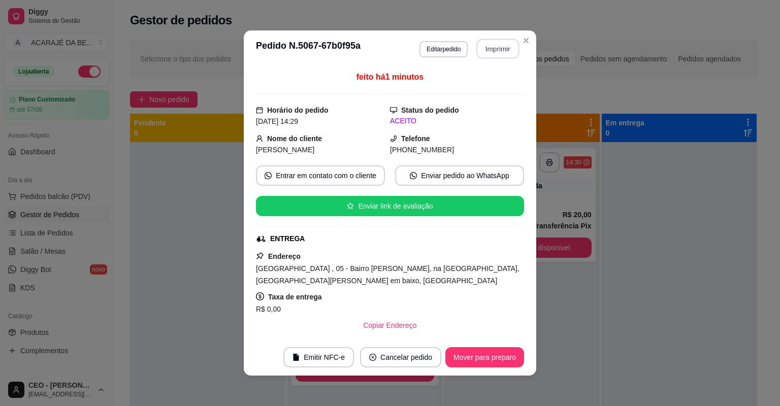
click at [499, 47] on button "Imprimir" at bounding box center [498, 49] width 43 height 20
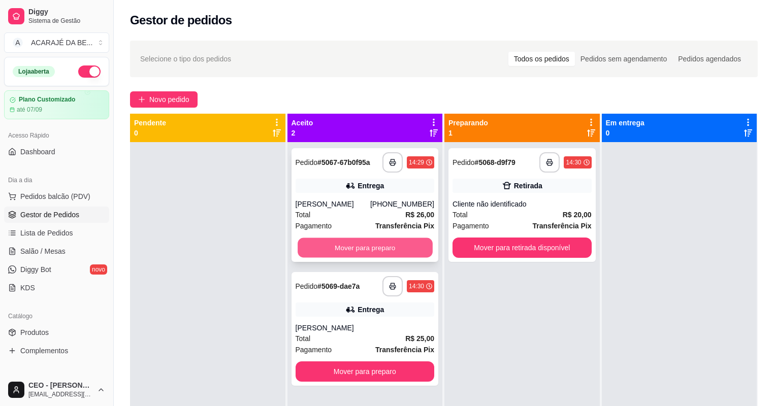
click at [402, 246] on button "Mover para preparo" at bounding box center [365, 248] width 135 height 20
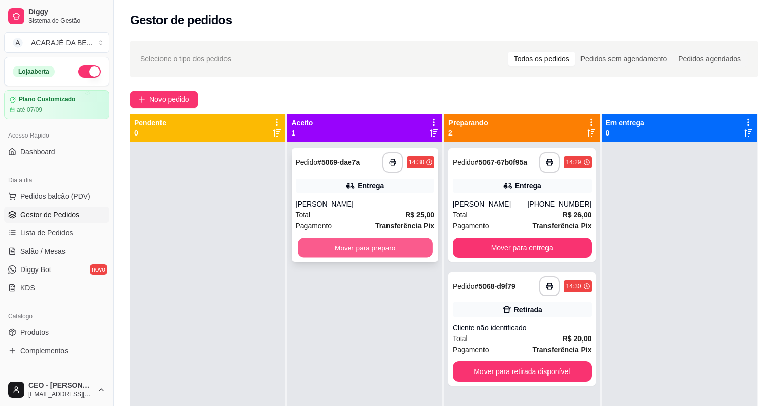
click at [413, 246] on button "Mover para preparo" at bounding box center [365, 248] width 135 height 20
click at [413, 246] on div "Mover para preparo" at bounding box center [365, 248] width 139 height 20
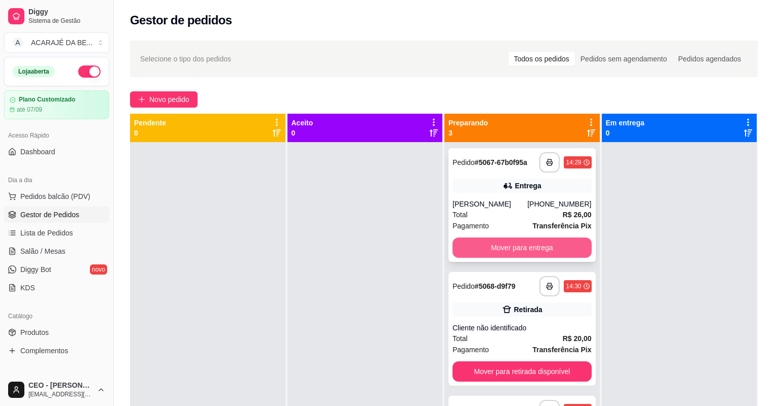
click at [547, 251] on button "Mover para entrega" at bounding box center [521, 248] width 139 height 20
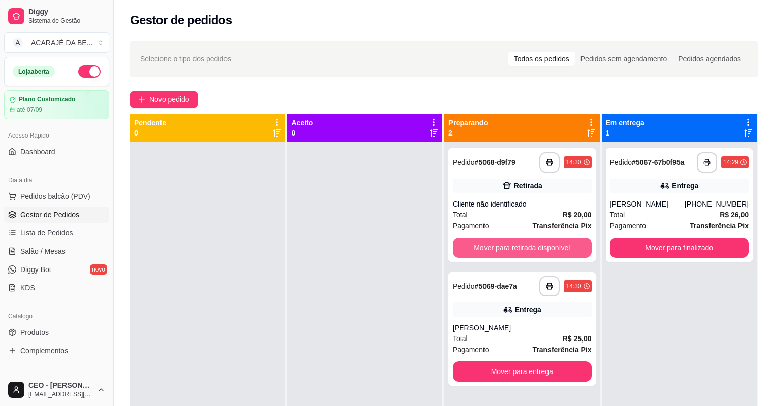
click at [547, 251] on button "Mover para retirada disponível" at bounding box center [521, 248] width 139 height 20
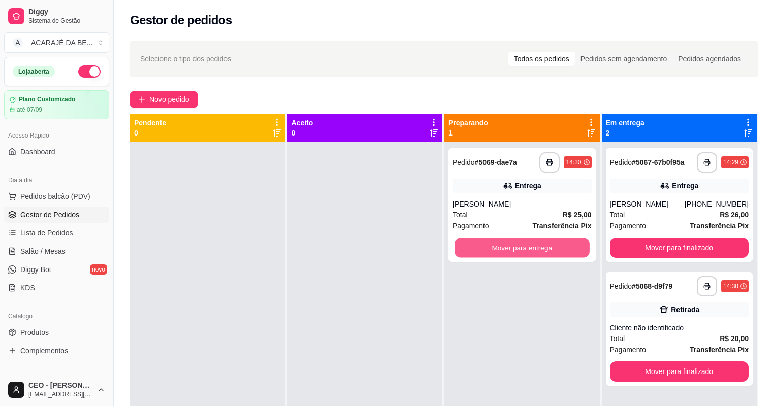
click at [547, 251] on button "Mover para entrega" at bounding box center [521, 248] width 135 height 20
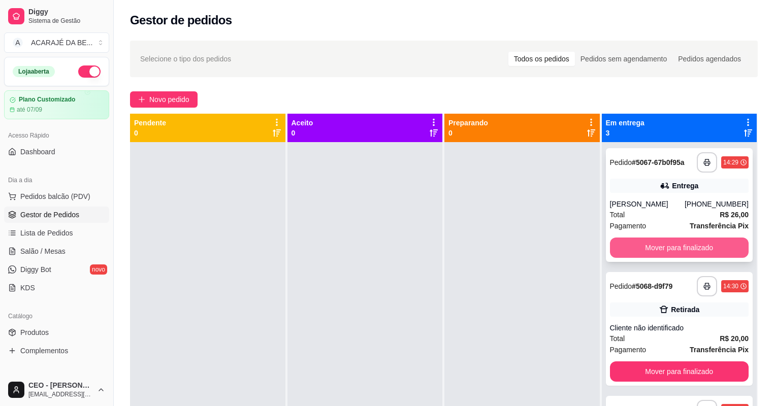
click at [618, 240] on button "Mover para finalizado" at bounding box center [679, 248] width 139 height 20
click at [622, 244] on button "Mover para finalizado" at bounding box center [679, 248] width 139 height 20
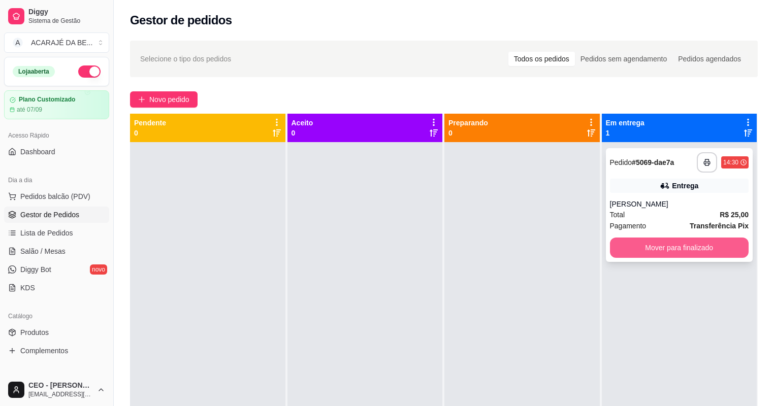
click at [654, 249] on button "Mover para finalizado" at bounding box center [679, 248] width 139 height 20
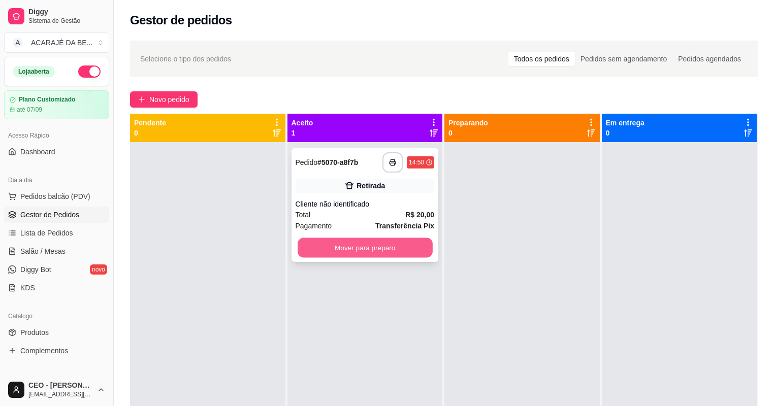
click at [402, 242] on button "Mover para preparo" at bounding box center [365, 248] width 135 height 20
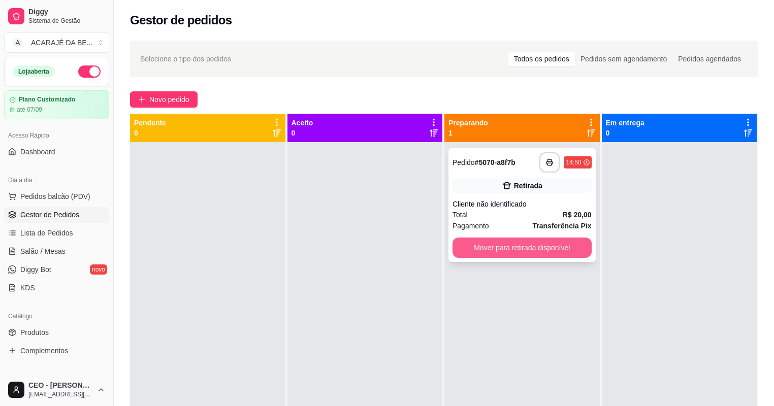
click at [500, 249] on button "Mover para retirada disponível" at bounding box center [521, 248] width 139 height 20
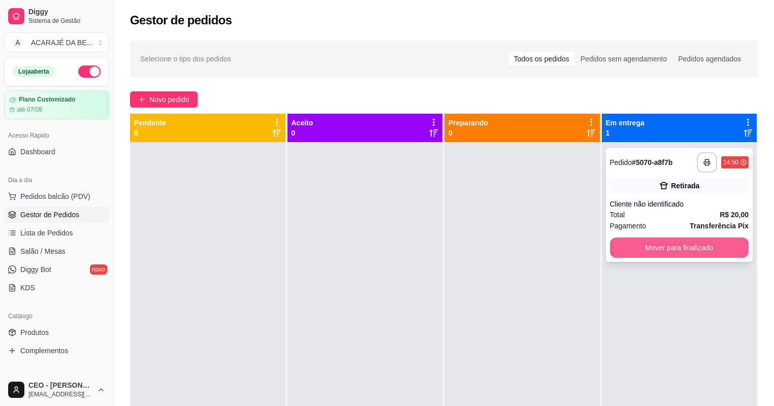
click at [632, 241] on button "Mover para finalizado" at bounding box center [679, 248] width 139 height 20
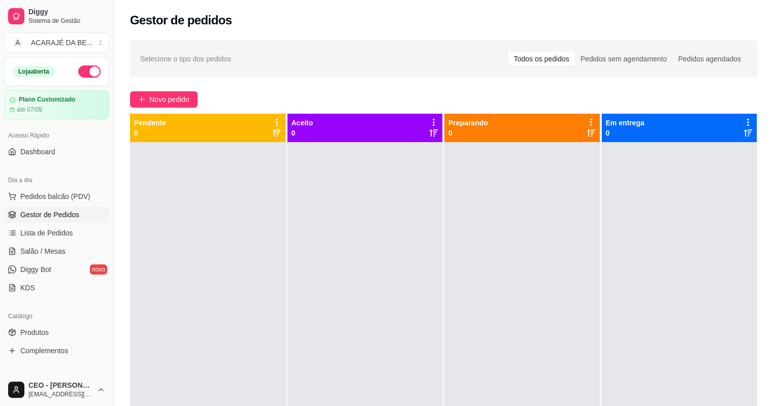
click at [452, 278] on div at bounding box center [521, 345] width 155 height 406
click at [186, 100] on span "Novo pedido" at bounding box center [169, 99] width 40 height 11
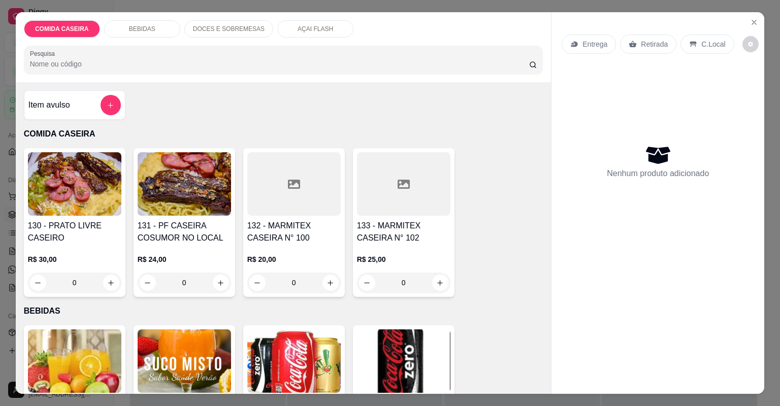
click at [303, 200] on div at bounding box center [293, 183] width 93 height 63
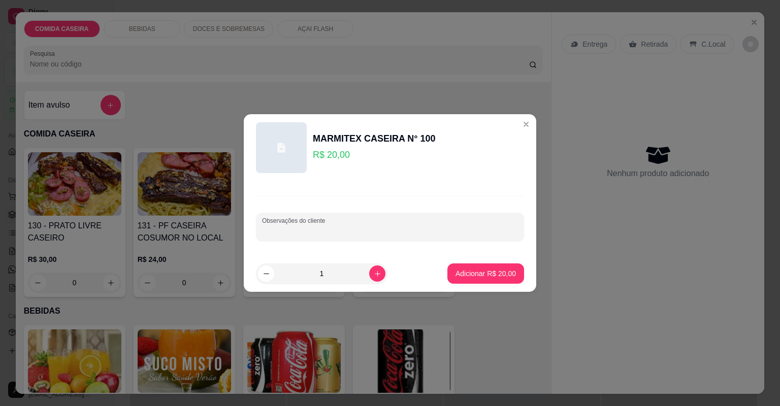
click at [351, 227] on input "Observações do cliente" at bounding box center [390, 231] width 256 height 10
paste input "Feijão tropeiro Arroz. Branco Purê de aipim"
paste input "Coxinha da asa"
paste input "moqueca de corvina"
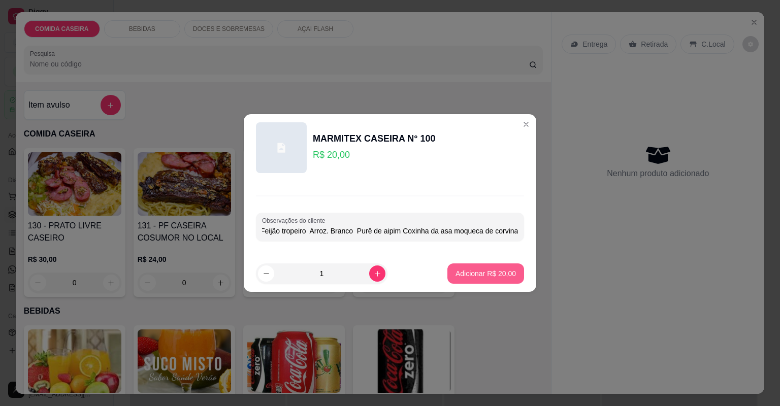
type input "Feijão tropeiro Arroz. Branco Purê de aipim Coxinha da asa moqueca de corvina"
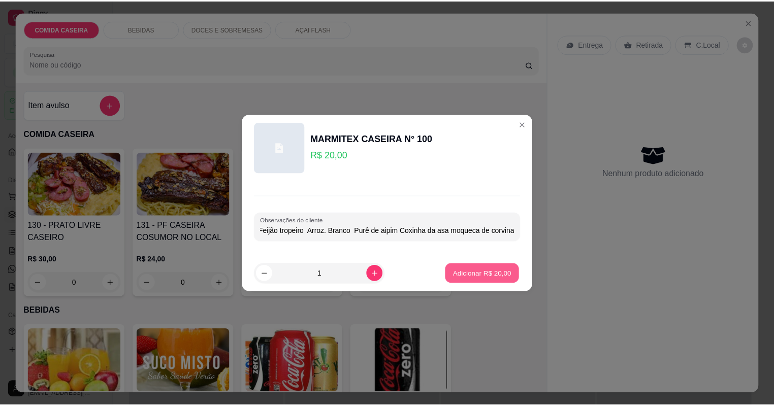
scroll to position [0, 0]
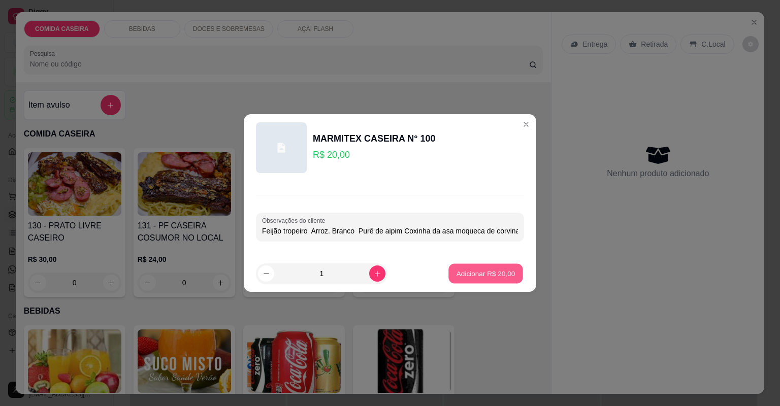
click at [480, 269] on p "Adicionar R$ 20,00" at bounding box center [485, 274] width 59 height 10
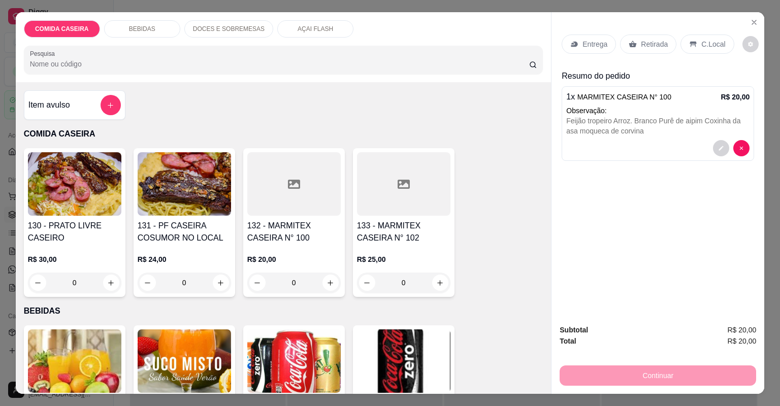
click at [587, 42] on p "Entrega" at bounding box center [594, 44] width 25 height 10
click at [605, 46] on div "Entrega" at bounding box center [589, 44] width 54 height 19
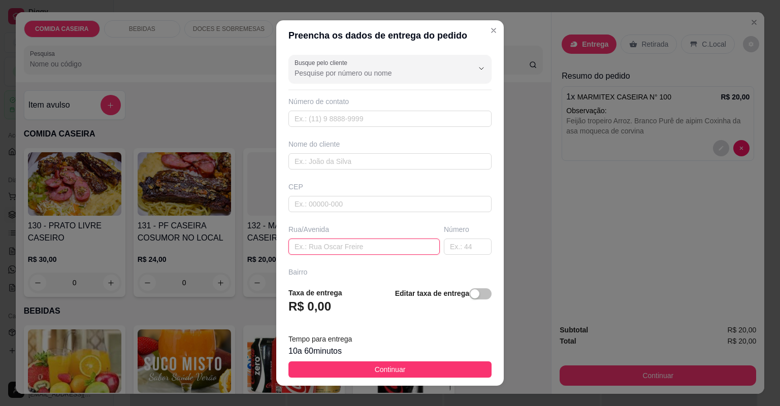
click at [370, 244] on input "text" at bounding box center [363, 247] width 151 height 16
paste input "Açaí expresso"
type input "Açaí expressoA"
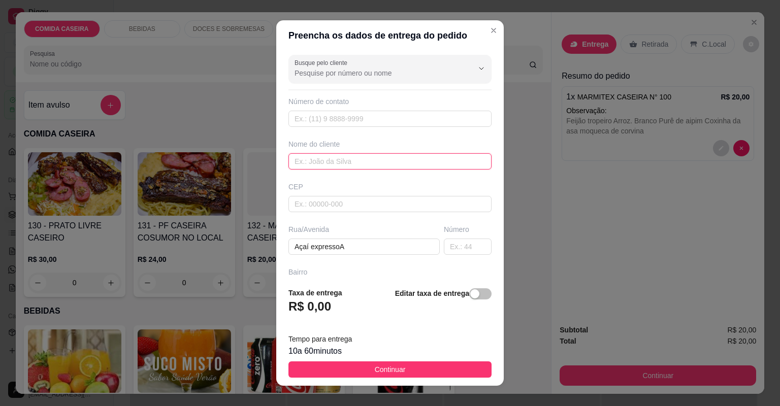
click at [340, 157] on input "text" at bounding box center [389, 161] width 203 height 16
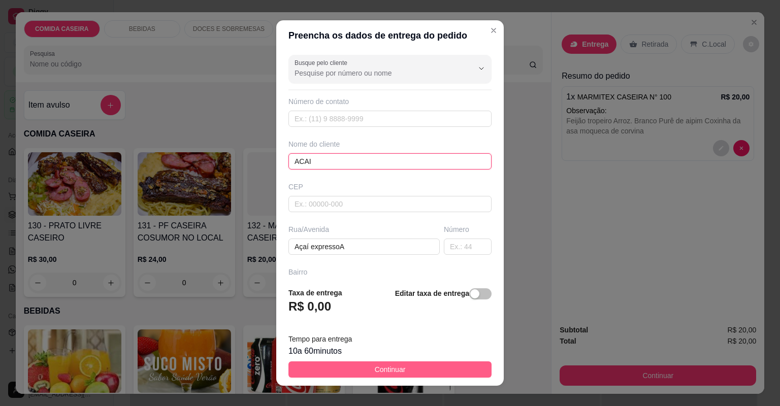
type input "ACAI"
click at [414, 364] on button "Continuar" at bounding box center [389, 370] width 203 height 16
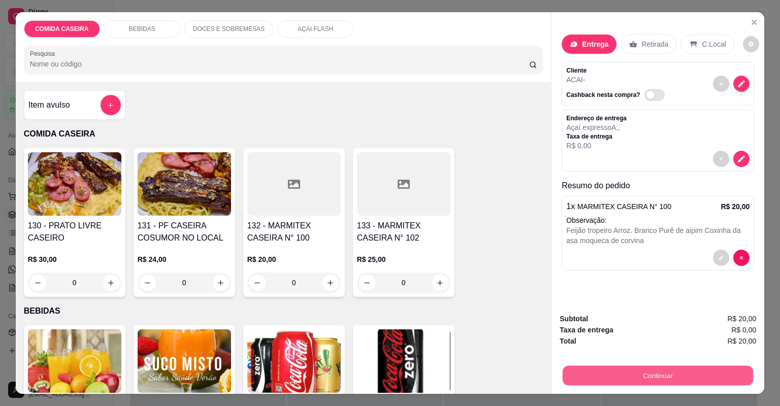
click at [593, 378] on button "Continuar" at bounding box center [658, 376] width 190 height 20
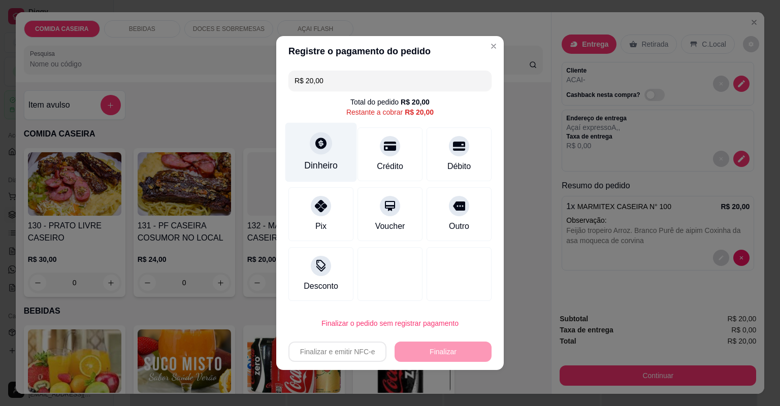
click at [305, 149] on div "Dinheiro" at bounding box center [321, 152] width 72 height 59
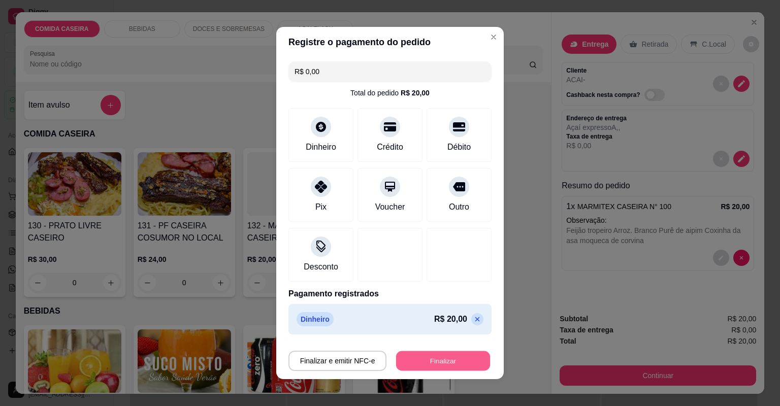
click at [447, 362] on button "Finalizar" at bounding box center [443, 361] width 94 height 20
click at [447, 362] on div "Finalizar e emitir NFC-e Finalizar" at bounding box center [389, 361] width 203 height 20
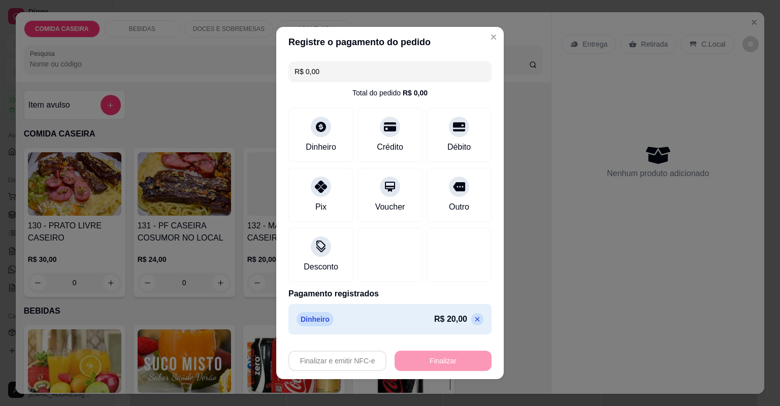
type input "-R$ 20,00"
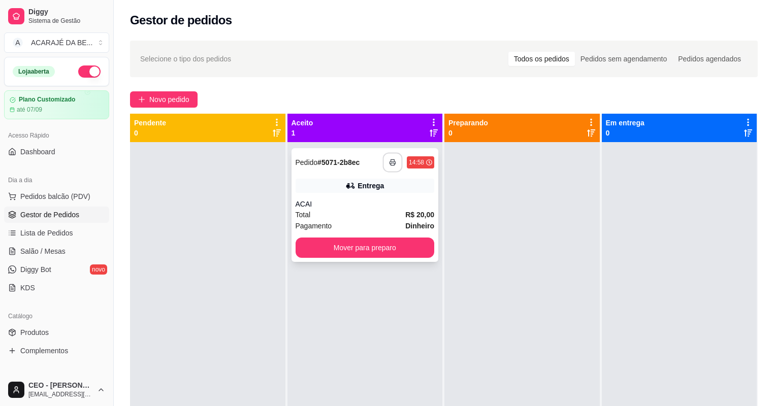
click at [389, 162] on icon "button" at bounding box center [392, 162] width 7 height 7
click at [385, 248] on button "Mover para preparo" at bounding box center [365, 248] width 139 height 20
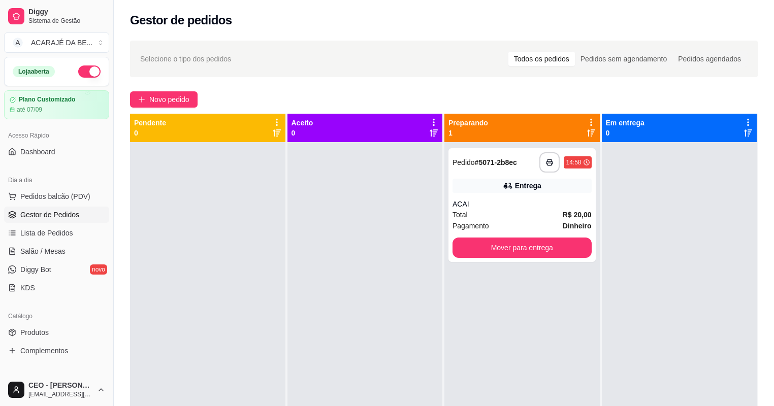
click at [596, 249] on div "**********" at bounding box center [522, 317] width 157 height 406
click at [567, 247] on button "Mover para entrega" at bounding box center [521, 248] width 135 height 20
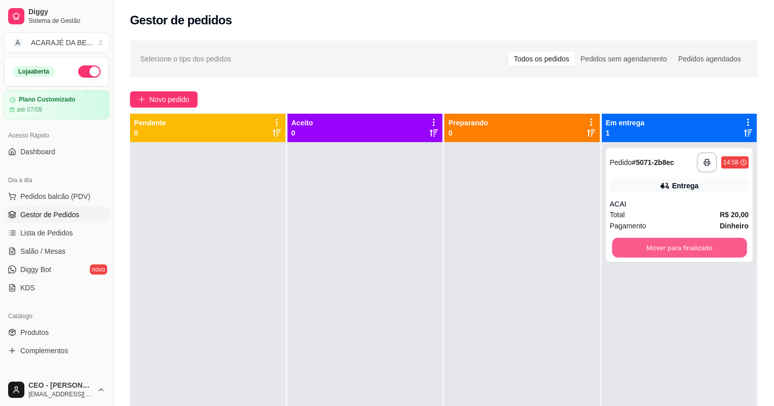
click at [634, 249] on button "Mover para finalizado" at bounding box center [679, 248] width 135 height 20
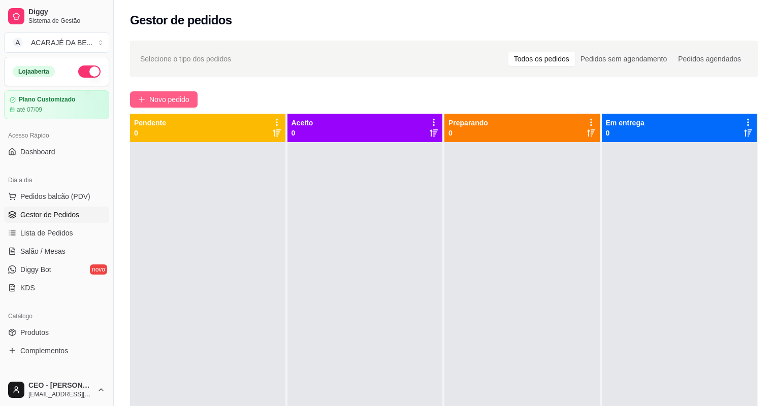
click at [171, 104] on span "Novo pedido" at bounding box center [169, 99] width 40 height 11
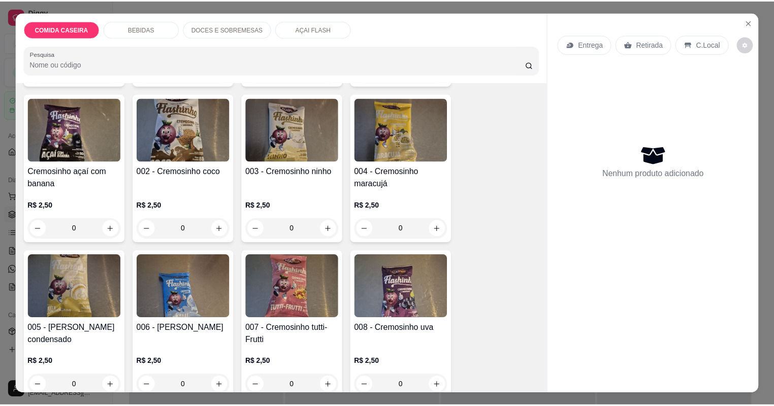
scroll to position [2031, 0]
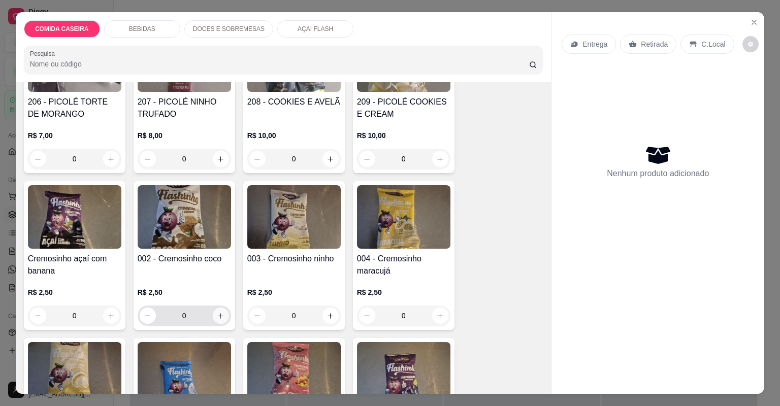
click at [217, 317] on icon "increase-product-quantity" at bounding box center [221, 316] width 8 height 8
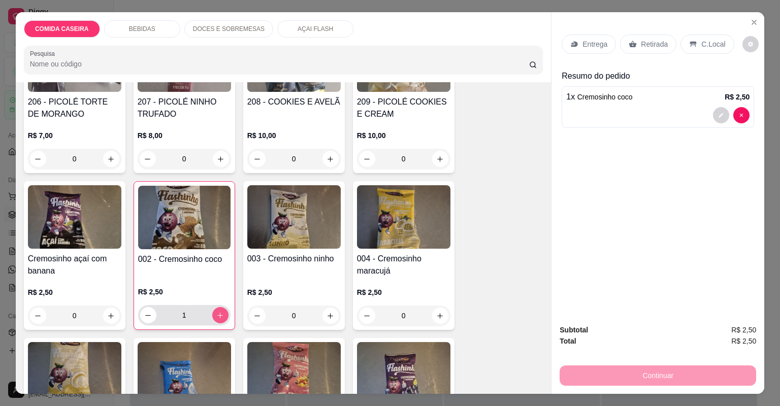
click at [216, 317] on icon "increase-product-quantity" at bounding box center [220, 316] width 8 height 8
type input "2"
click at [646, 41] on p "Retirada" at bounding box center [654, 44] width 27 height 10
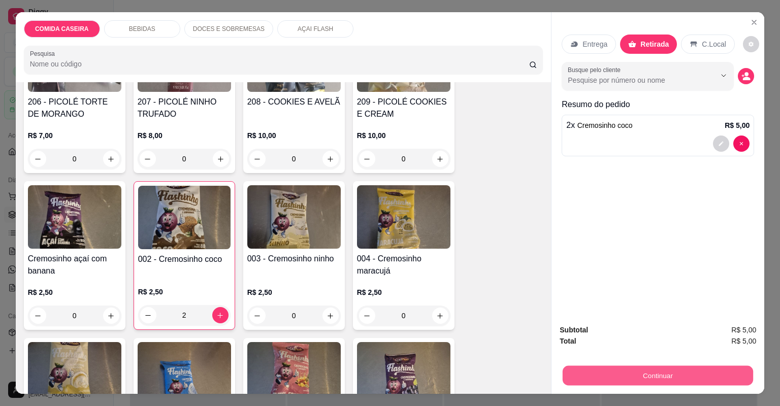
click at [627, 379] on button "Continuar" at bounding box center [658, 376] width 190 height 20
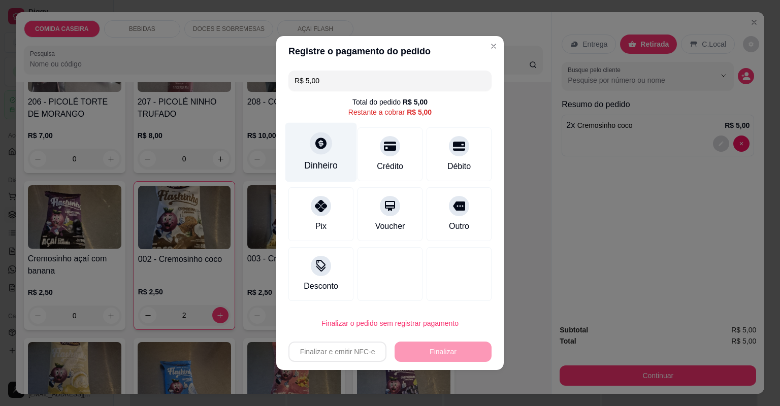
click at [322, 160] on div "Dinheiro" at bounding box center [321, 165] width 34 height 13
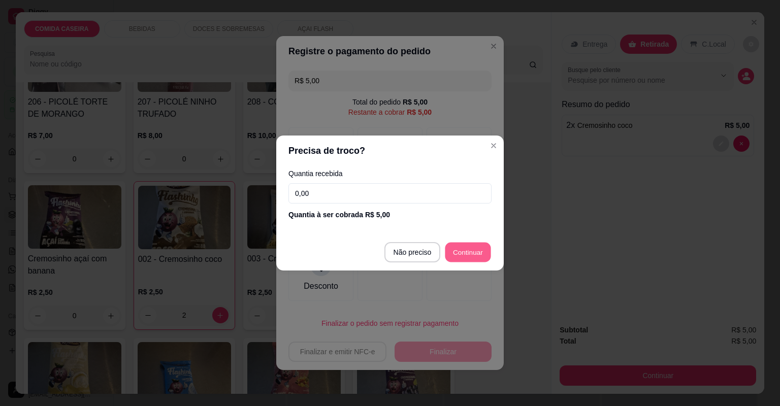
type input "R$ 0,00"
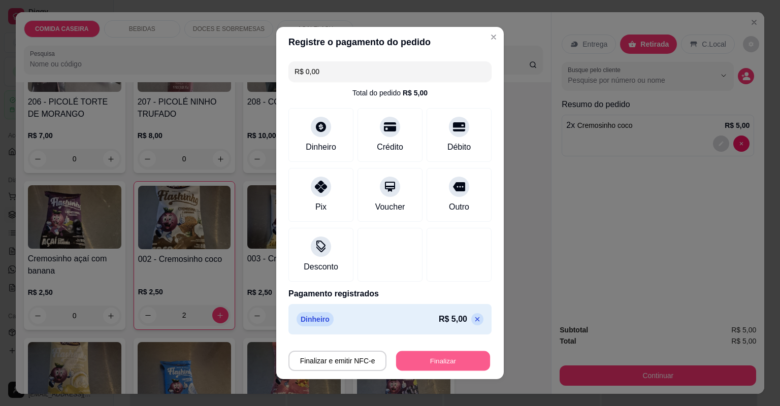
click at [453, 366] on button "Finalizar" at bounding box center [443, 361] width 94 height 20
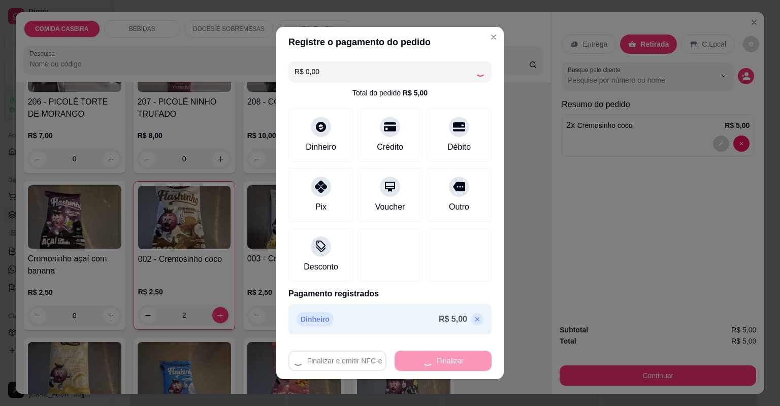
type input "0"
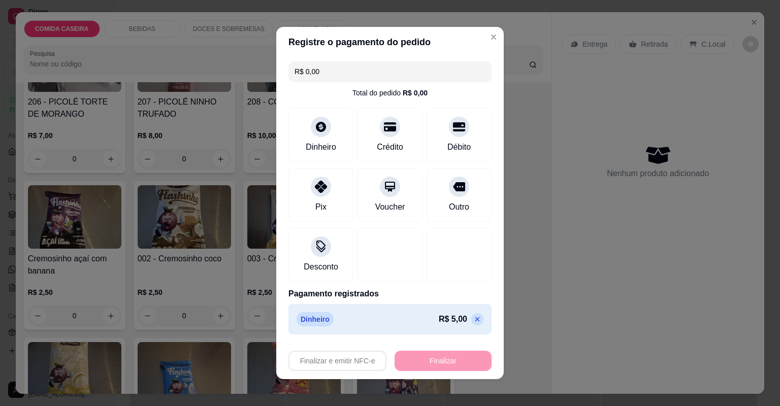
type input "-R$ 5,00"
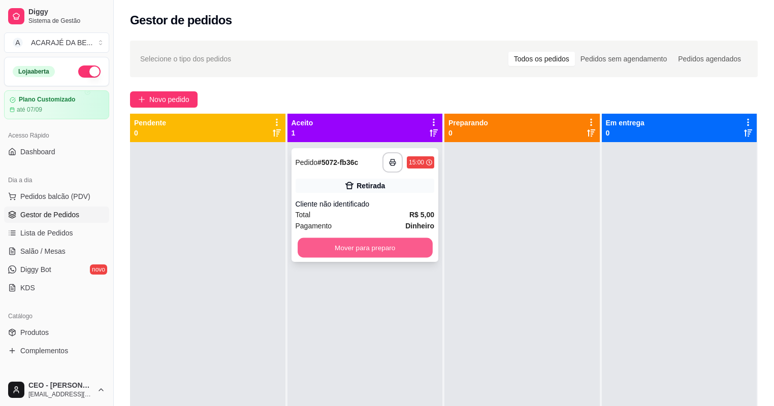
click at [390, 251] on button "Mover para preparo" at bounding box center [365, 248] width 135 height 20
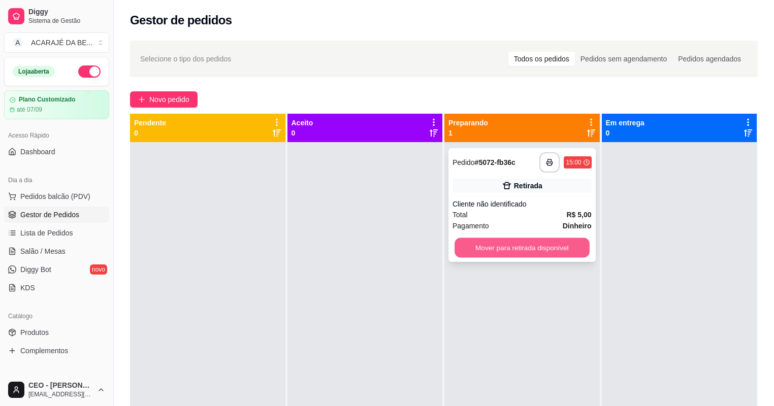
click at [496, 248] on button "Mover para retirada disponível" at bounding box center [521, 248] width 135 height 20
click at [497, 248] on div "Mover para retirada disponível" at bounding box center [521, 248] width 139 height 20
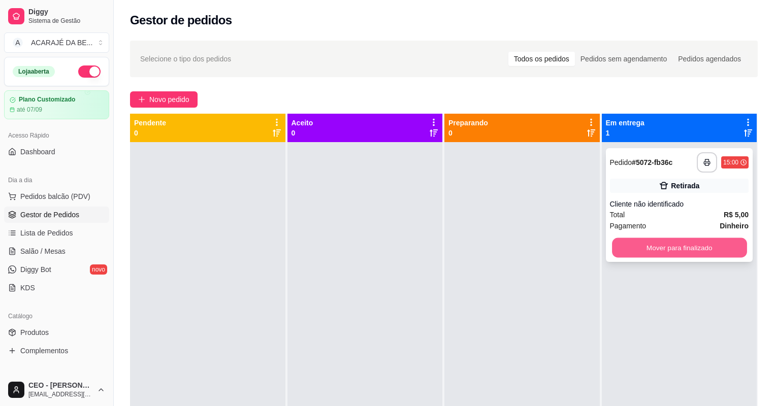
click at [658, 252] on button "Mover para finalizado" at bounding box center [679, 248] width 135 height 20
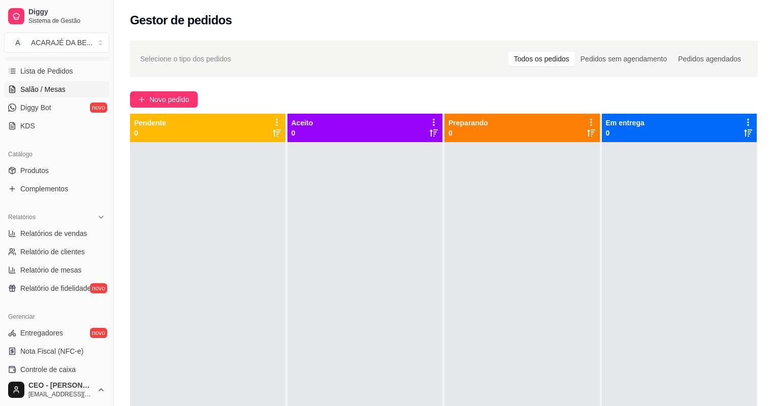
scroll to position [162, 0]
click at [64, 237] on span "Relatórios de vendas" at bounding box center [53, 233] width 67 height 10
select select "ALL"
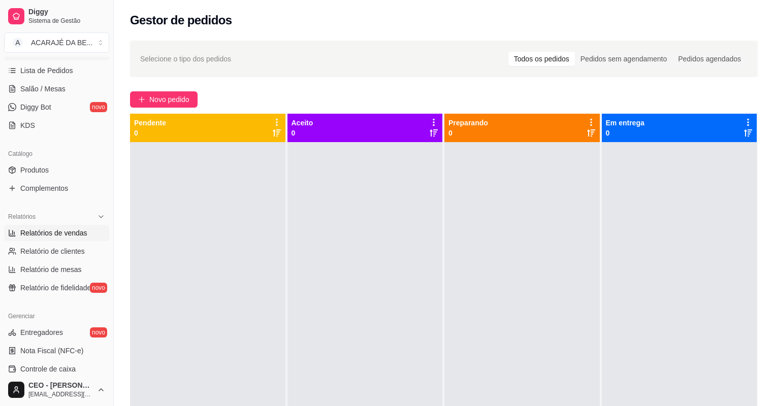
select select "0"
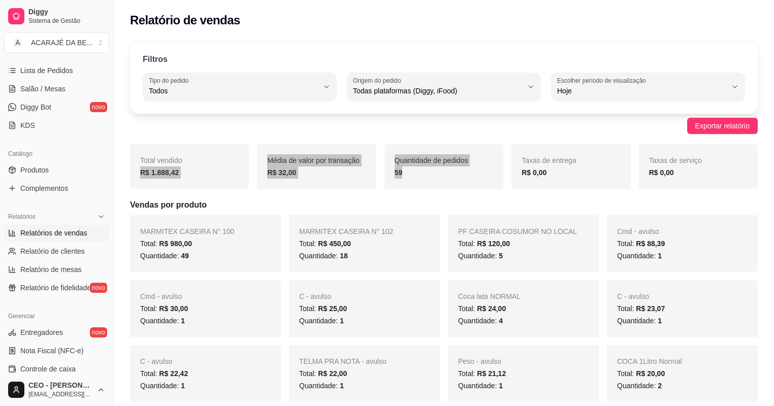
drag, startPoint x: 133, startPoint y: 177, endPoint x: 443, endPoint y: 180, distance: 309.8
click at [443, 180] on div "Total vendido R$ 1.888,42 Média de valor por transação R$ 32,00 Quantidade de p…" at bounding box center [444, 166] width 628 height 45
copy div "R$ 1.888,42 Média de valor por transação R$ 32,00 Quantidade de pedidos 59"
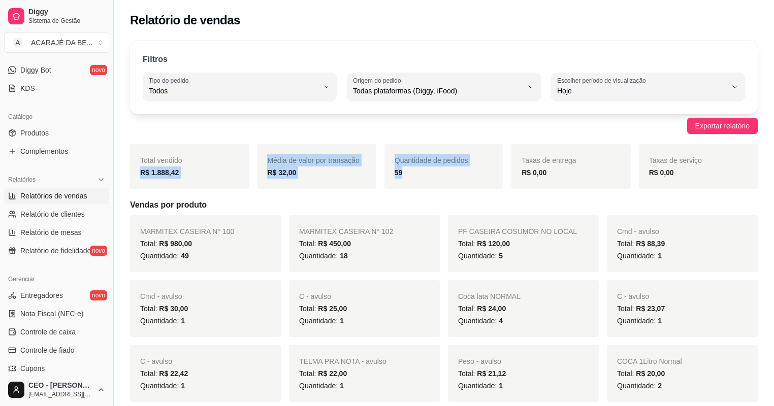
scroll to position [284, 0]
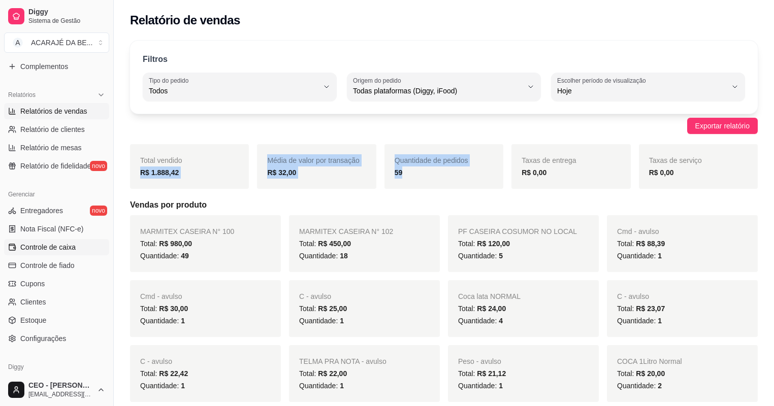
click at [65, 248] on span "Controle de caixa" at bounding box center [47, 247] width 55 height 10
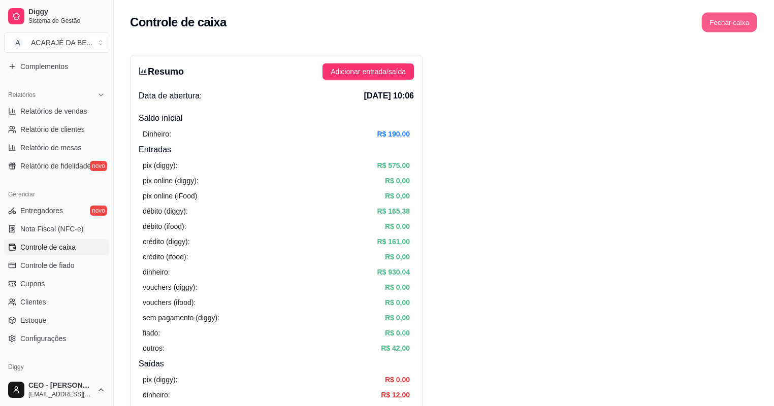
click at [733, 20] on button "Fechar caixa" at bounding box center [729, 23] width 55 height 20
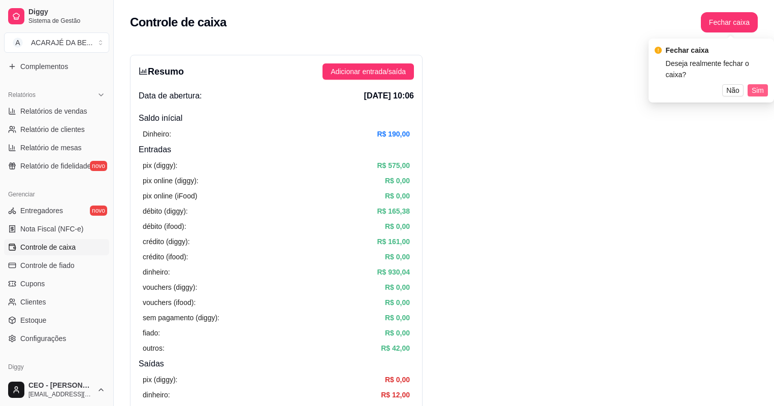
click at [757, 85] on span "Sim" at bounding box center [758, 90] width 12 height 11
